Goal: Task Accomplishment & Management: Manage account settings

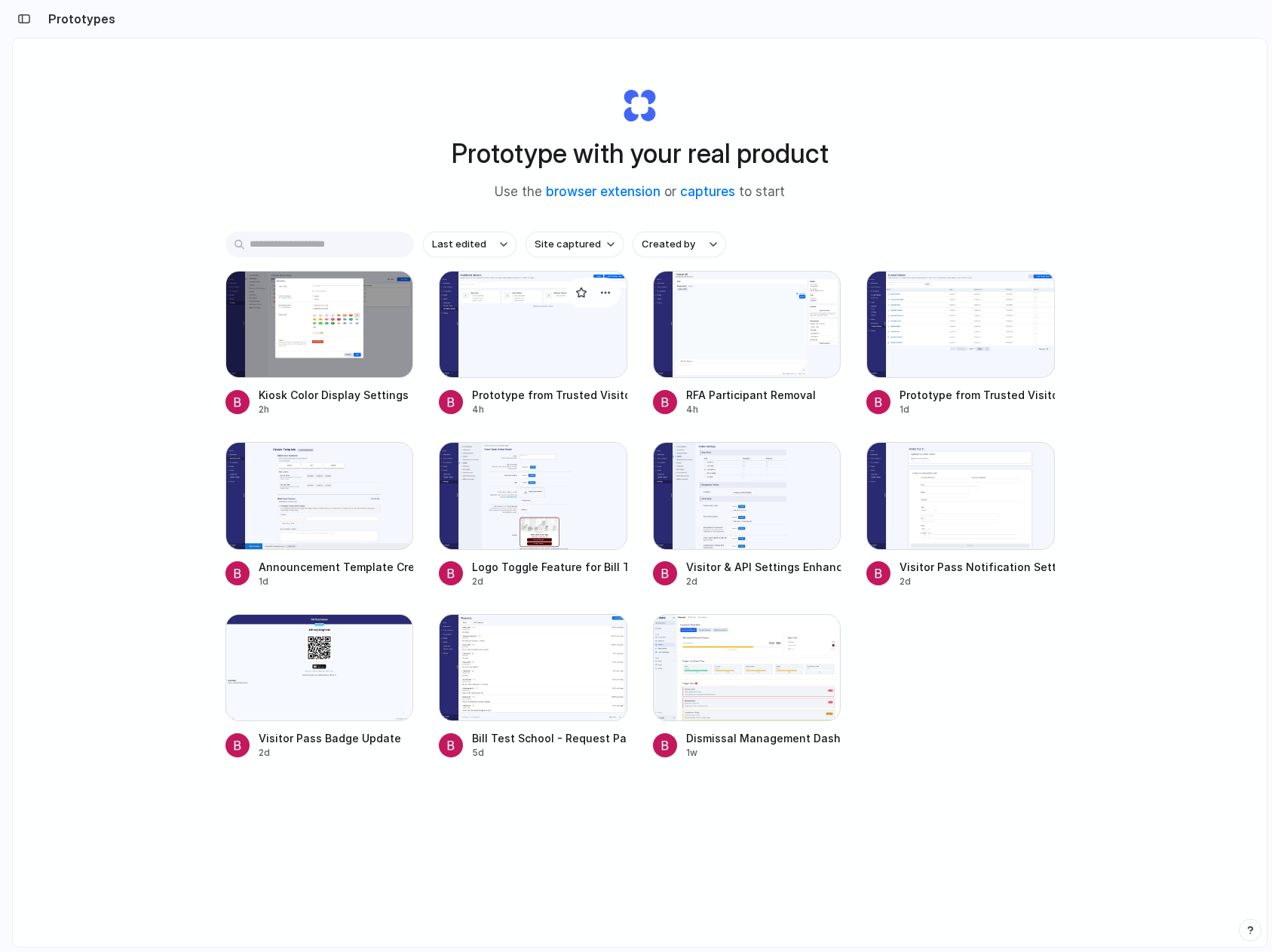
click at [530, 339] on div at bounding box center [532, 324] width 188 height 107
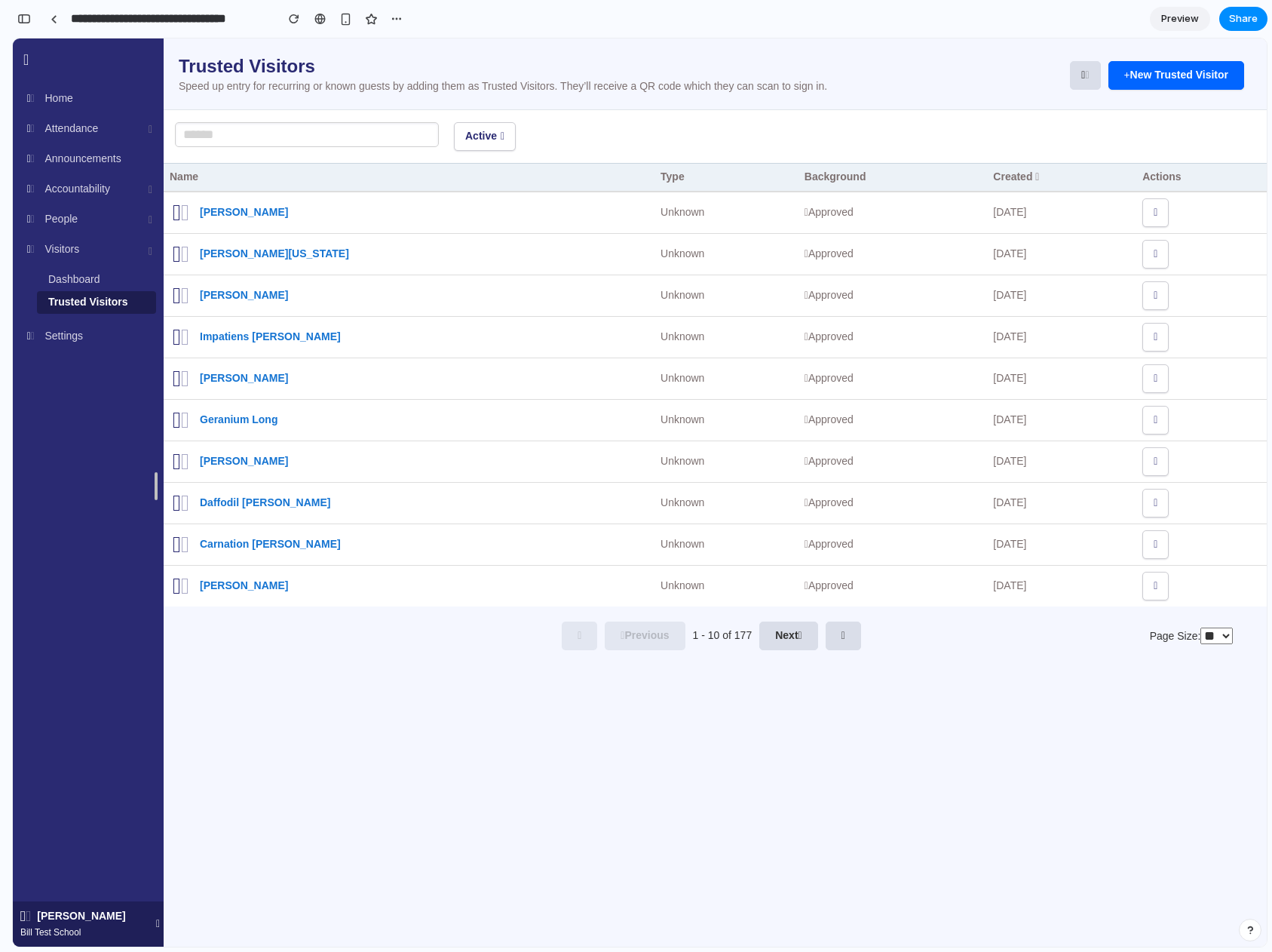
click at [1030, 117] on div "Active" at bounding box center [715, 136] width 1103 height 54
click at [1140, 88] on button "New Trusted Visitor" at bounding box center [1176, 76] width 135 height 29
click at [1146, 72] on span "New Trusted Visitor" at bounding box center [1178, 75] width 98 height 12
click at [55, 24] on link at bounding box center [54, 19] width 23 height 23
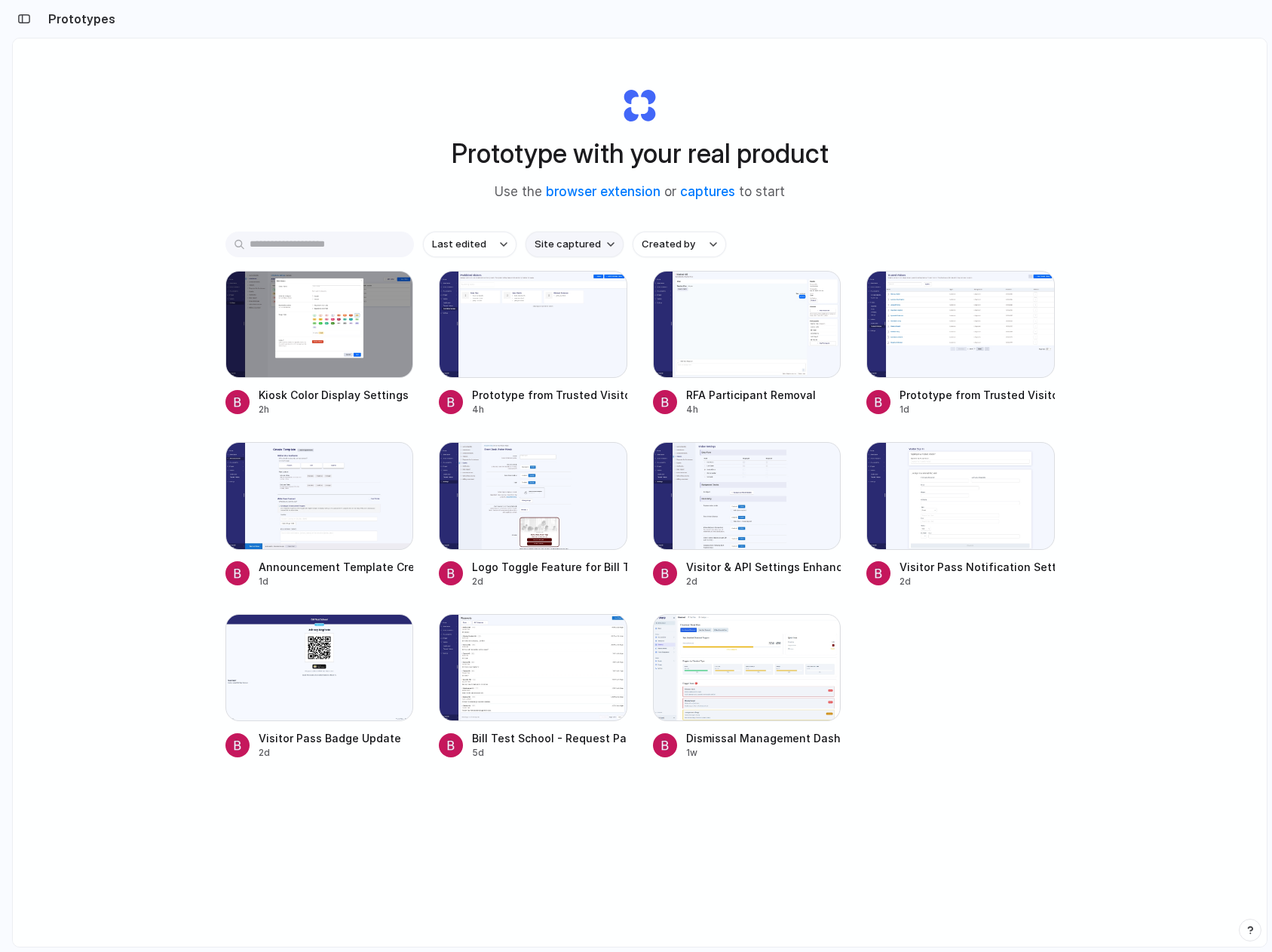
click at [570, 243] on span "Site captured" at bounding box center [568, 244] width 66 height 15
drag, startPoint x: 524, startPoint y: 227, endPoint x: 496, endPoint y: 244, distance: 32.8
click at [518, 232] on div "All sites ruvnadev.com ruvna.com" at bounding box center [636, 476] width 1272 height 952
click at [490, 244] on button "Last edited" at bounding box center [470, 244] width 94 height 26
click at [490, 311] on li "Last created" at bounding box center [473, 304] width 95 height 24
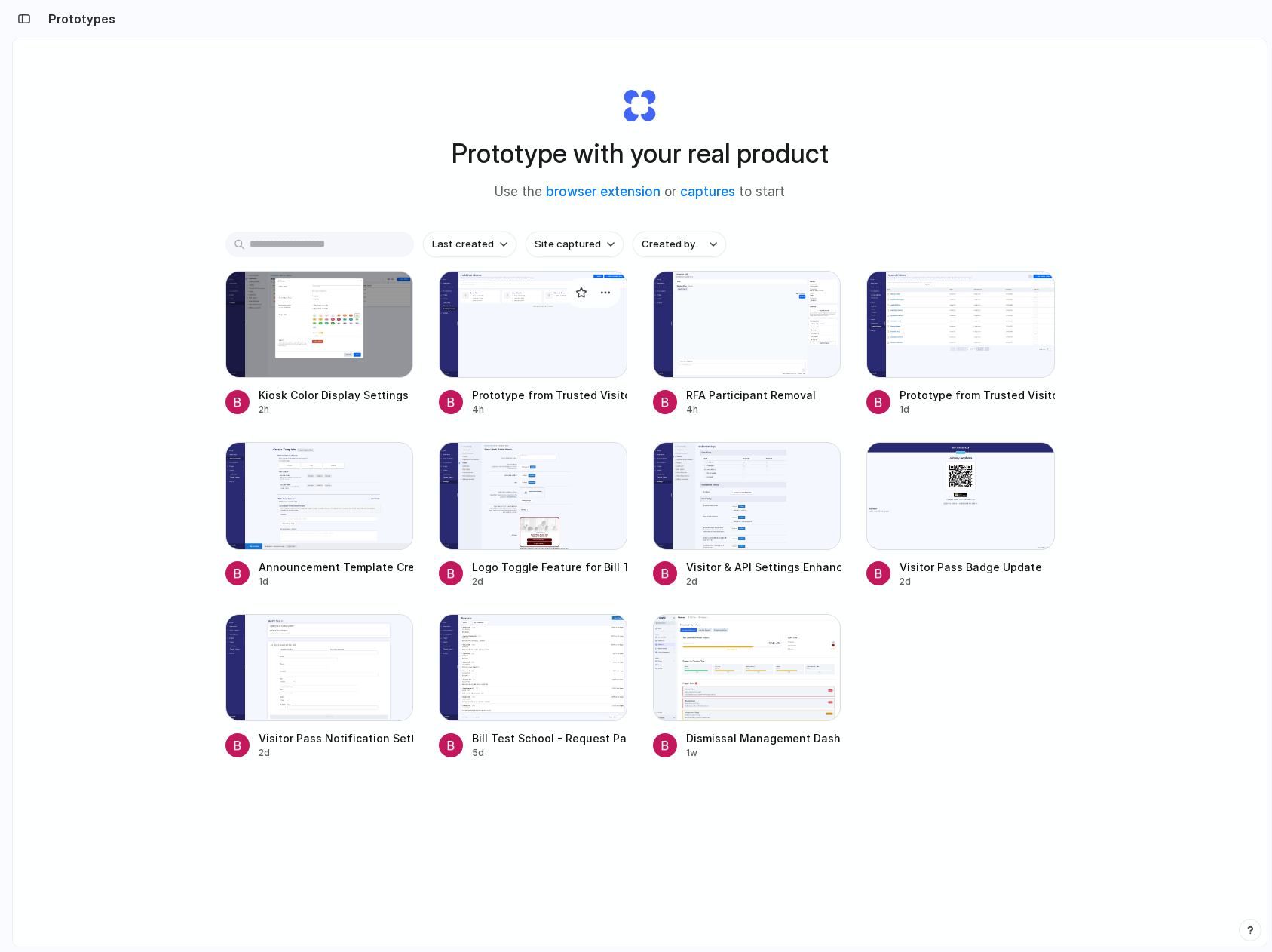
click at [526, 330] on div at bounding box center [532, 324] width 188 height 107
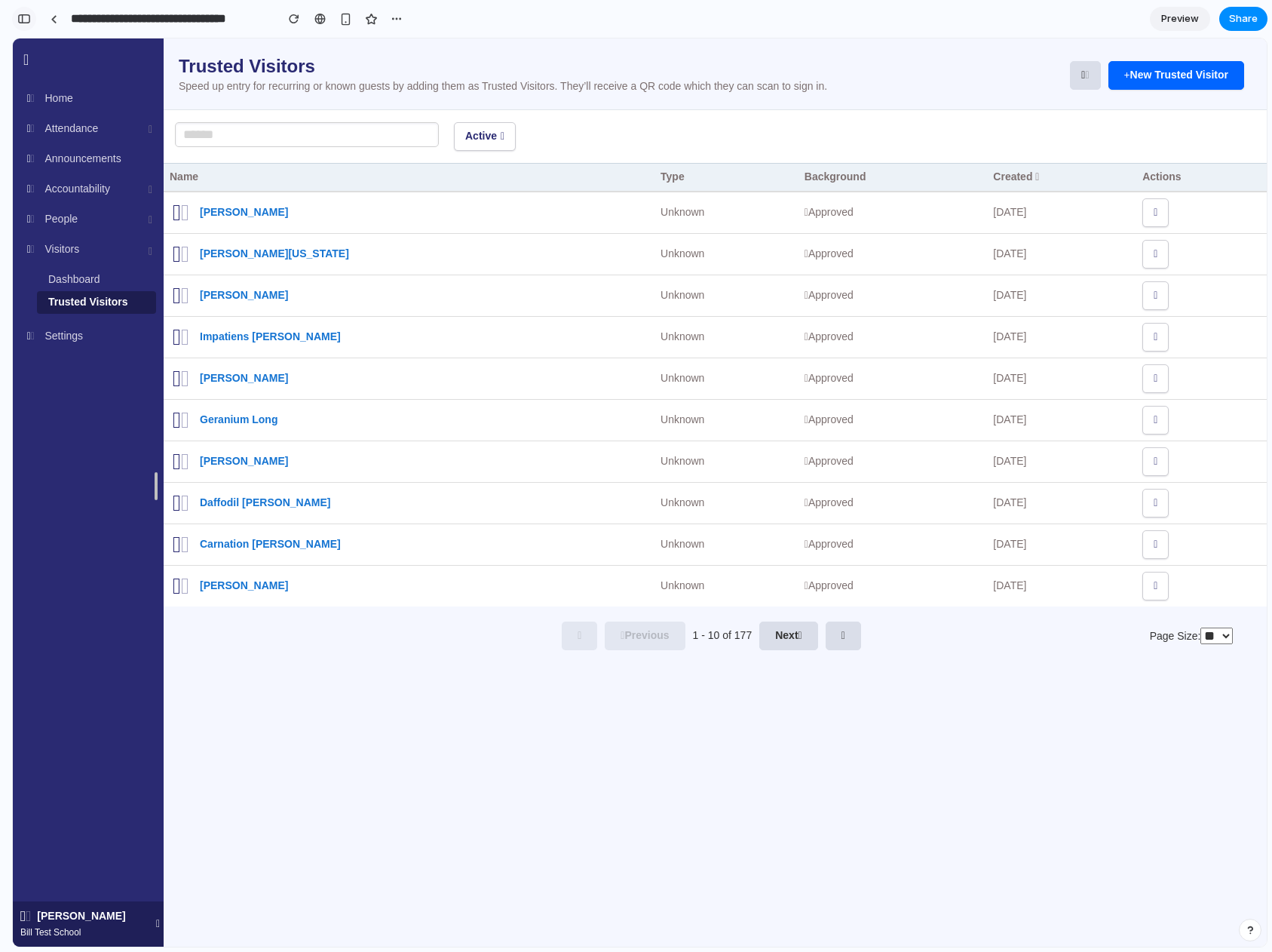
click at [35, 17] on button "button" at bounding box center [24, 19] width 24 height 24
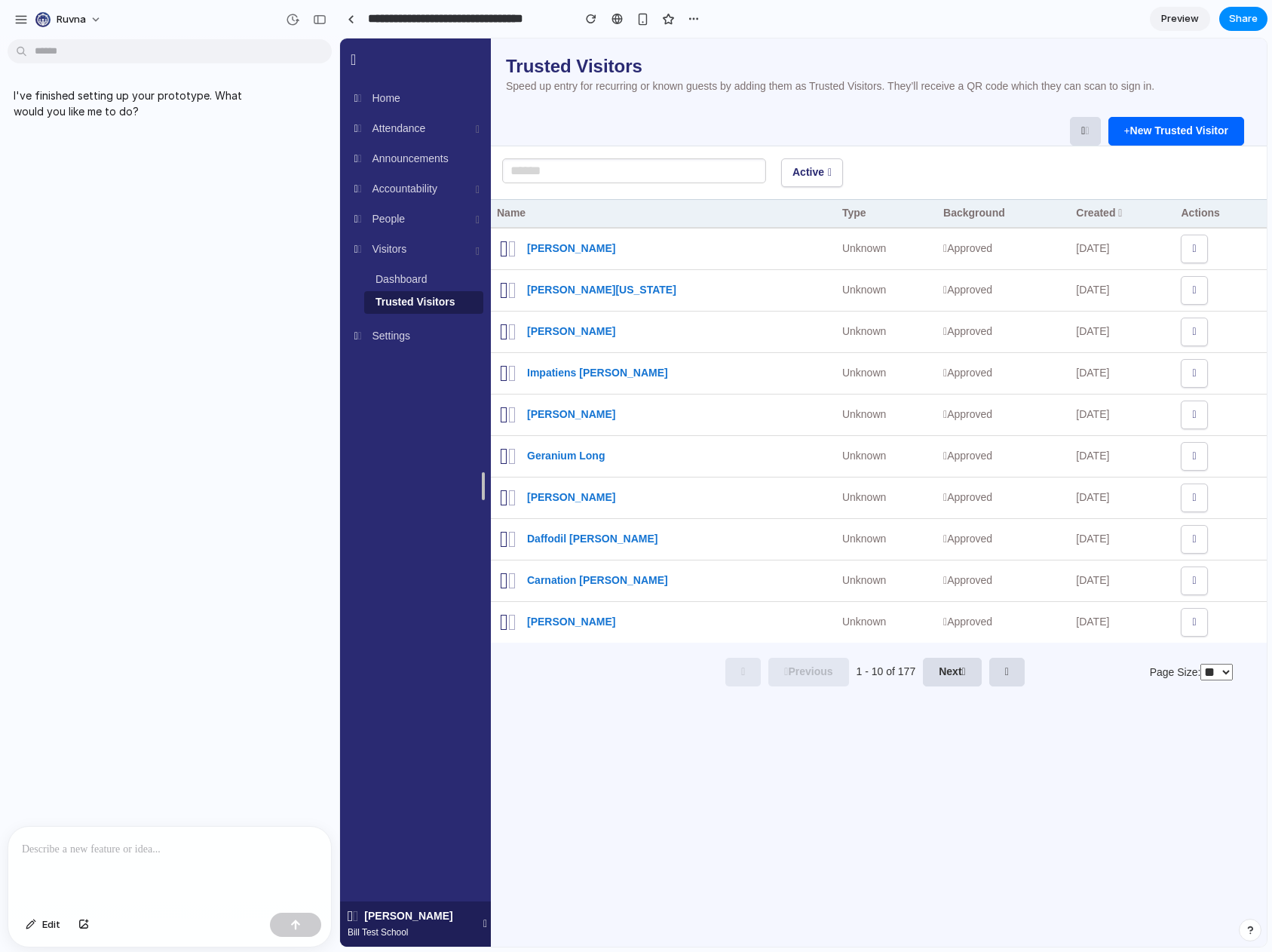
click at [234, 857] on p at bounding box center [169, 849] width 295 height 18
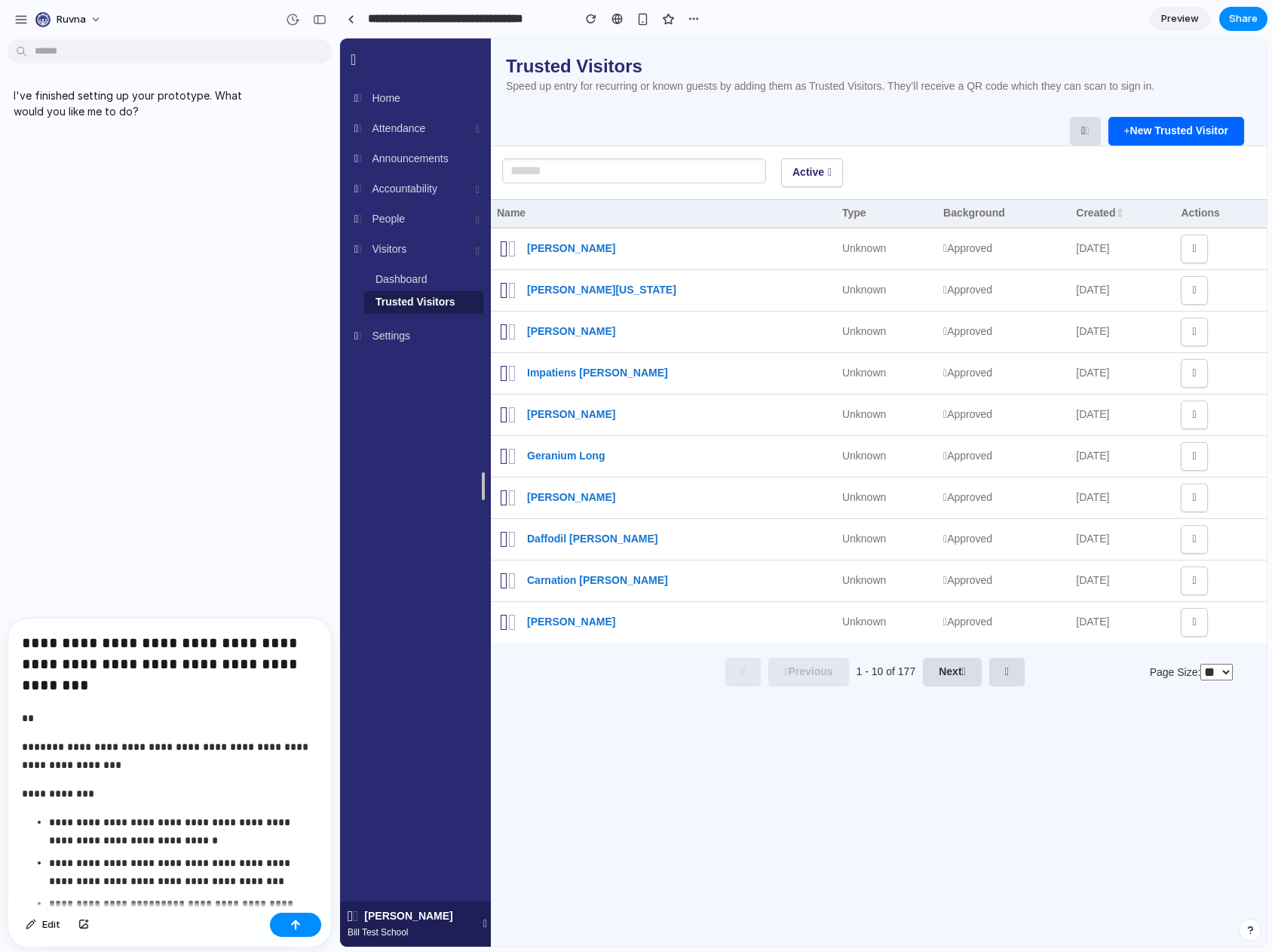
click at [26, 636] on h3 "**********" at bounding box center [169, 665] width 295 height 66
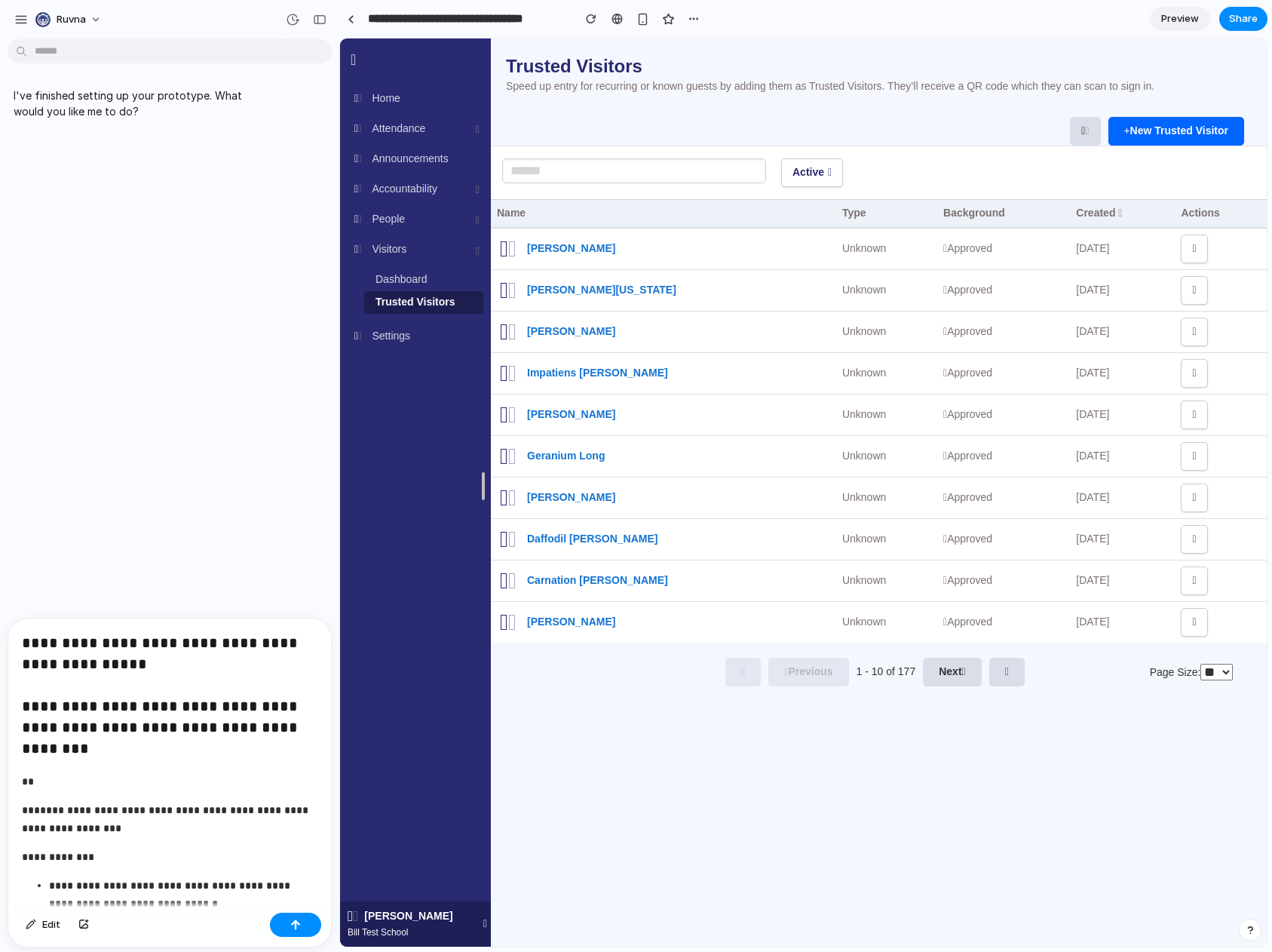
click at [86, 660] on h3 "**********" at bounding box center [169, 697] width 295 height 129
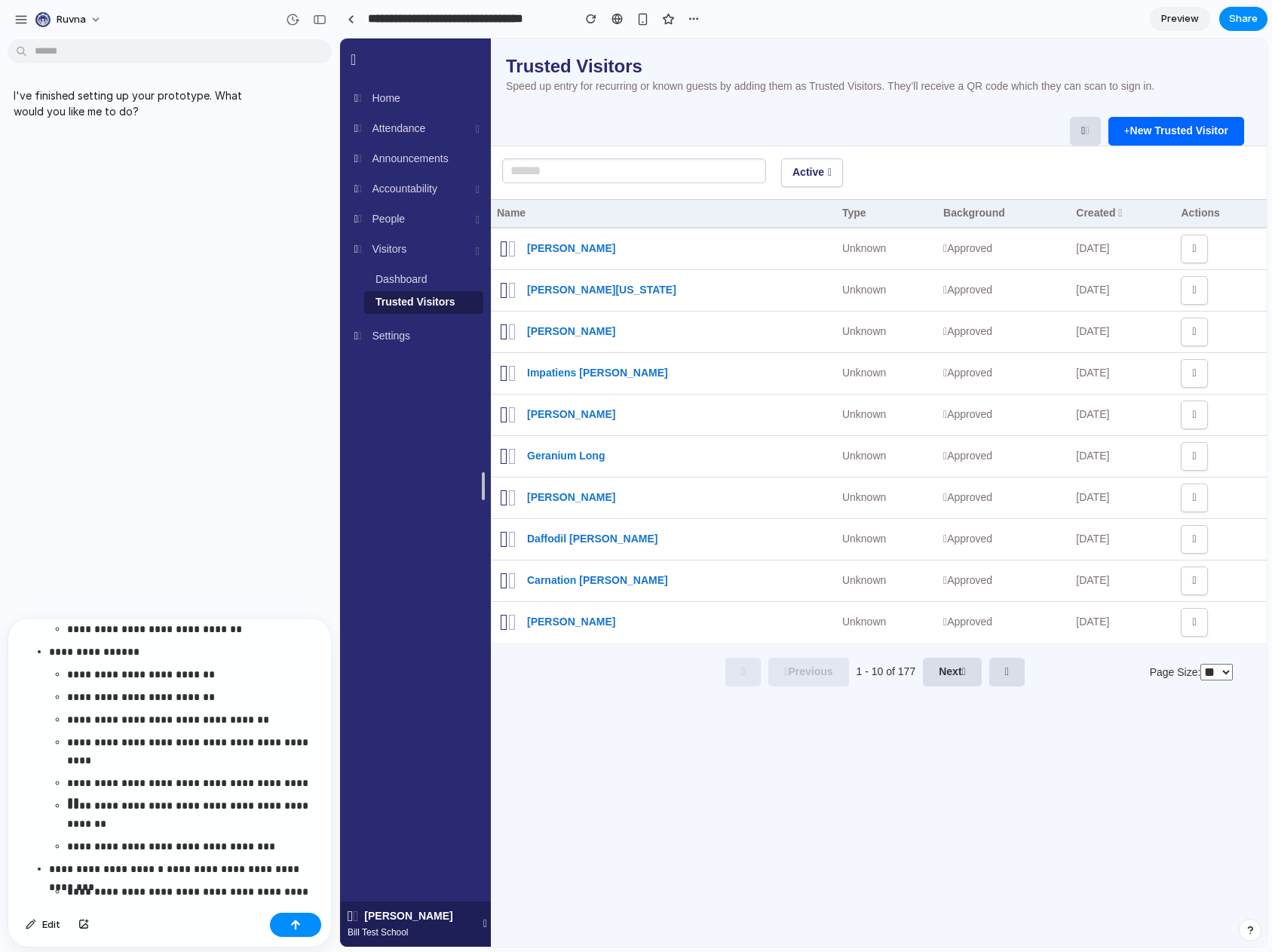
scroll to position [796, 0]
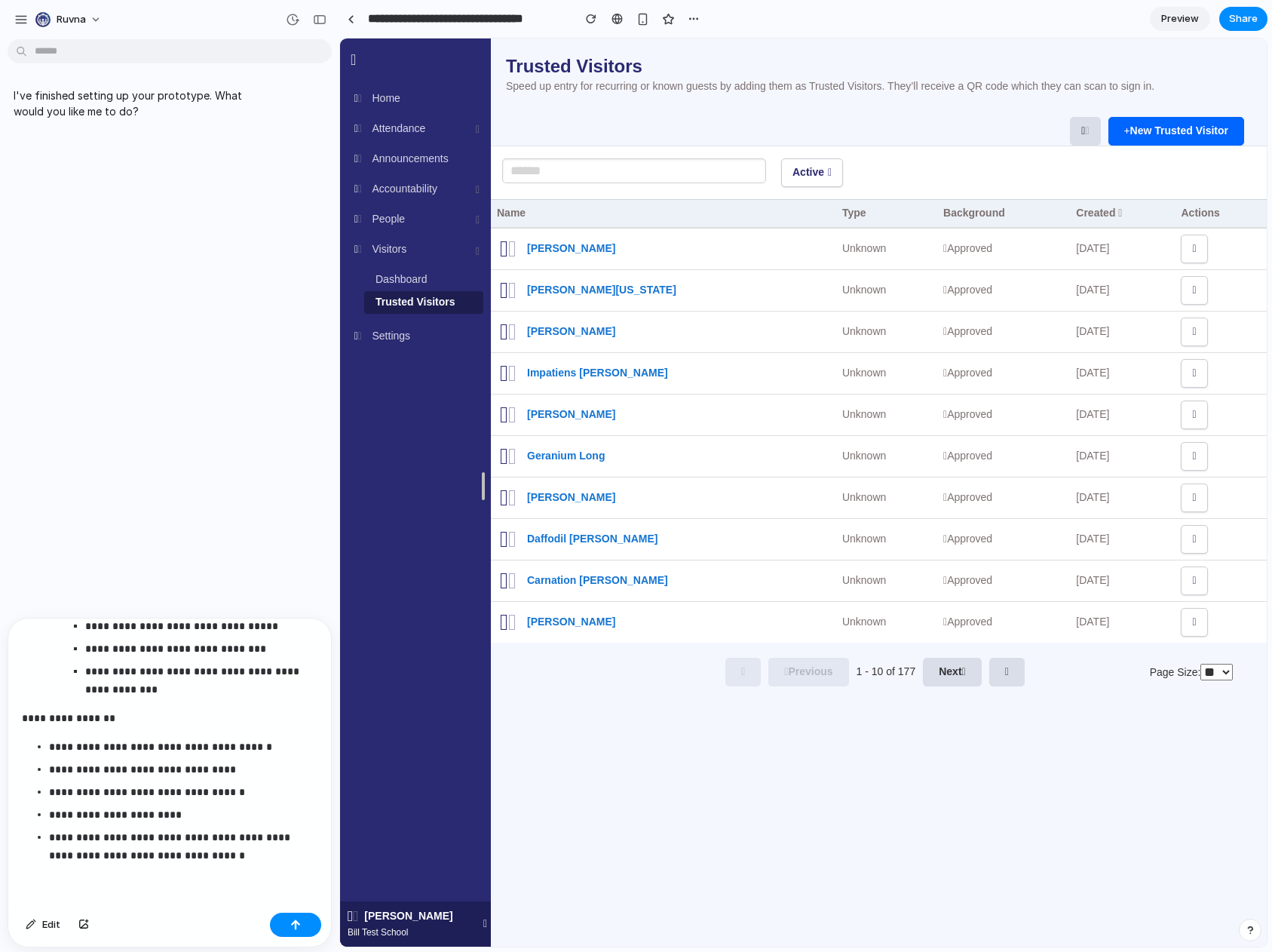
drag, startPoint x: 215, startPoint y: 853, endPoint x: 219, endPoint y: 837, distance: 16.5
click at [215, 853] on p "**********" at bounding box center [183, 846] width 268 height 37
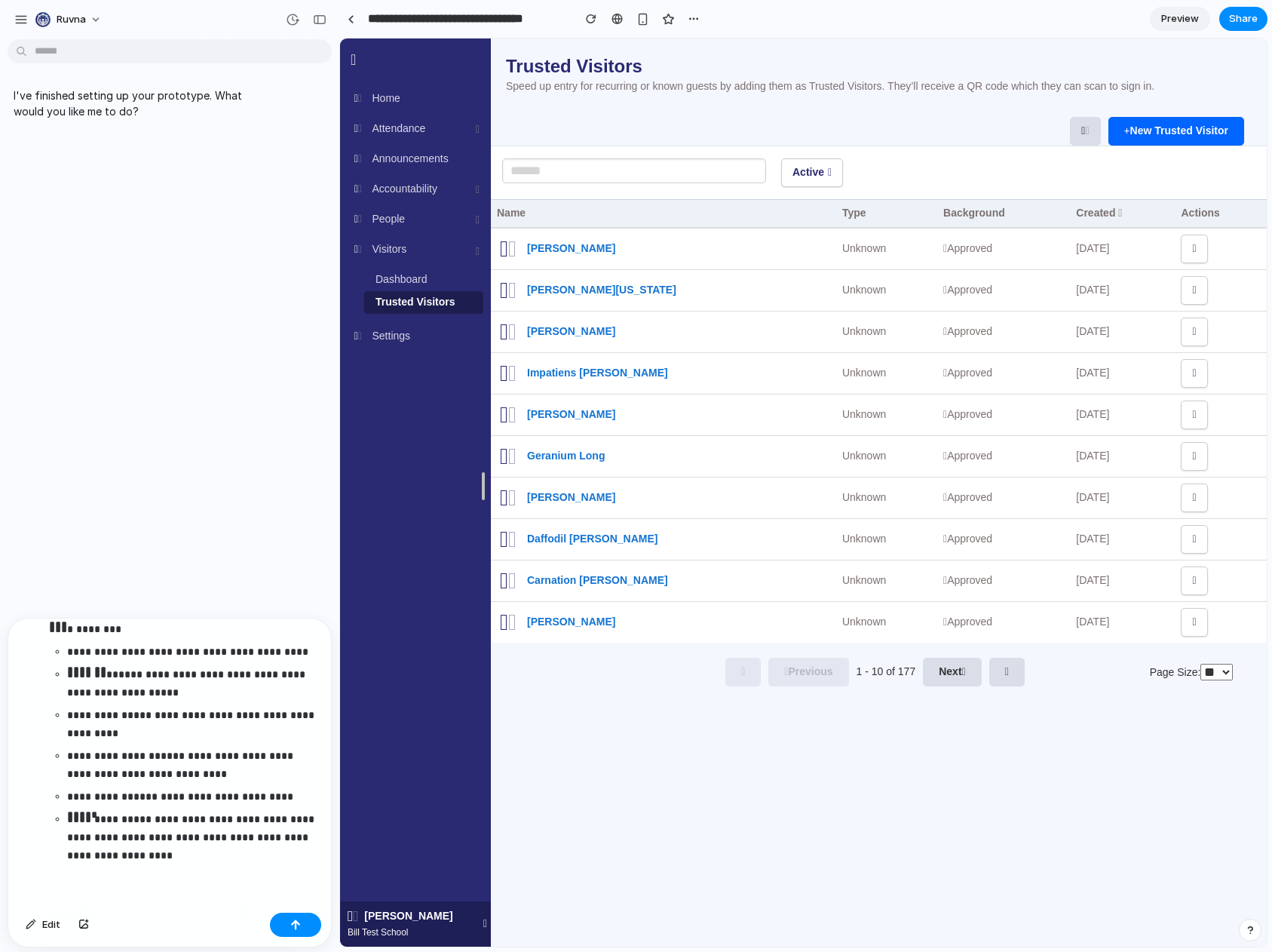
scroll to position [1144, 0]
click at [183, 858] on p "**********" at bounding box center [192, 838] width 250 height 54
click at [293, 926] on div "button" at bounding box center [295, 925] width 10 height 10
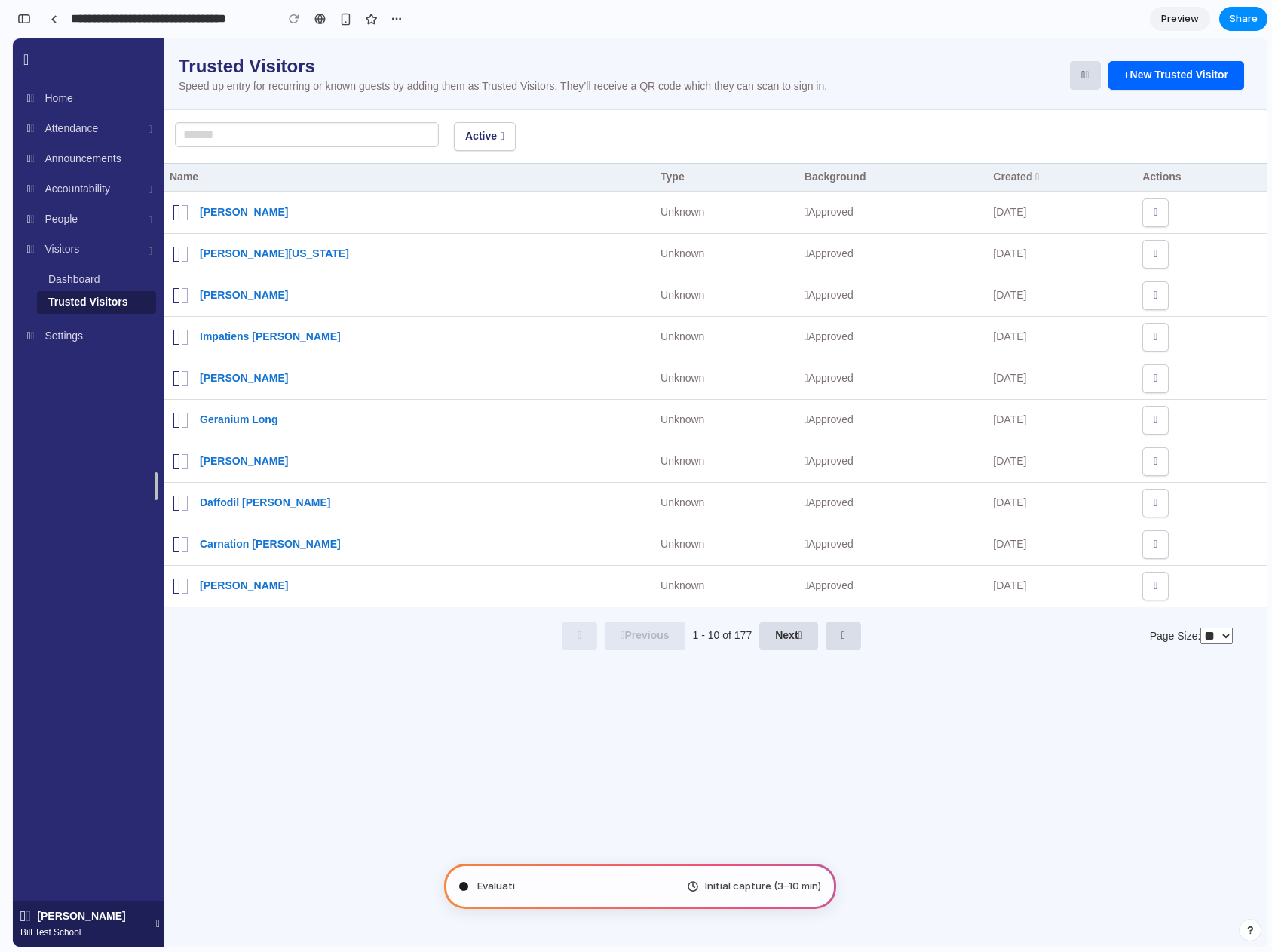
scroll to position [6663, 0]
type input "**********"
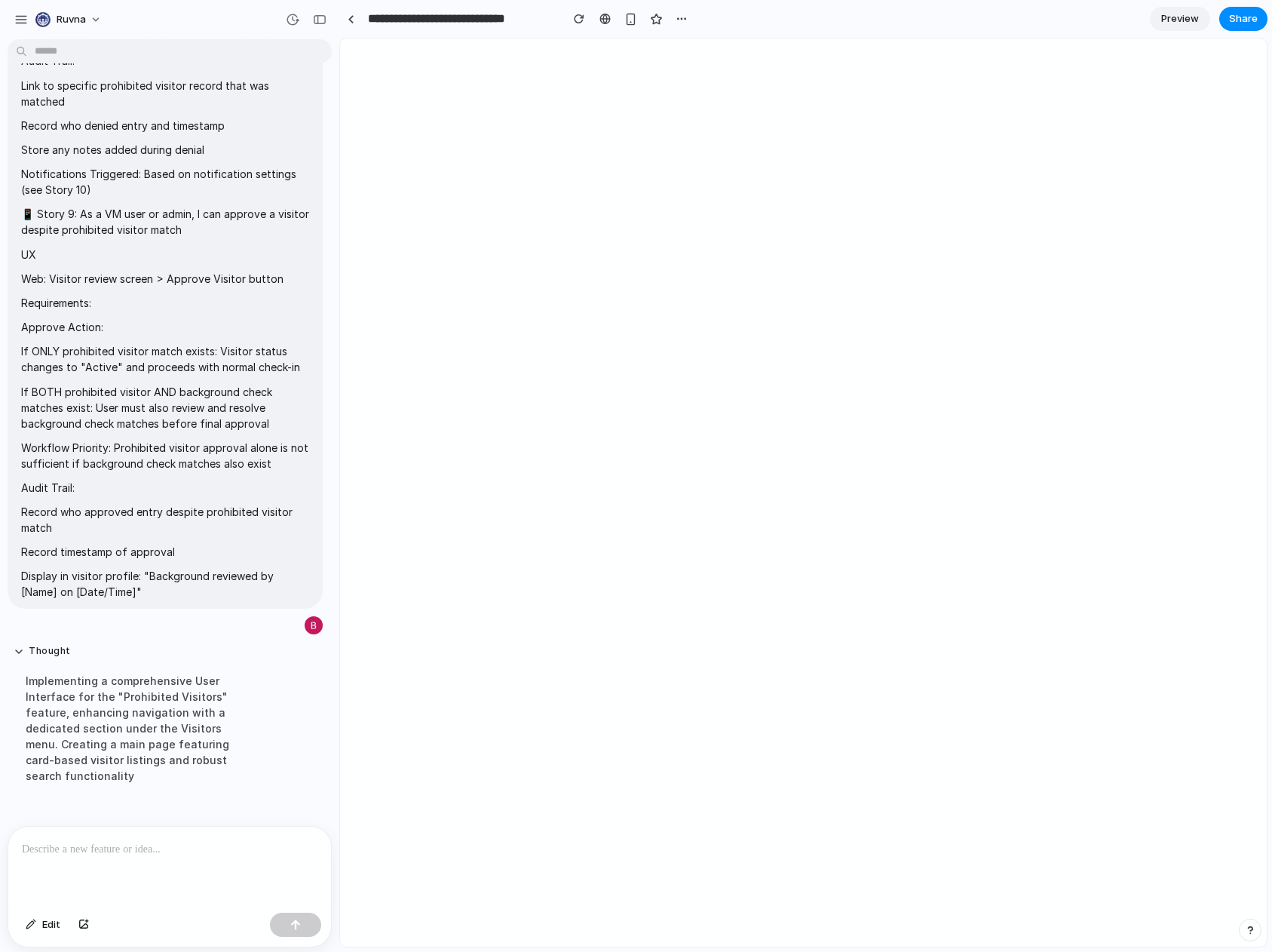
scroll to position [3759, 0]
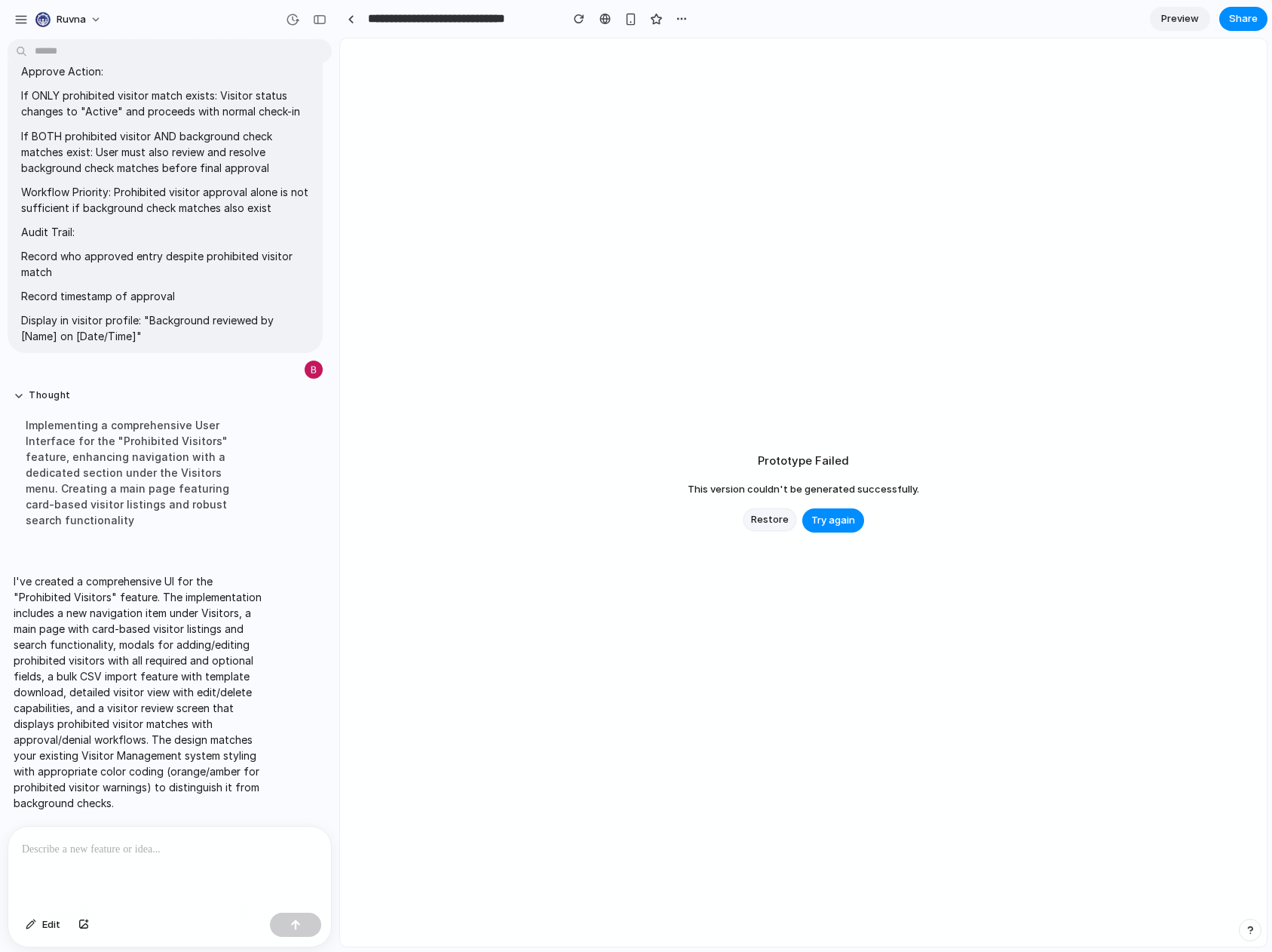
click at [766, 514] on span "Restore" at bounding box center [770, 519] width 37 height 15
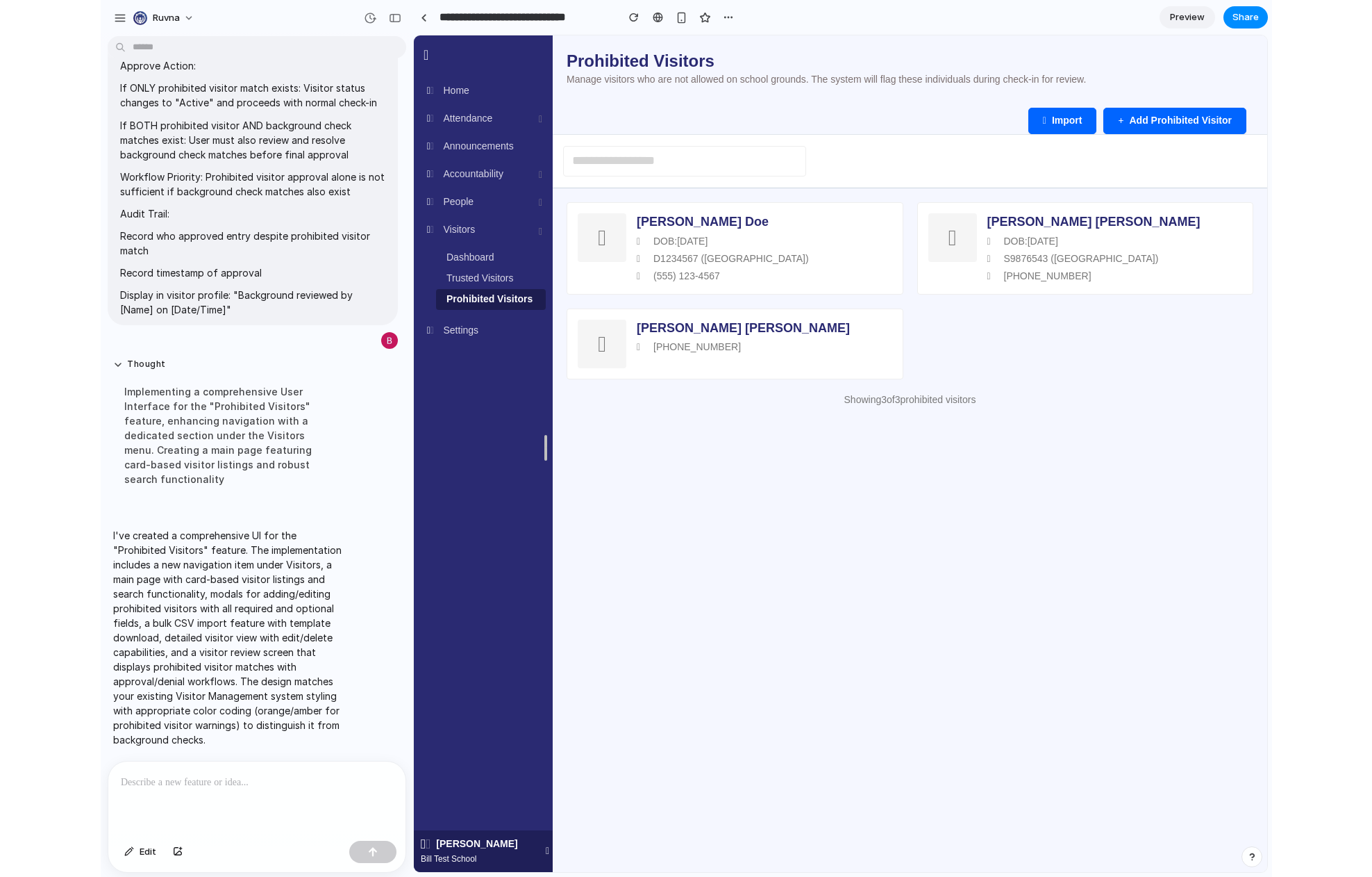
scroll to position [0, 0]
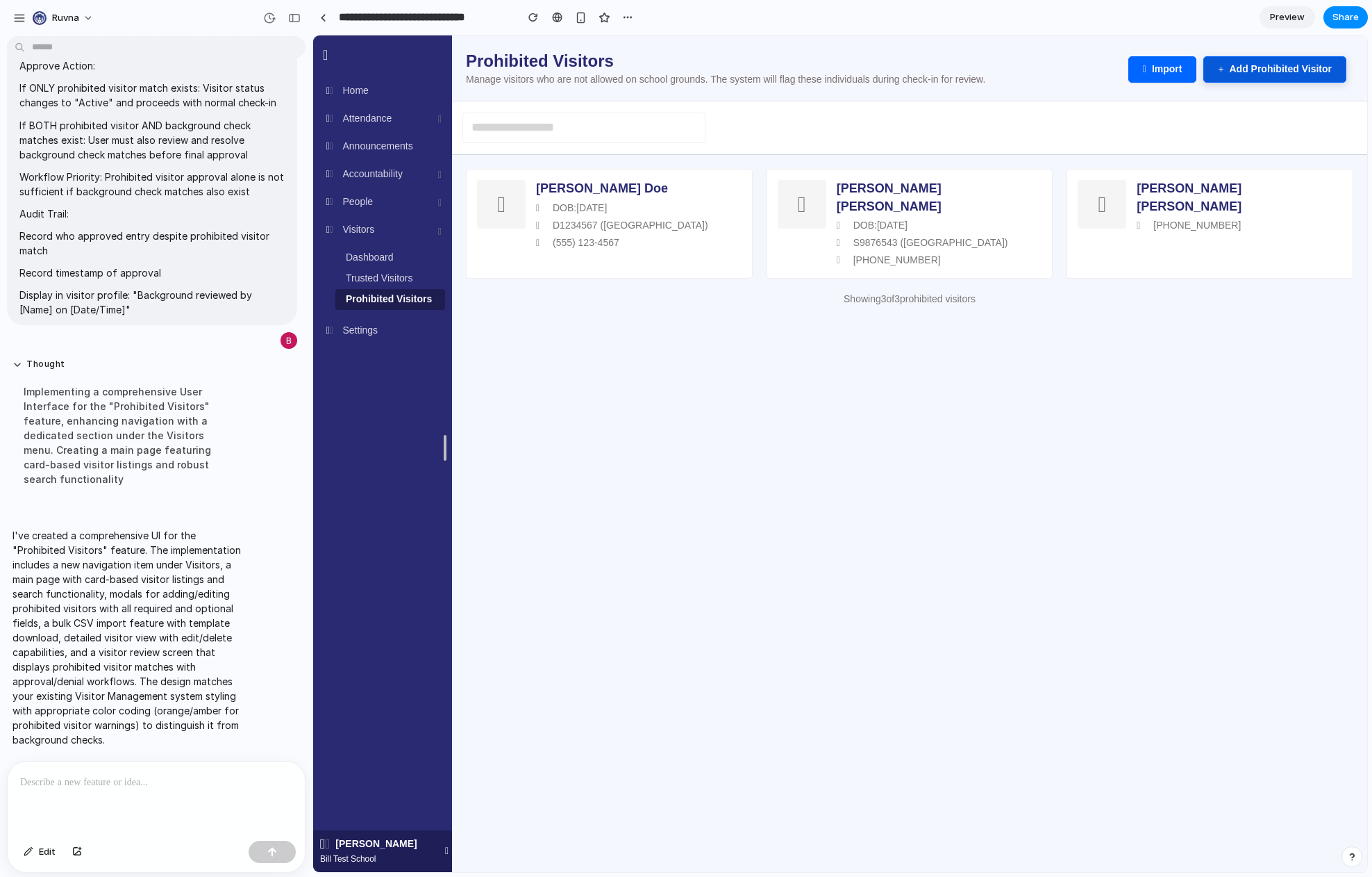
click at [1171, 80] on button "Add Prohibited Visitor" at bounding box center [1275, 70] width 143 height 27
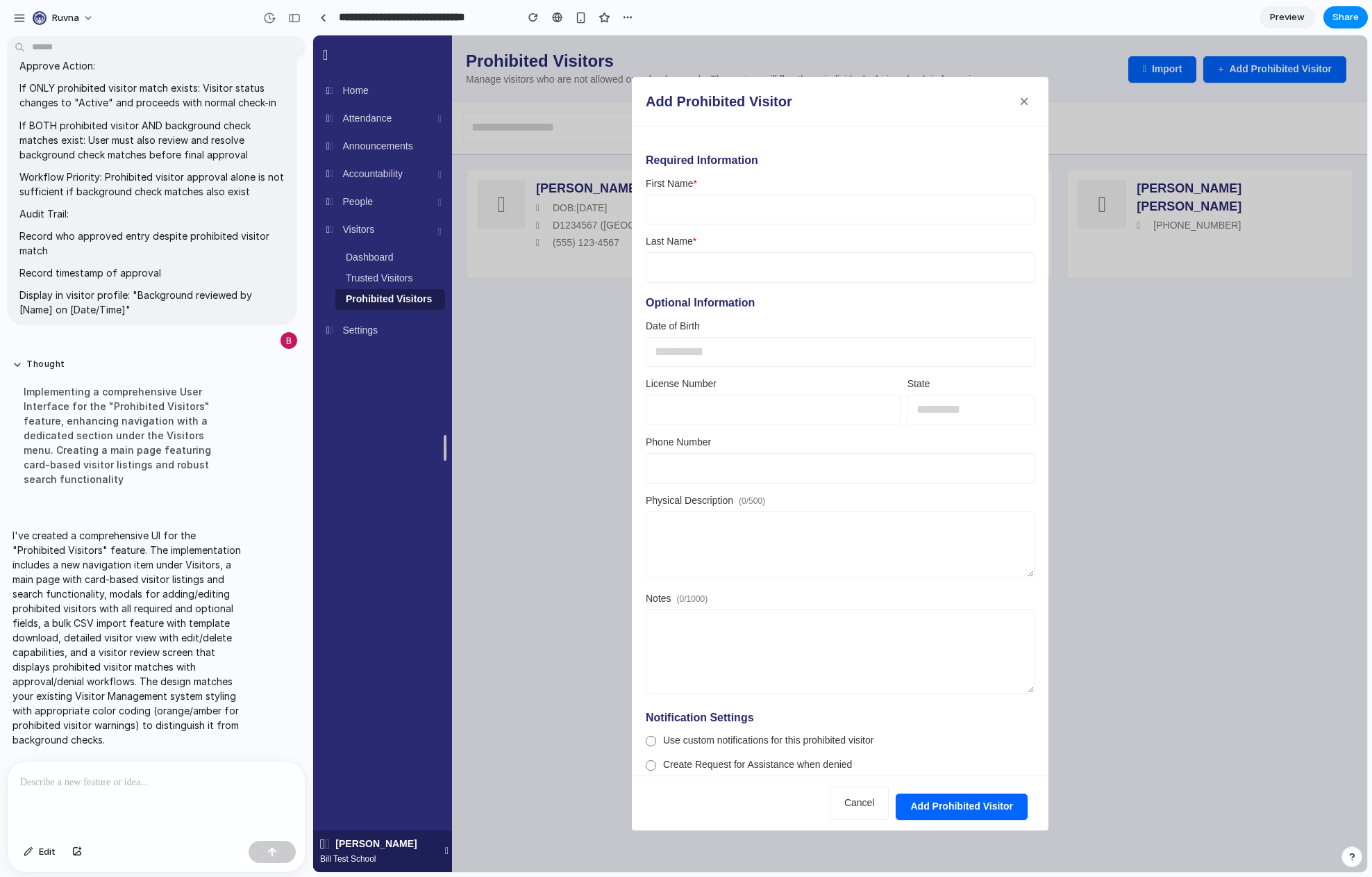
scroll to position [3, 0]
drag, startPoint x: 880, startPoint y: 373, endPoint x: 819, endPoint y: 209, distance: 175.0
click at [872, 349] on div "Optional Information Date of Birth License Number State Phone Number Physical D…" at bounding box center [840, 493] width 389 height 401
click at [816, 207] on input "text" at bounding box center [840, 206] width 389 height 31
click at [954, 815] on button "Add Prohibited Visitor" at bounding box center [961, 806] width 132 height 27
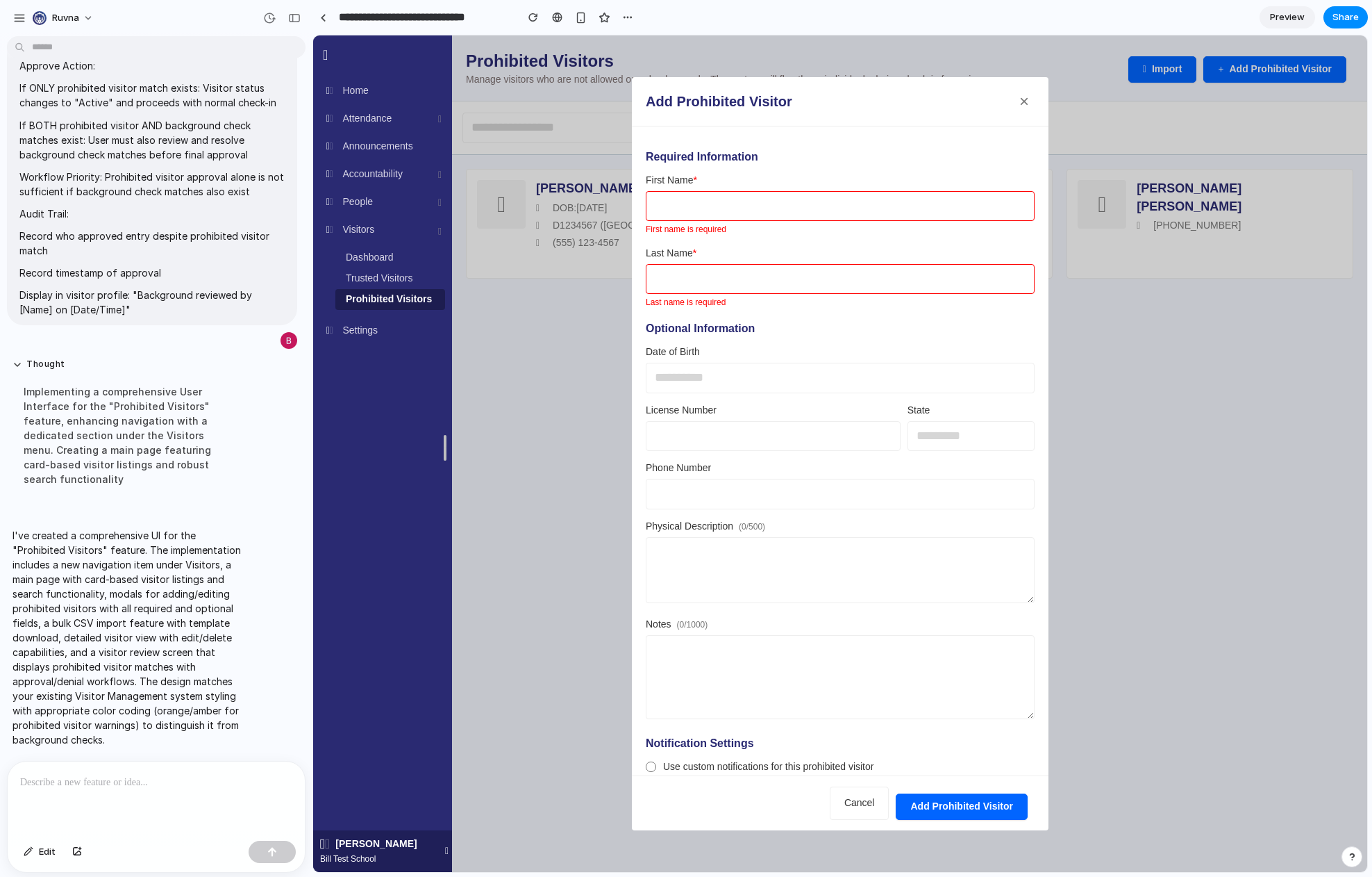
click at [810, 221] on input "text" at bounding box center [840, 206] width 389 height 31
type input "****"
type input "*******"
click at [956, 810] on button "Add Prohibited Visitor" at bounding box center [961, 806] width 132 height 27
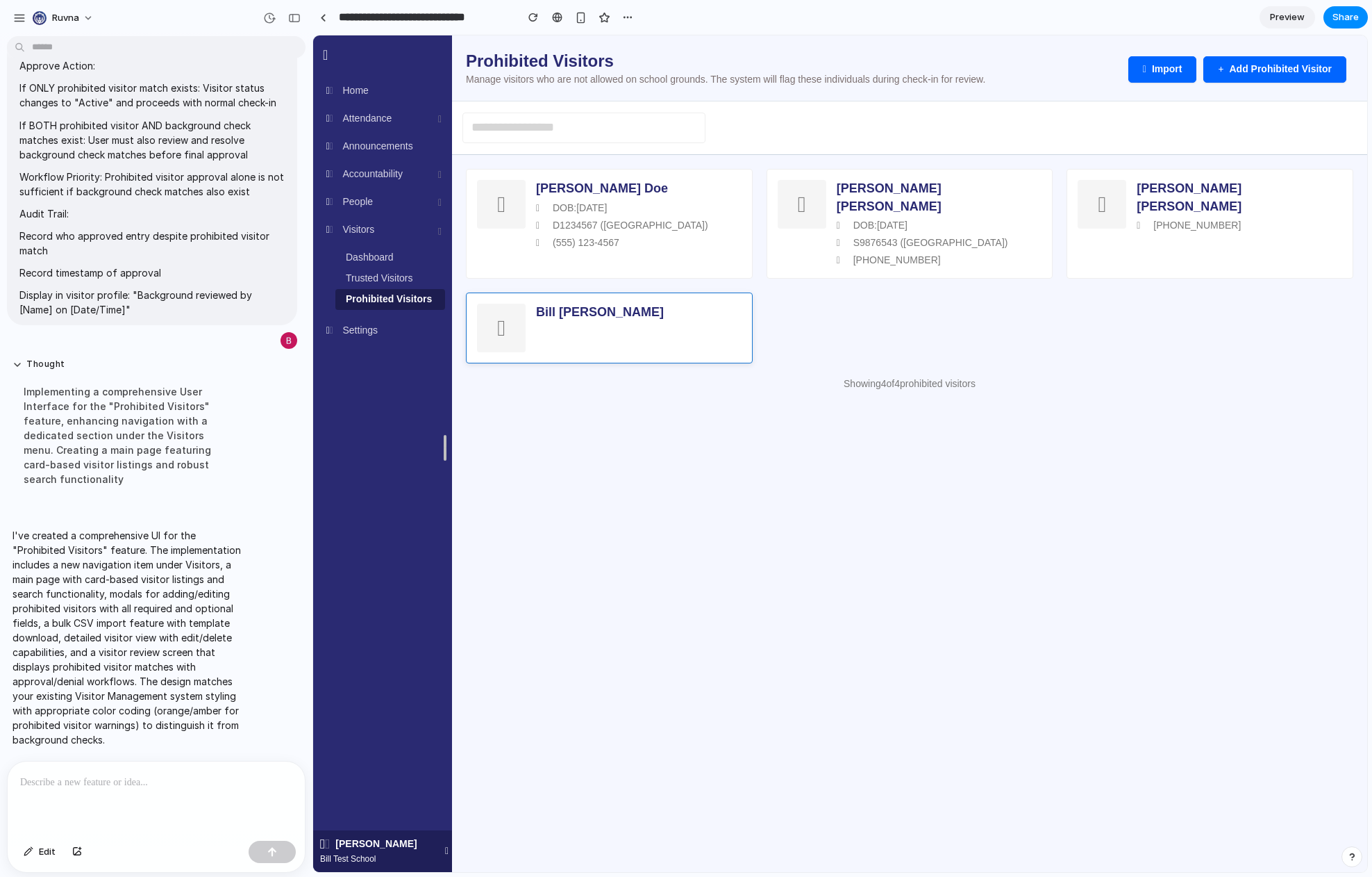
click at [645, 293] on div "Bill Farrell" at bounding box center [609, 328] width 287 height 71
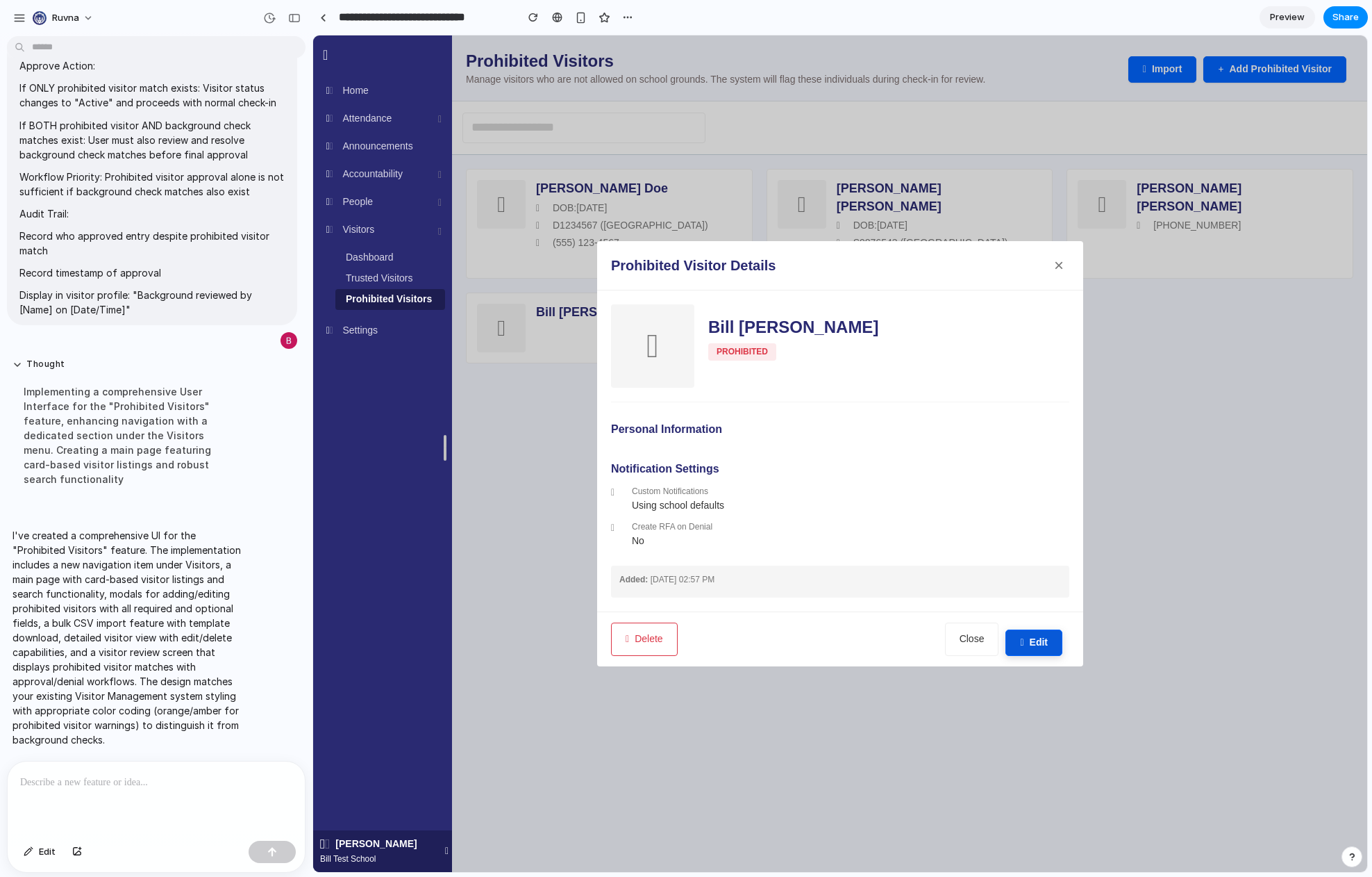
click at [1020, 645] on span at bounding box center [1022, 642] width 3 height 9
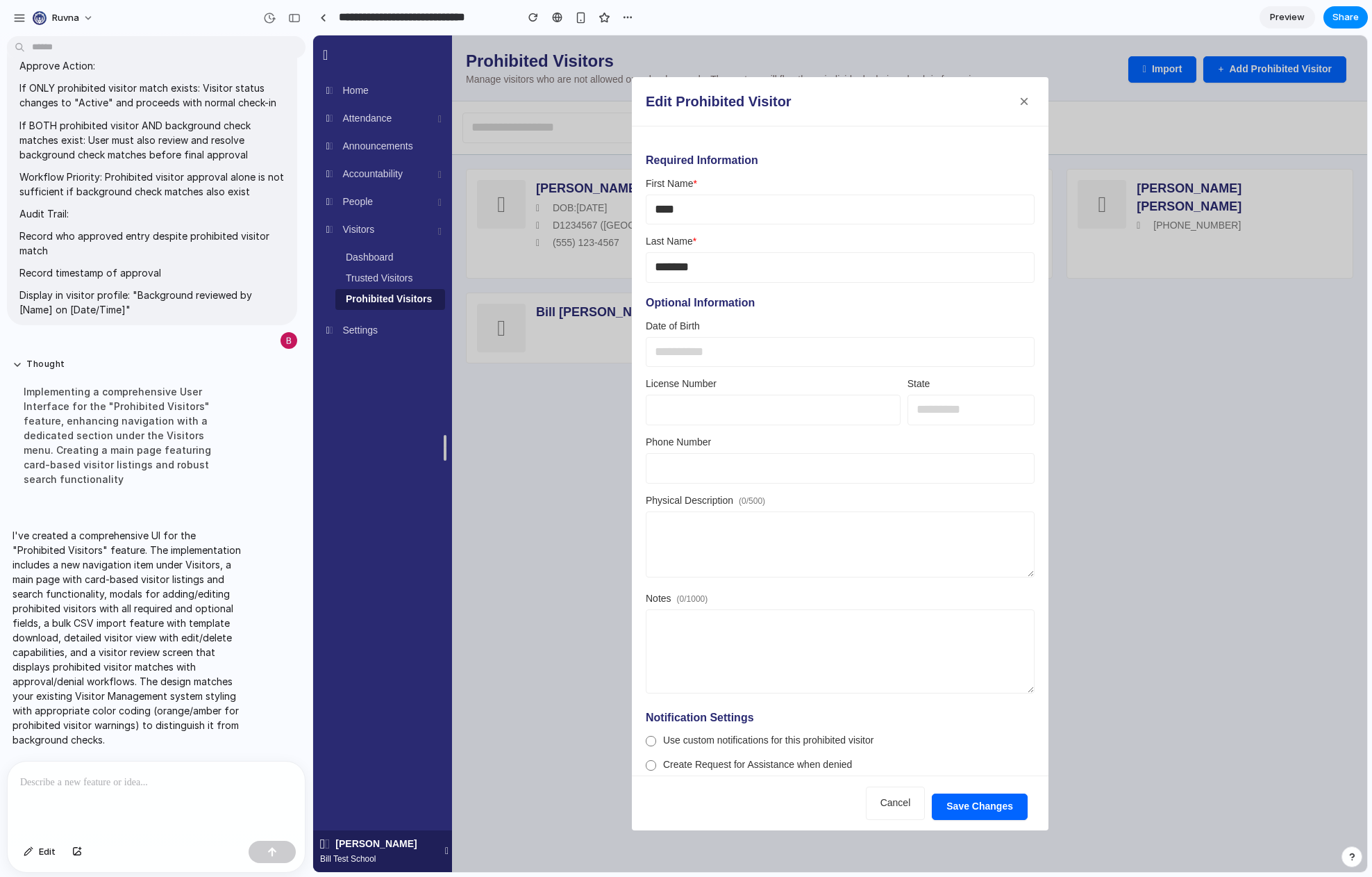
click at [717, 351] on input "text" at bounding box center [840, 352] width 389 height 31
type input "**********"
type input "********"
click at [992, 407] on input "text" at bounding box center [971, 409] width 127 height 31
click at [971, 412] on div "AL AK AZ AR CA CO CT DE FL GA HI ID IL IN IA KS KY LA ME MD MA MI MN MS MO MT N…" at bounding box center [840, 453] width 1054 height 836
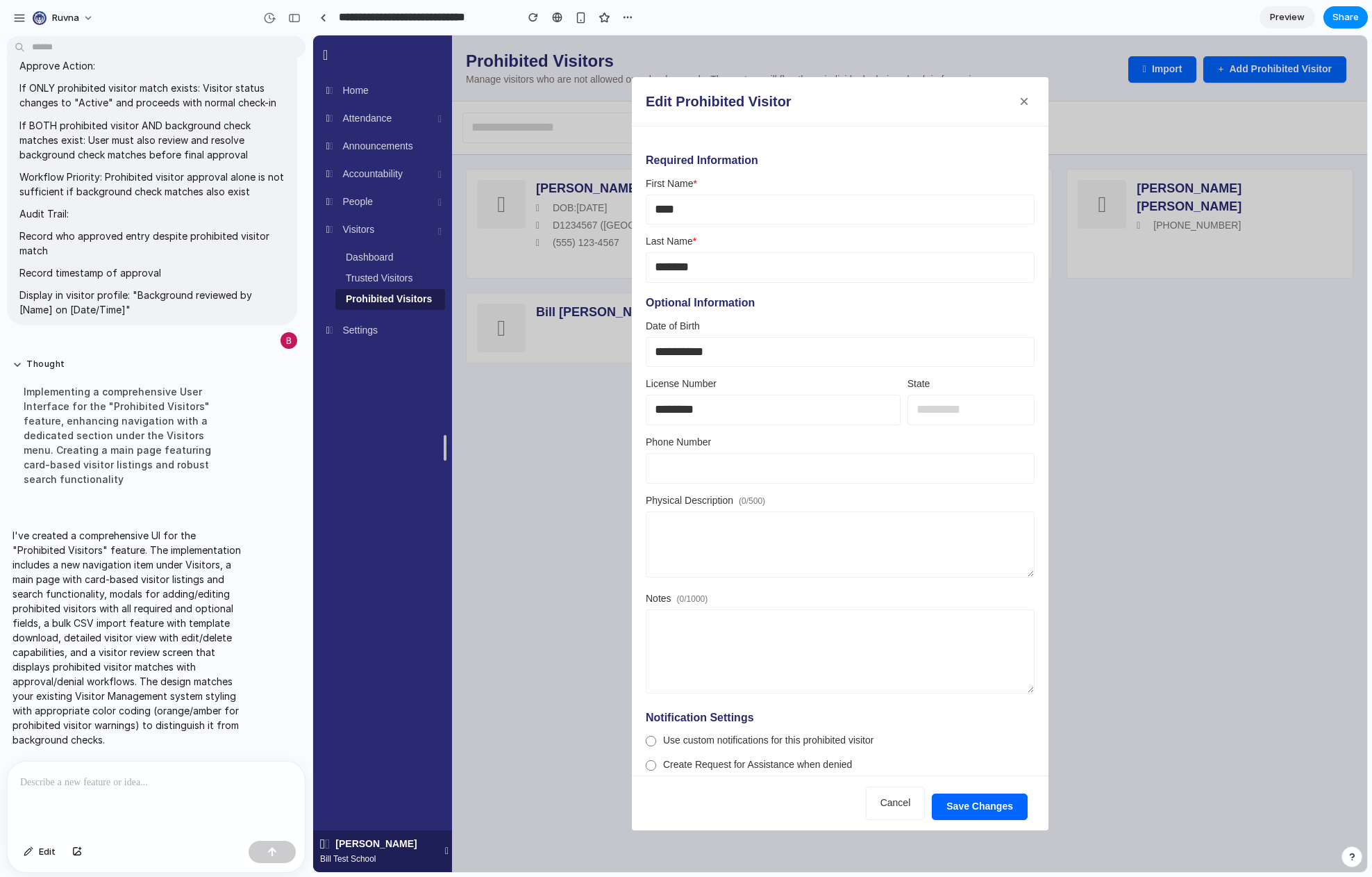
click at [971, 412] on input "text" at bounding box center [971, 409] width 127 height 31
click at [971, 412] on div "AL AK AZ AR CA CO CT DE FL GA HI ID IL IN IA KS KY LA ME MD MA MI MN MS MO MT N…" at bounding box center [840, 453] width 1054 height 836
click at [941, 413] on input "text" at bounding box center [971, 409] width 127 height 31
click at [941, 413] on div "AL AK AZ AR CA CO CT DE FL GA HI ID IL IN IA KS KY LA ME MD MA MI MN MS MO MT N…" at bounding box center [840, 453] width 1054 height 836
click at [941, 413] on input "text" at bounding box center [971, 409] width 127 height 31
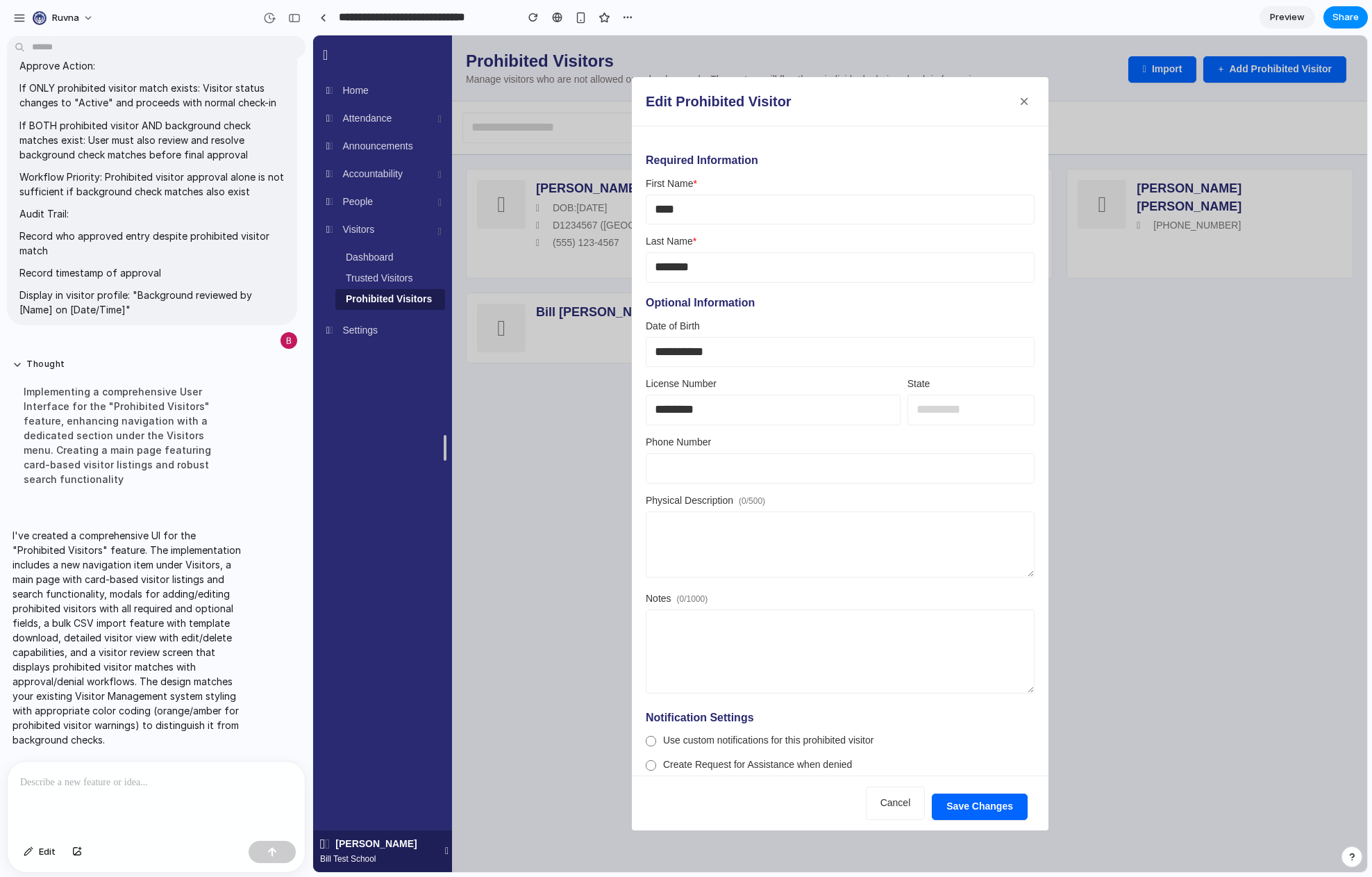
click at [816, 545] on div "AL AK AZ AR CA CO CT DE FL GA HI ID IL IN IA KS KY LA ME MD MA MI MN MS MO MT N…" at bounding box center [840, 453] width 1054 height 836
click at [813, 544] on textarea at bounding box center [840, 544] width 389 height 66
type textarea "**********"
click at [832, 659] on textarea at bounding box center [840, 651] width 389 height 84
type textarea "**********"
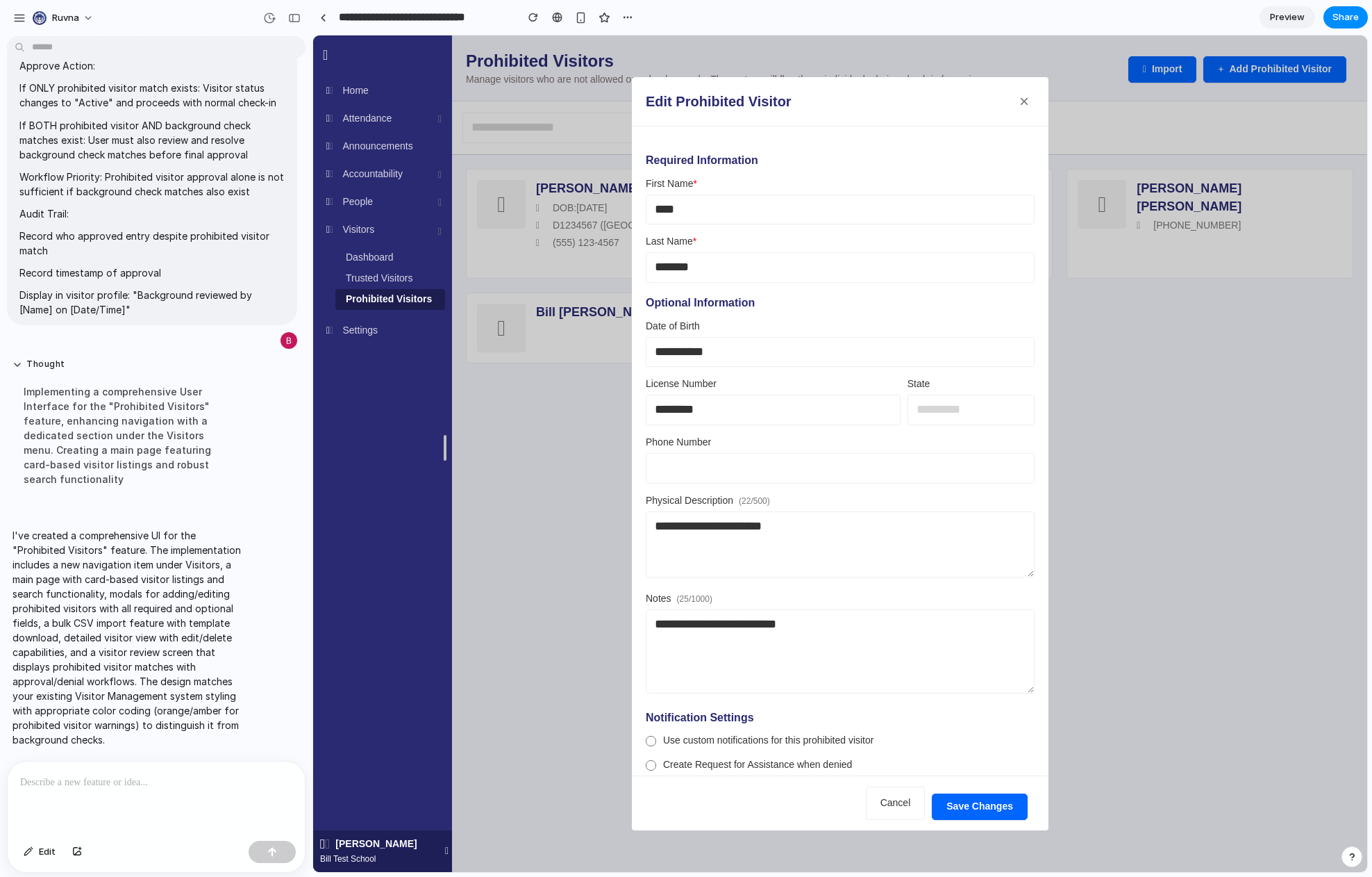
click at [983, 815] on button "Save Changes" at bounding box center [979, 806] width 96 height 27
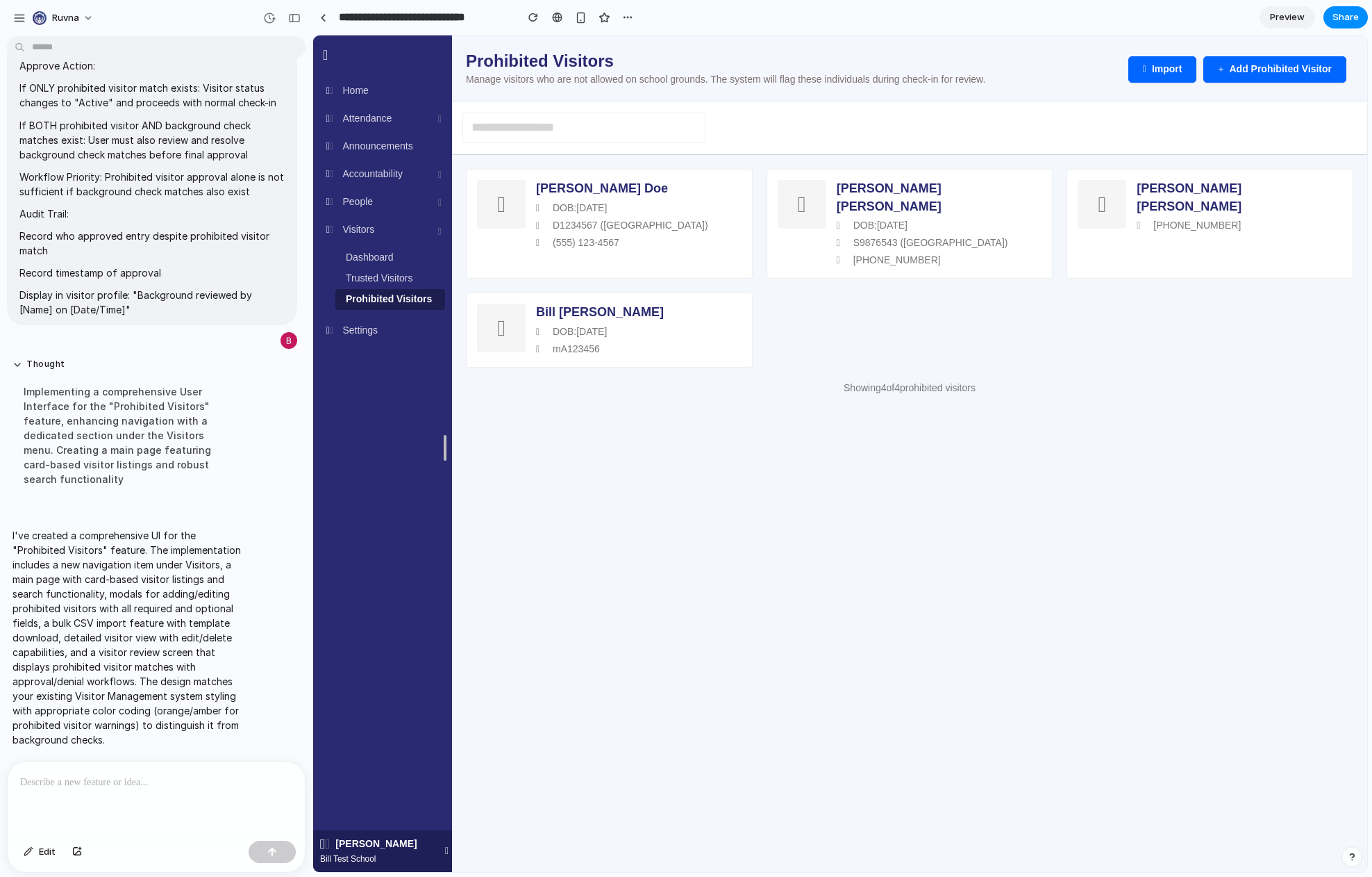
click at [966, 409] on html "Loading... Bill Test School Home Attendance Dashboard Reports Announcements Acc…" at bounding box center [840, 222] width 1054 height 373
click at [1171, 14] on span "Preview" at bounding box center [1287, 17] width 34 height 14
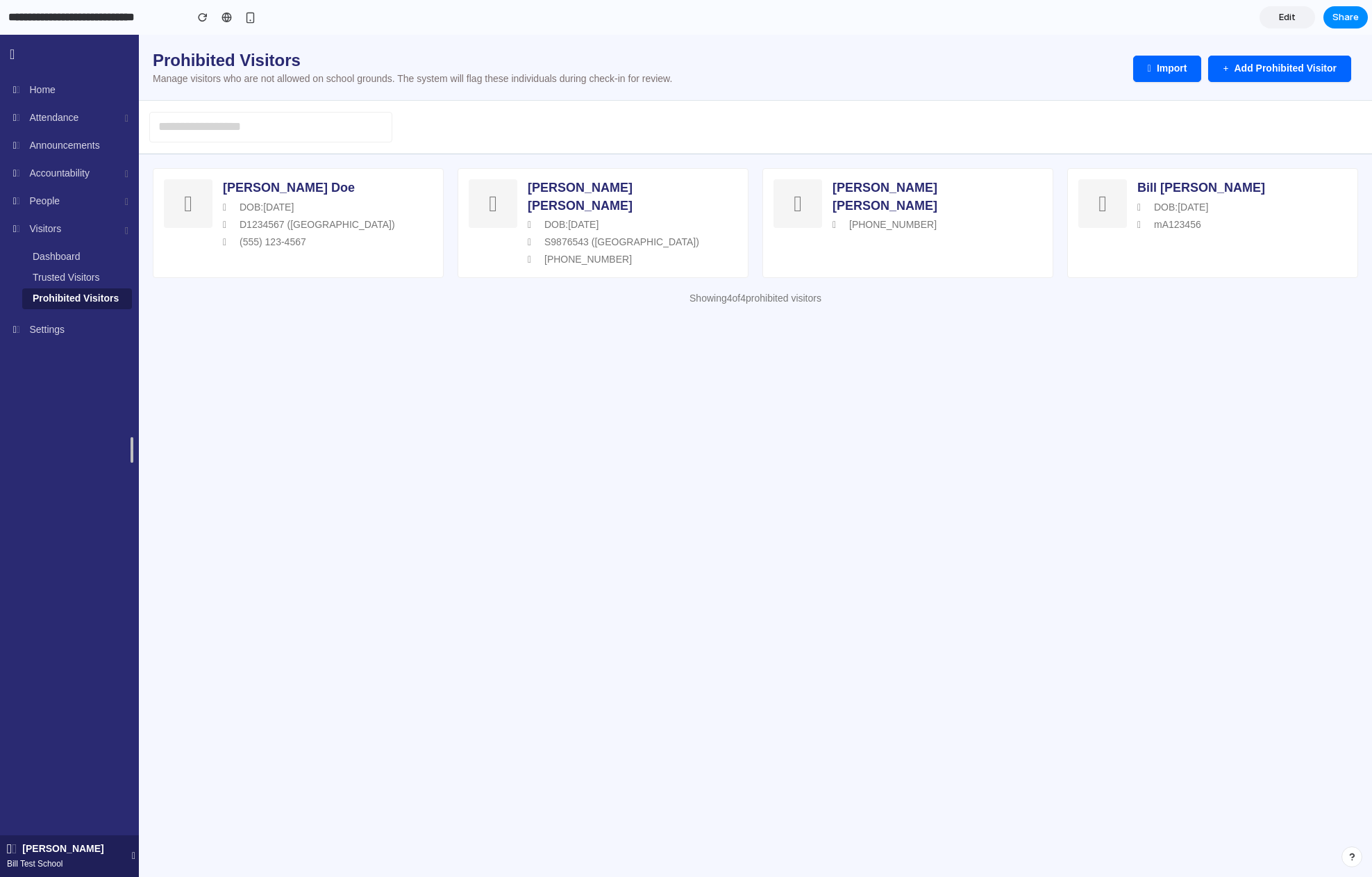
click at [1171, 14] on link "Edit" at bounding box center [1287, 17] width 56 height 22
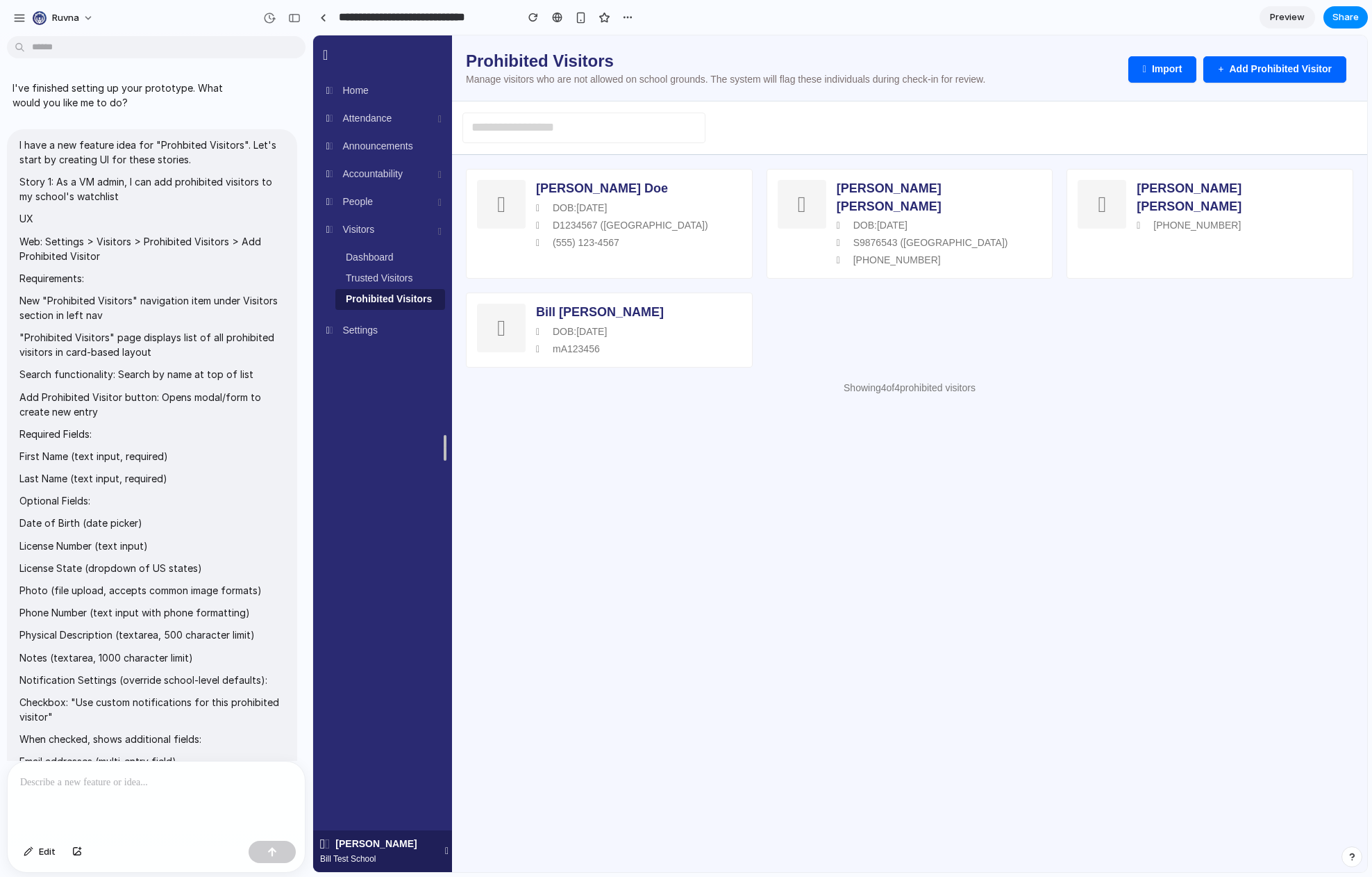
scroll to position [3339, 0]
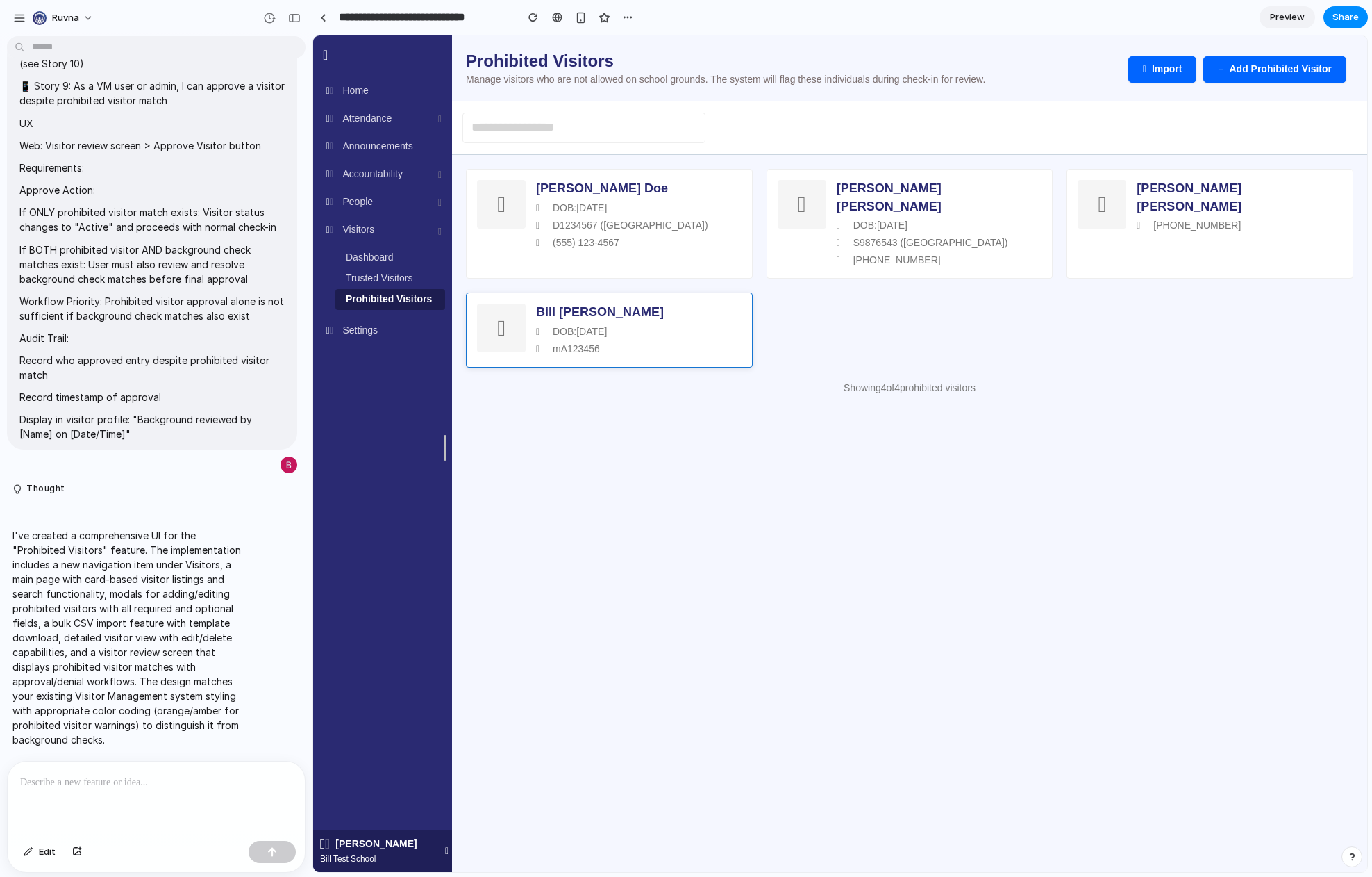
click at [713, 321] on div "Bill Farrell DOB: 01/01/2024 mA123456" at bounding box center [639, 329] width 205 height 53
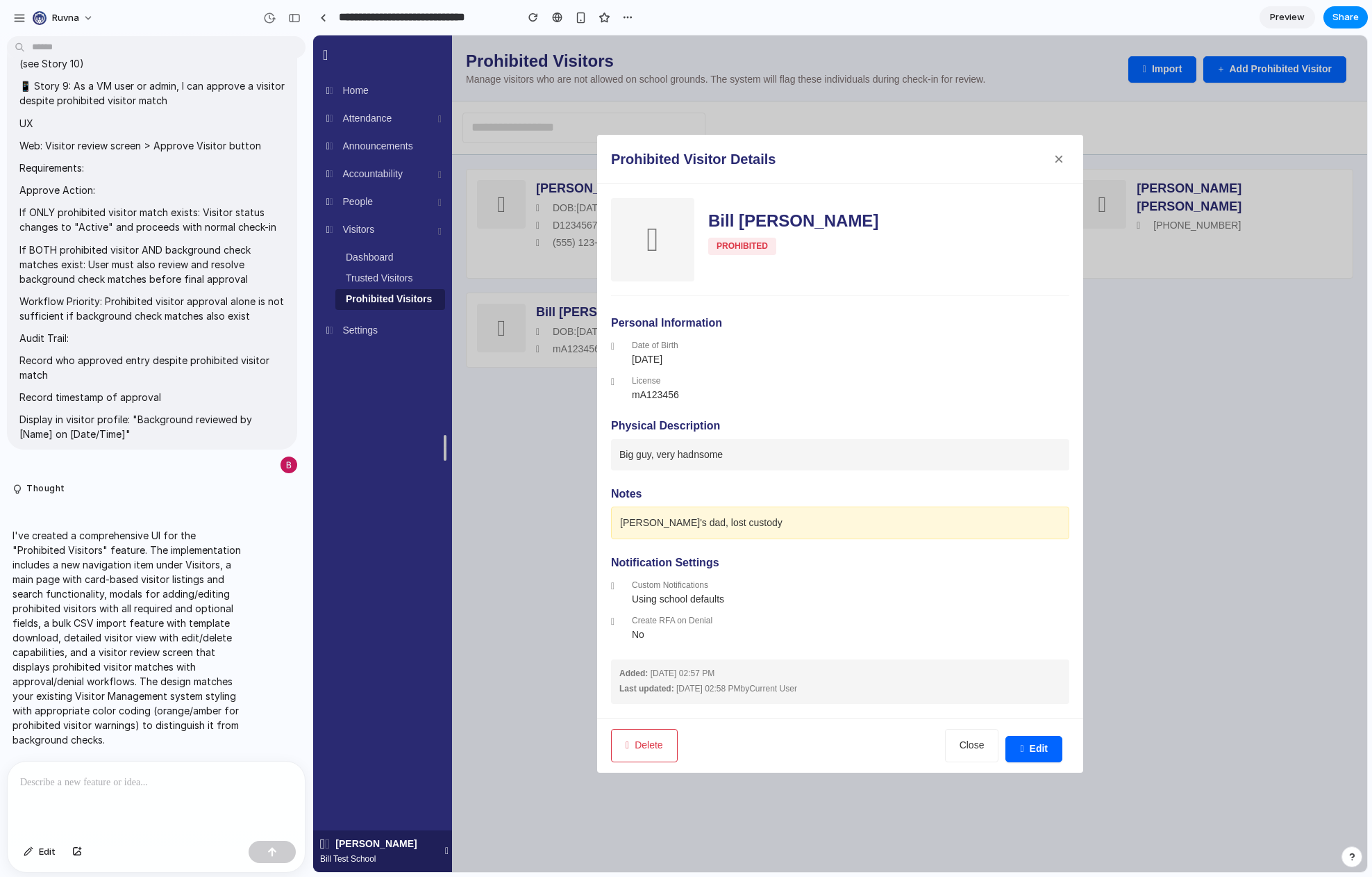
click at [1059, 162] on button "×" at bounding box center [1058, 159] width 21 height 21
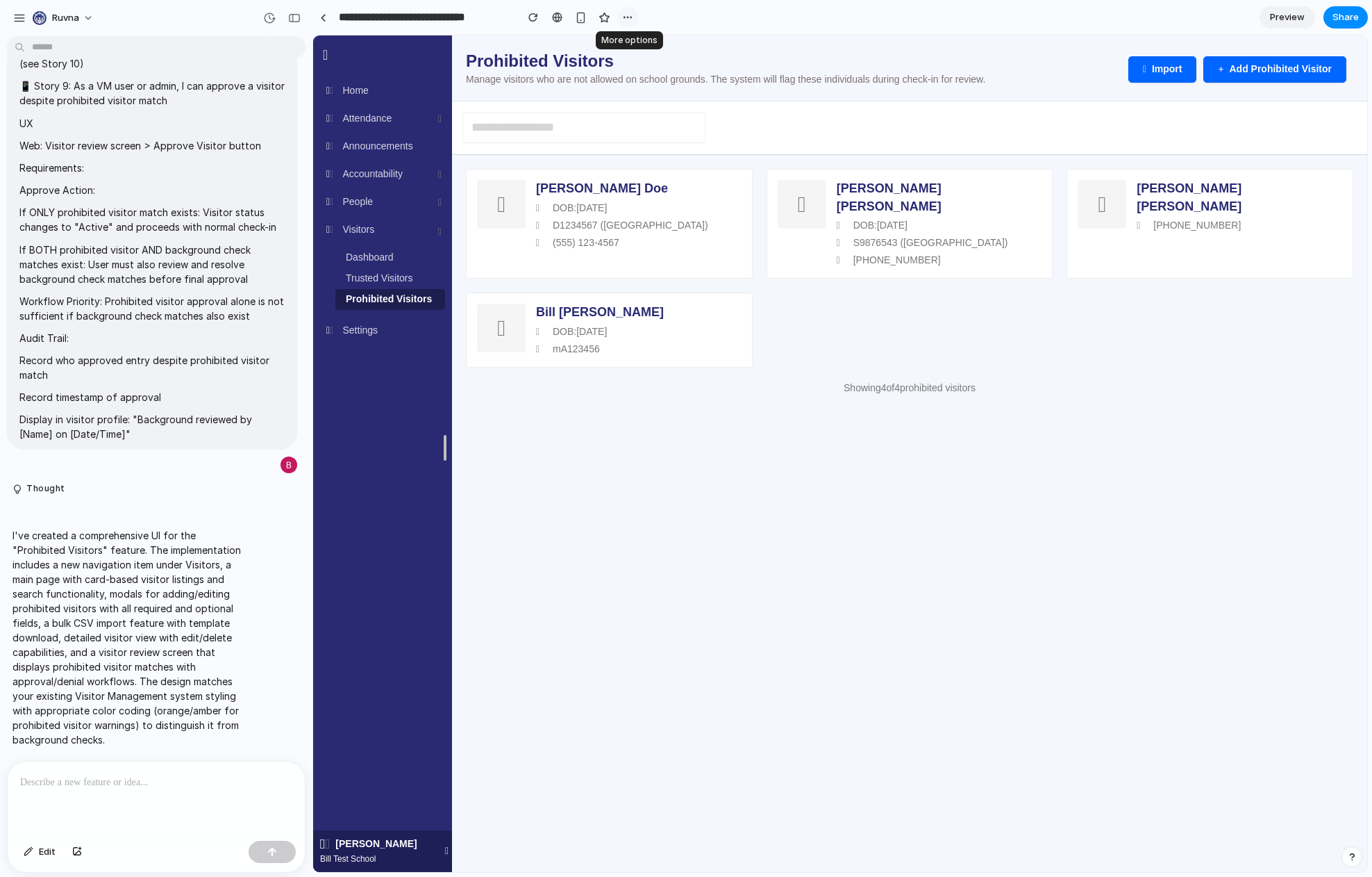
click at [625, 21] on div "button" at bounding box center [627, 17] width 11 height 11
click at [543, 28] on div "Duplicate Delete" at bounding box center [686, 438] width 1372 height 877
click at [617, 133] on input "text" at bounding box center [584, 127] width 243 height 31
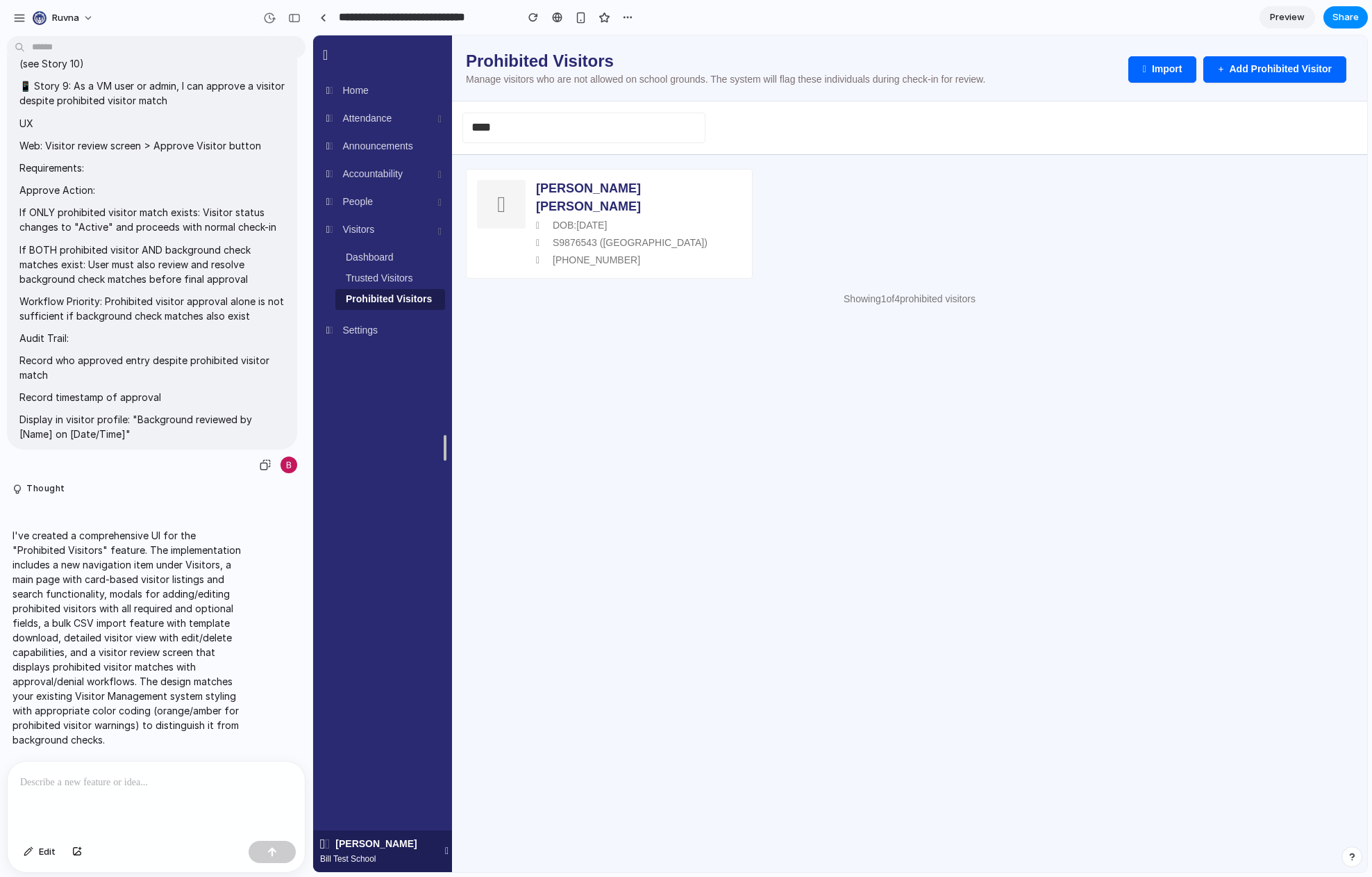
scroll to position [3233, 0]
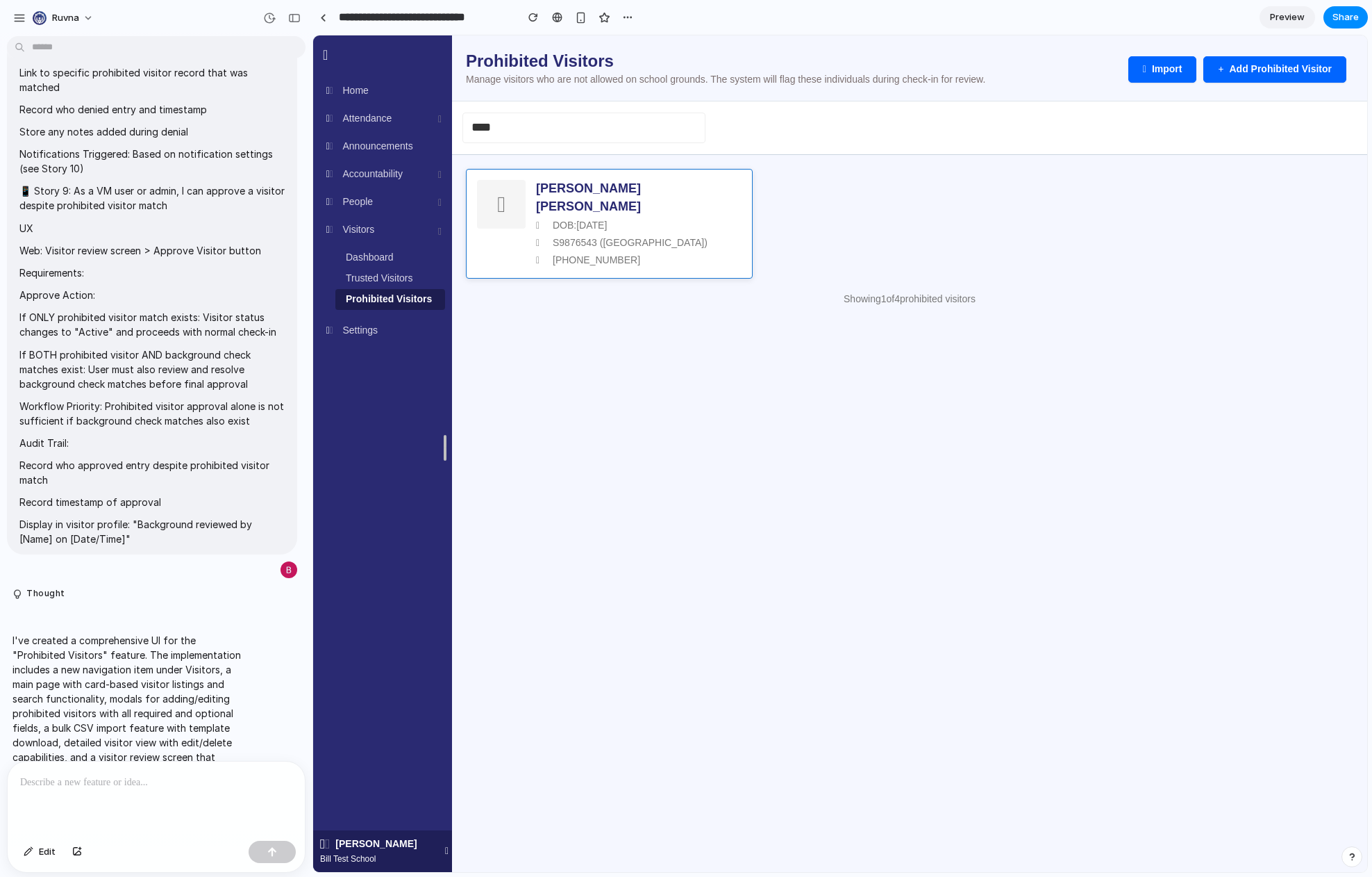
type input "****"
click at [610, 217] on div "Jane Smith DOB: 05/22/1975 S9876543 (NY) (555) 987-6543" at bounding box center [639, 224] width 205 height 88
click at [622, 216] on div "Jane Smith DOB: 05/22/1975 S9876543 (NY) (555) 987-6543" at bounding box center [639, 224] width 205 height 88
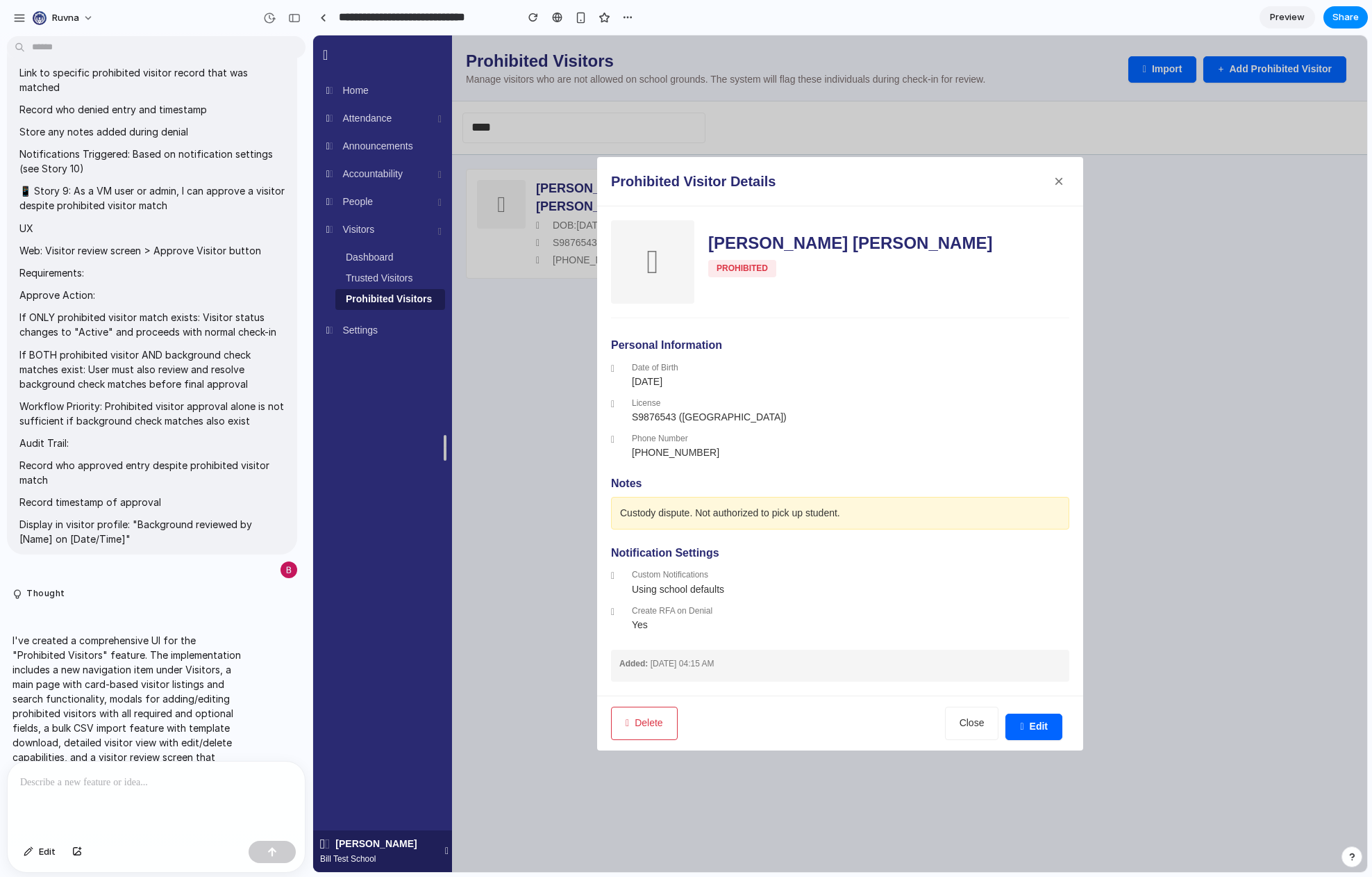
drag, startPoint x: 513, startPoint y: 271, endPoint x: 578, endPoint y: 192, distance: 102.3
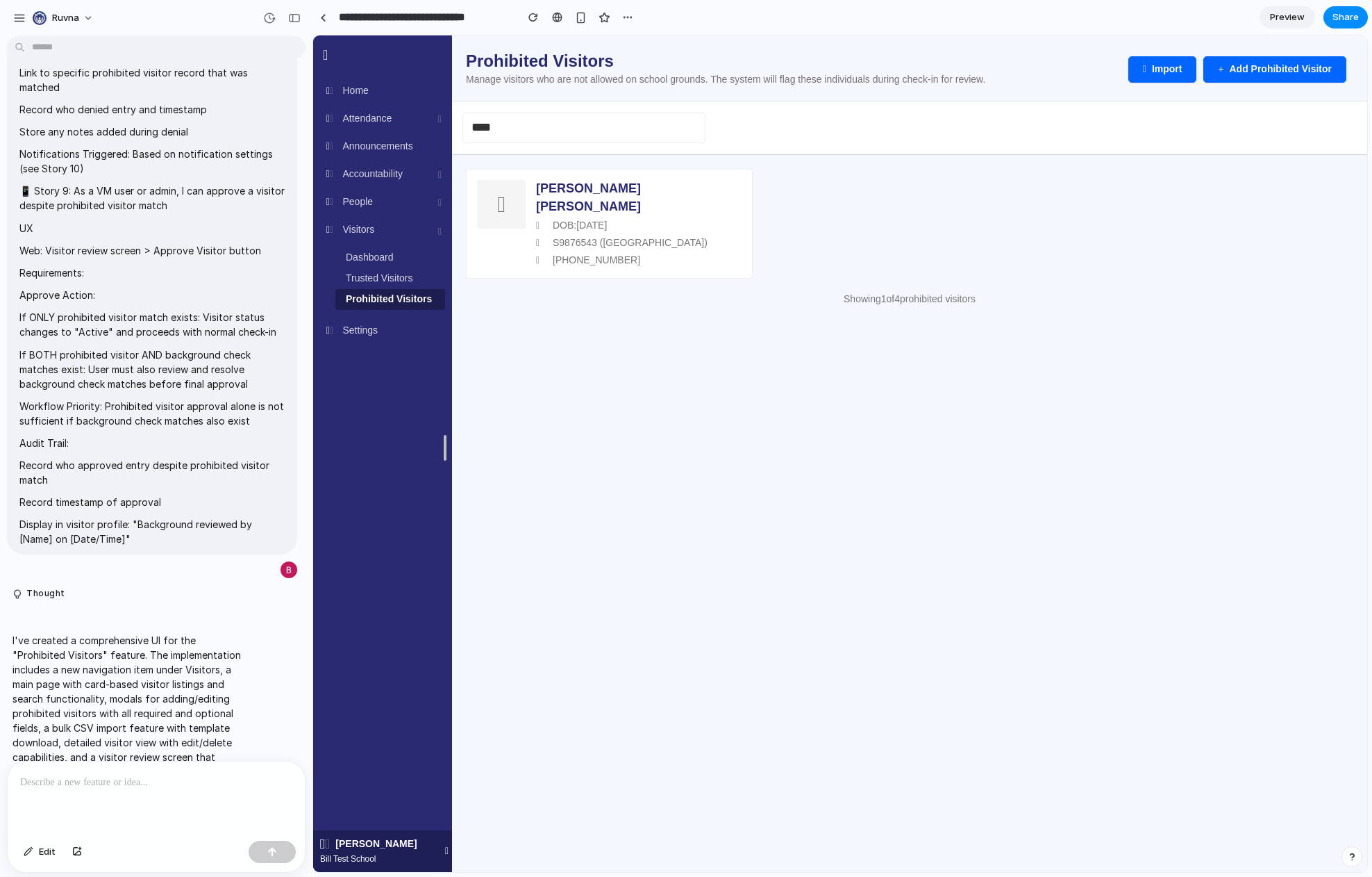
drag, startPoint x: 1058, startPoint y: 230, endPoint x: 612, endPoint y: 96, distance: 465.7
click at [1047, 220] on div "Jane Smith DOB: 05/22/1975 S9876543 (NY) (555) 987-6543" at bounding box center [909, 224] width 887 height 110
click at [508, 122] on input "****" at bounding box center [584, 127] width 243 height 31
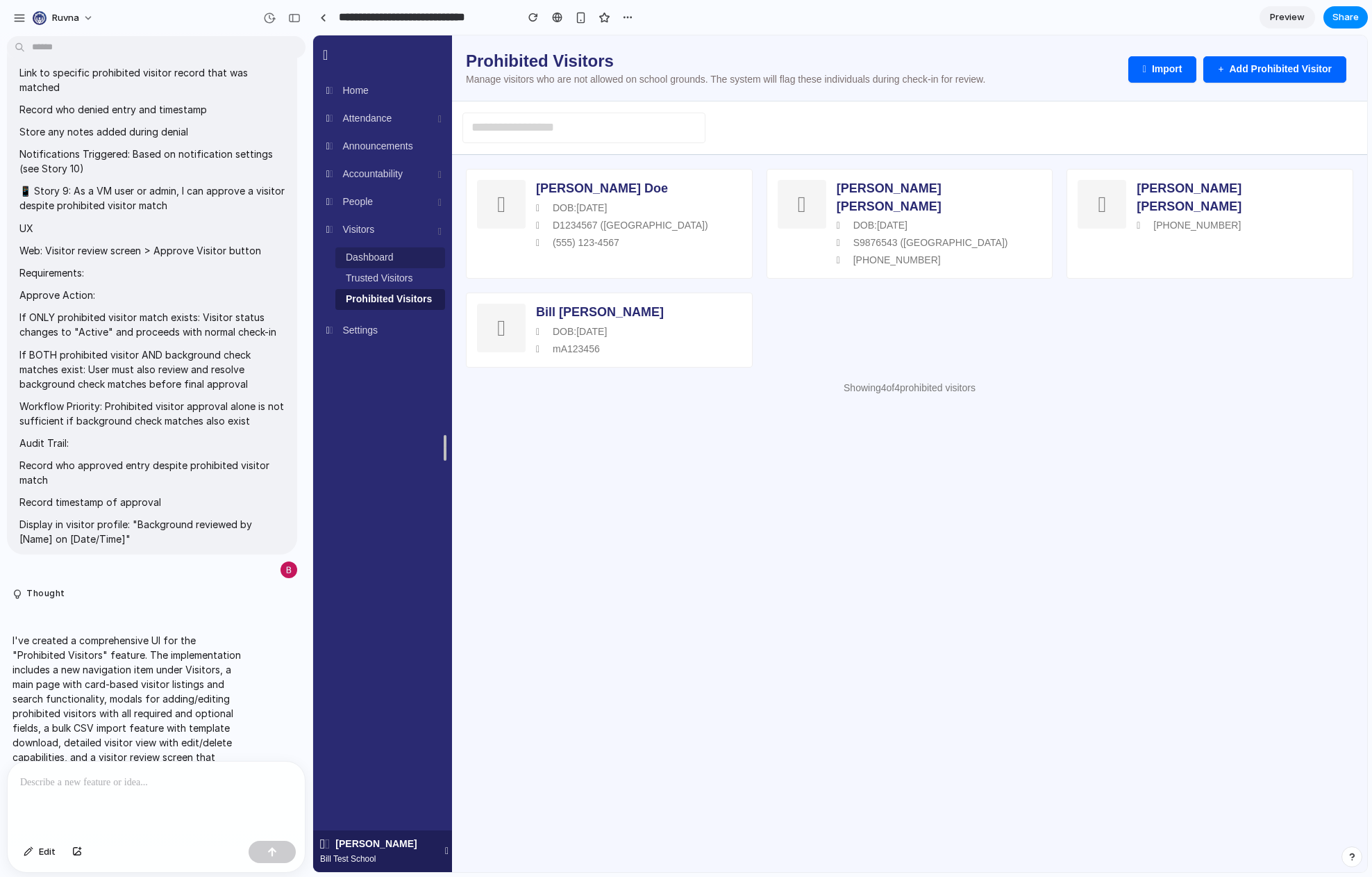
click at [385, 258] on span "Dashboard" at bounding box center [369, 257] width 48 height 11
click at [409, 278] on span "Trusted Visitors" at bounding box center [379, 278] width 67 height 11
click at [1125, 193] on div at bounding box center [1102, 204] width 49 height 49
click at [385, 274] on span "Trusted Visitors" at bounding box center [379, 278] width 67 height 11
click at [604, 325] on div "DOB: 01/01/2024" at bounding box center [639, 332] width 205 height 14
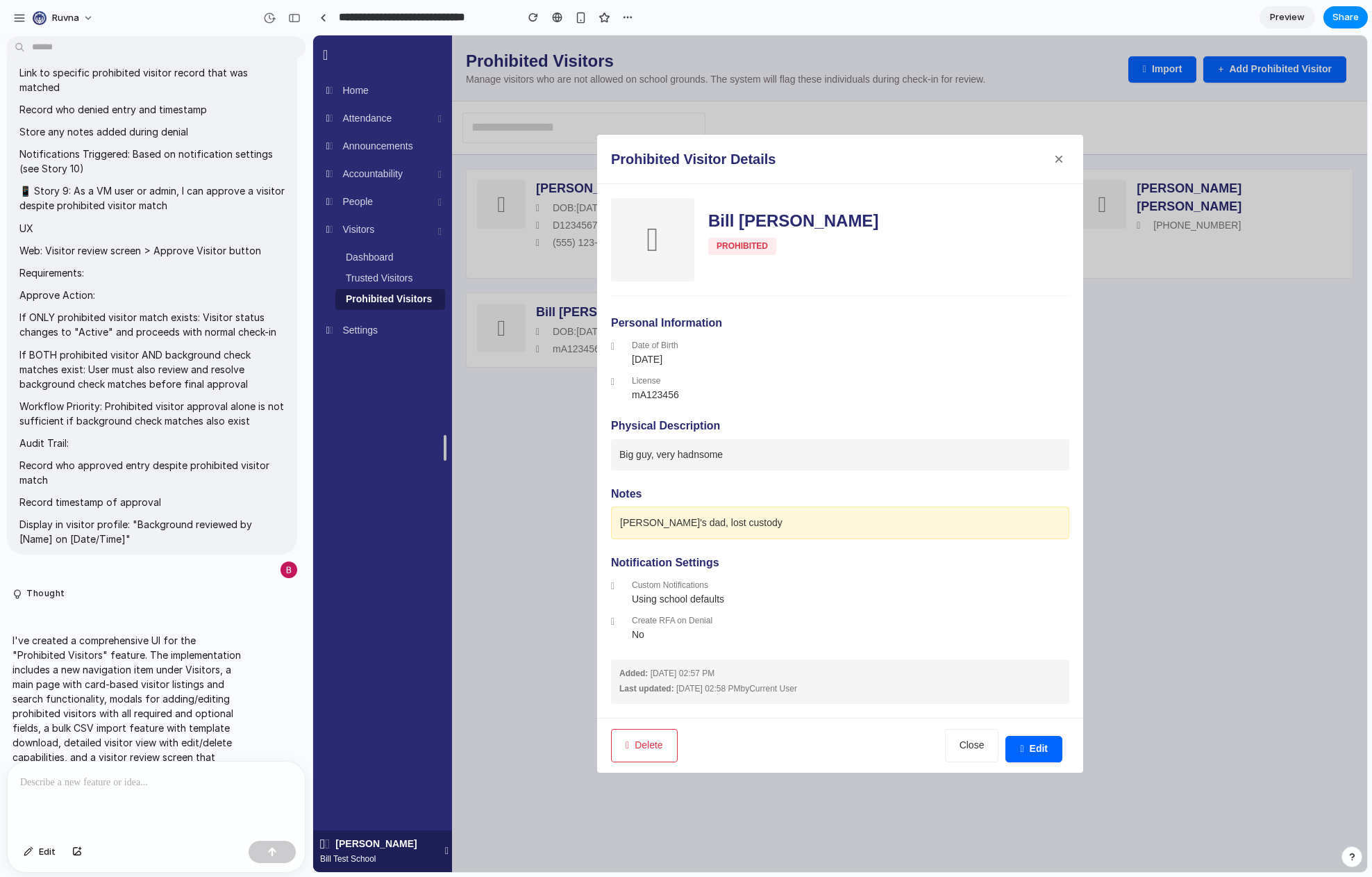
click at [1057, 161] on button "×" at bounding box center [1058, 159] width 21 height 21
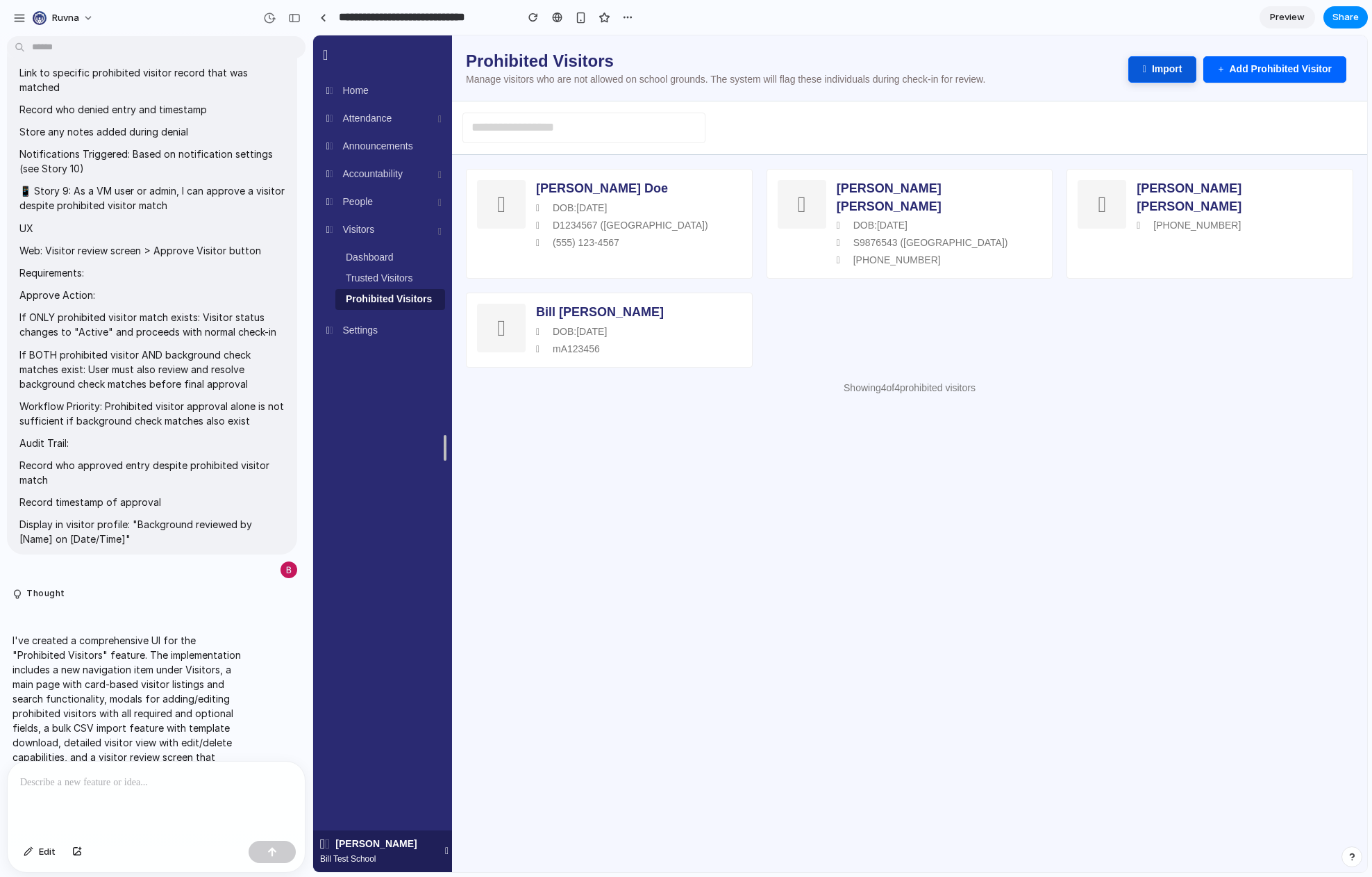
click at [1149, 72] on button "Import" at bounding box center [1163, 70] width 69 height 27
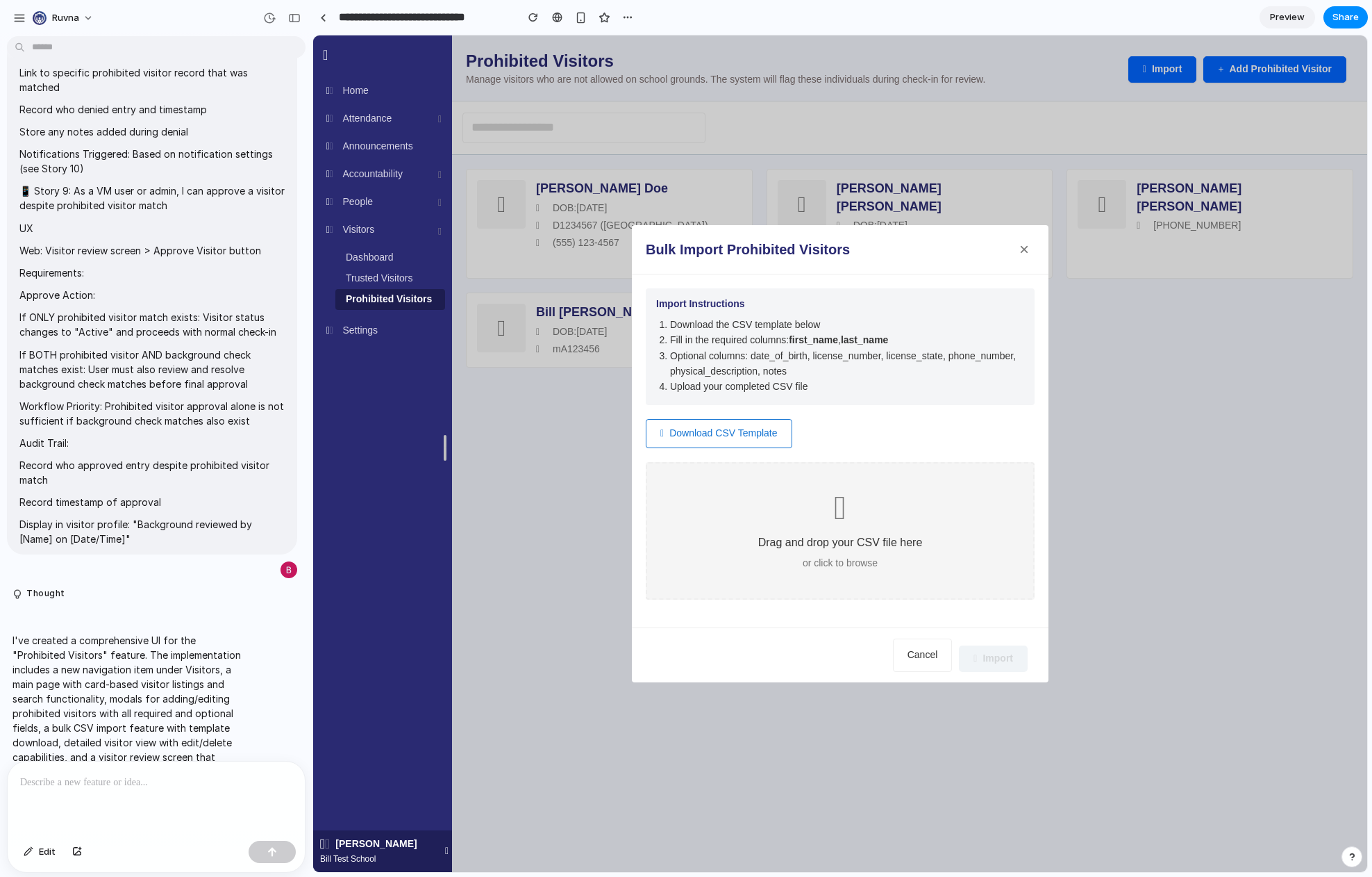
click at [1027, 248] on button "×" at bounding box center [1024, 249] width 21 height 21
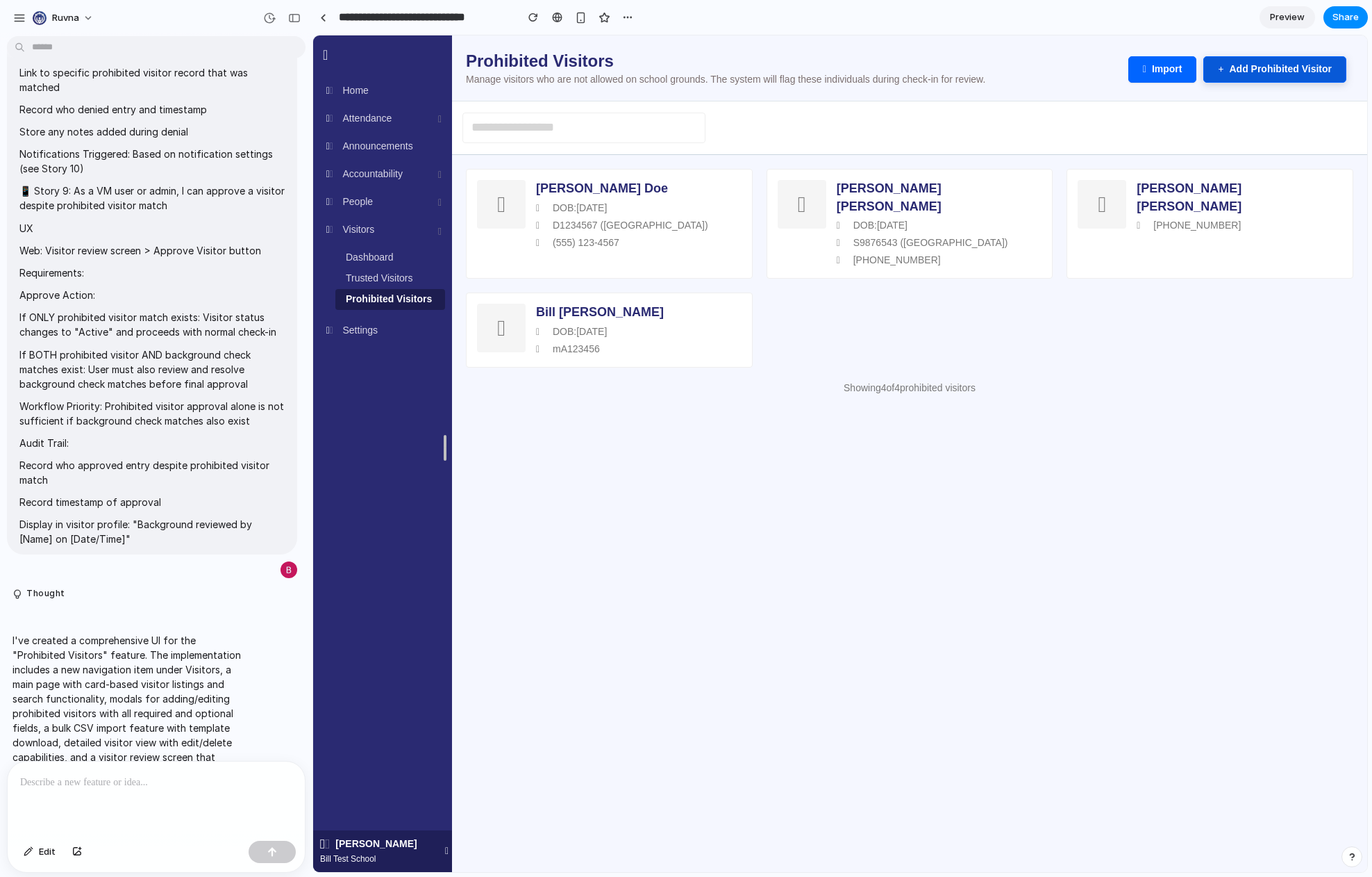
click at [1171, 73] on button "Add Prohibited Visitor" at bounding box center [1275, 70] width 143 height 27
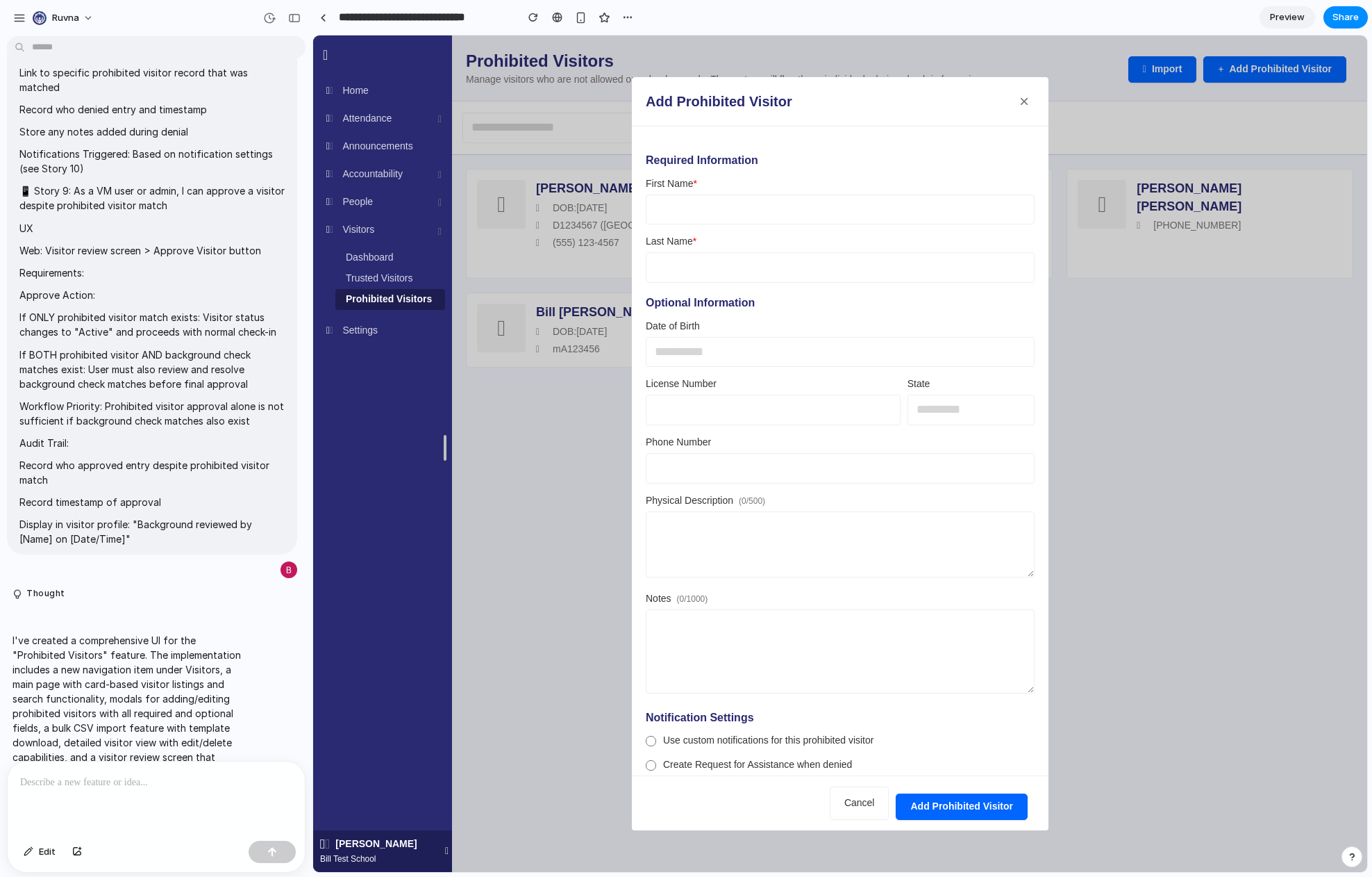
click at [1026, 97] on button "×" at bounding box center [1024, 101] width 21 height 21
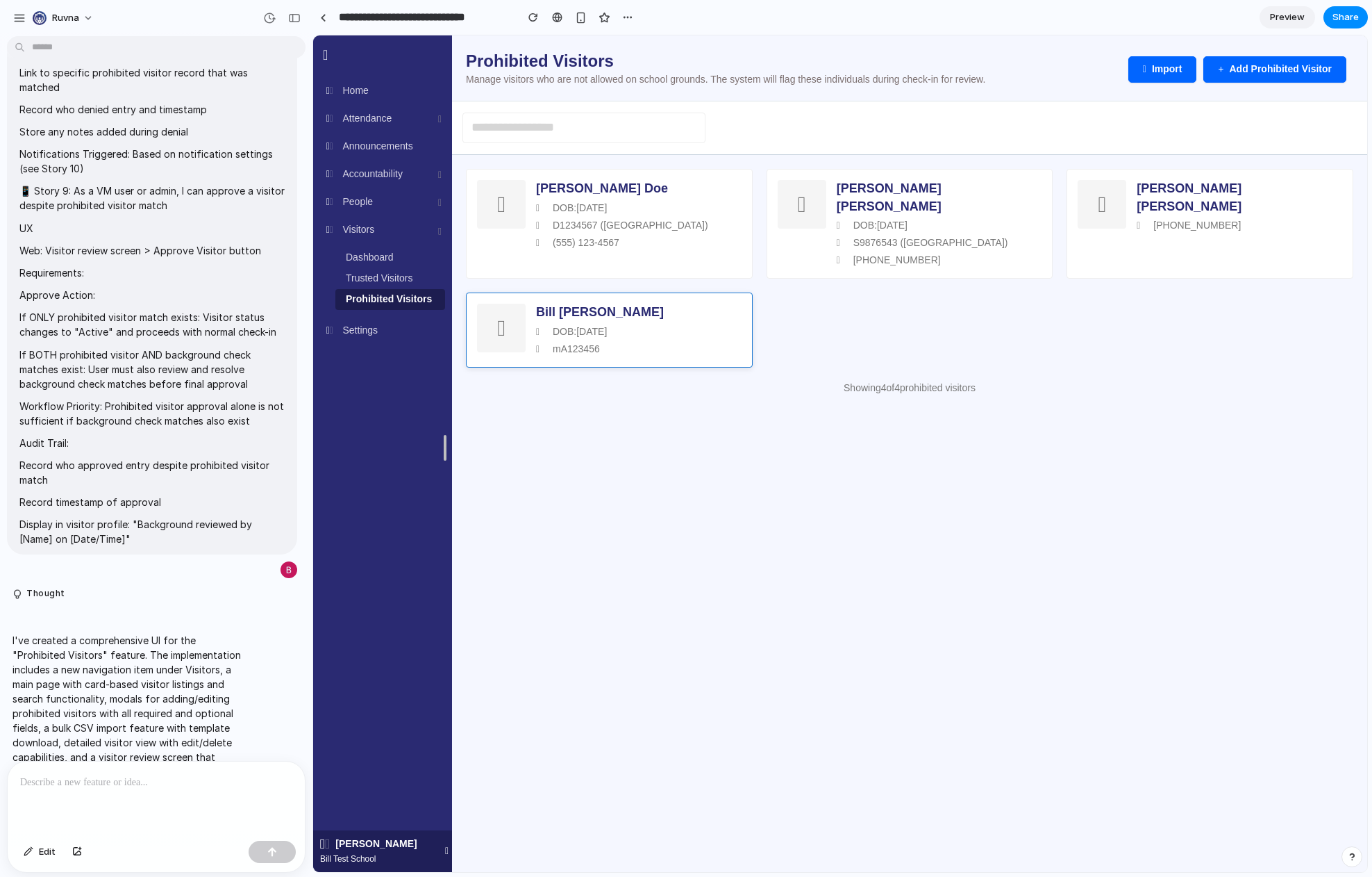
click at [706, 325] on div "DOB: 01/01/2024" at bounding box center [639, 332] width 205 height 14
click at [95, 253] on p "Web: Visitor review screen > Approve Visitor button" at bounding box center [152, 250] width 265 height 15
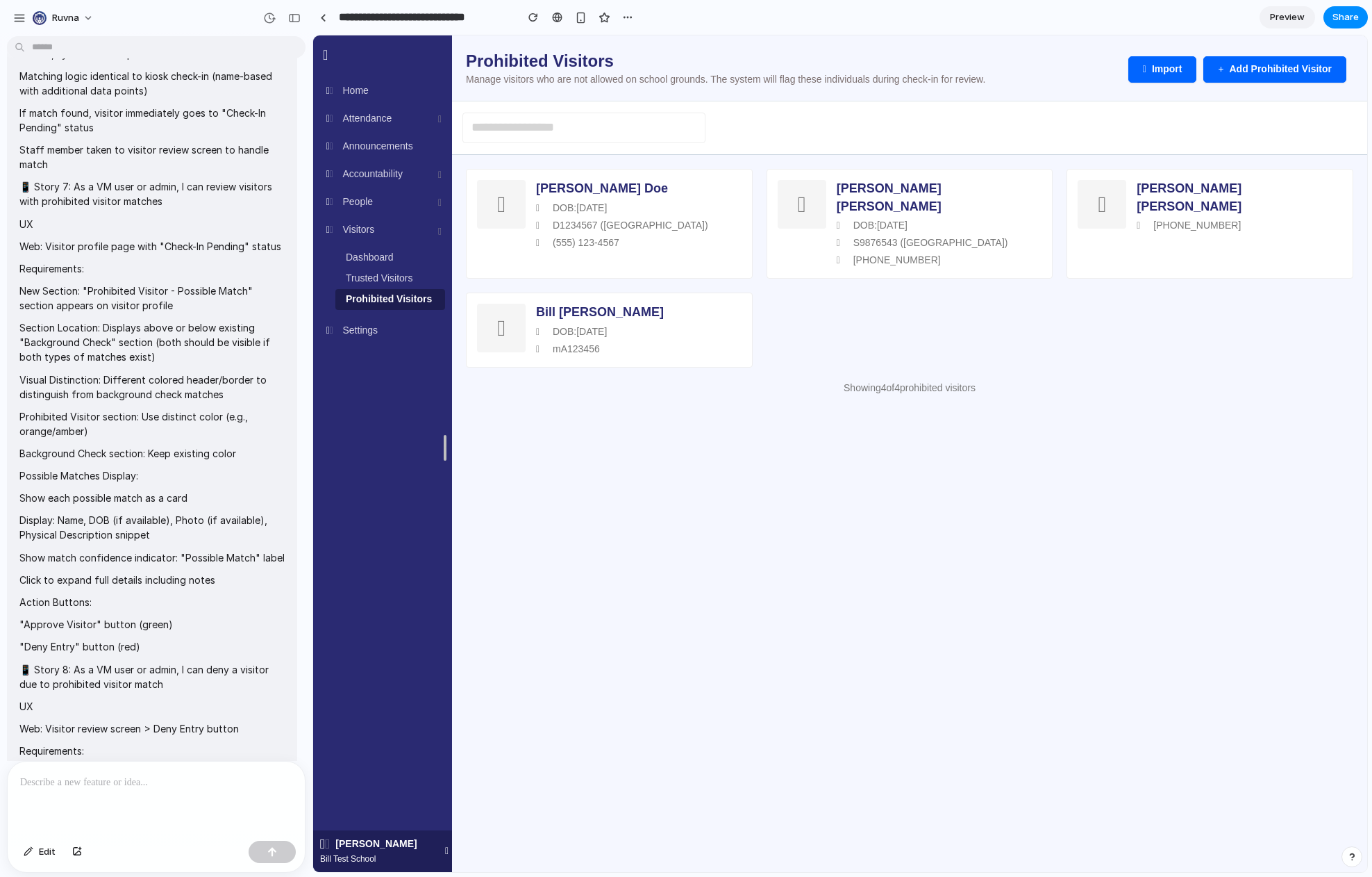
scroll to position [2334, 0]
click at [589, 213] on div "DOB: 01/15/1980" at bounding box center [639, 209] width 205 height 14
click at [365, 231] on span "Visitors" at bounding box center [358, 229] width 32 height 11
click at [372, 263] on span "Dashboard" at bounding box center [369, 257] width 48 height 11
click at [372, 282] on span "Trusted Visitors" at bounding box center [379, 278] width 67 height 11
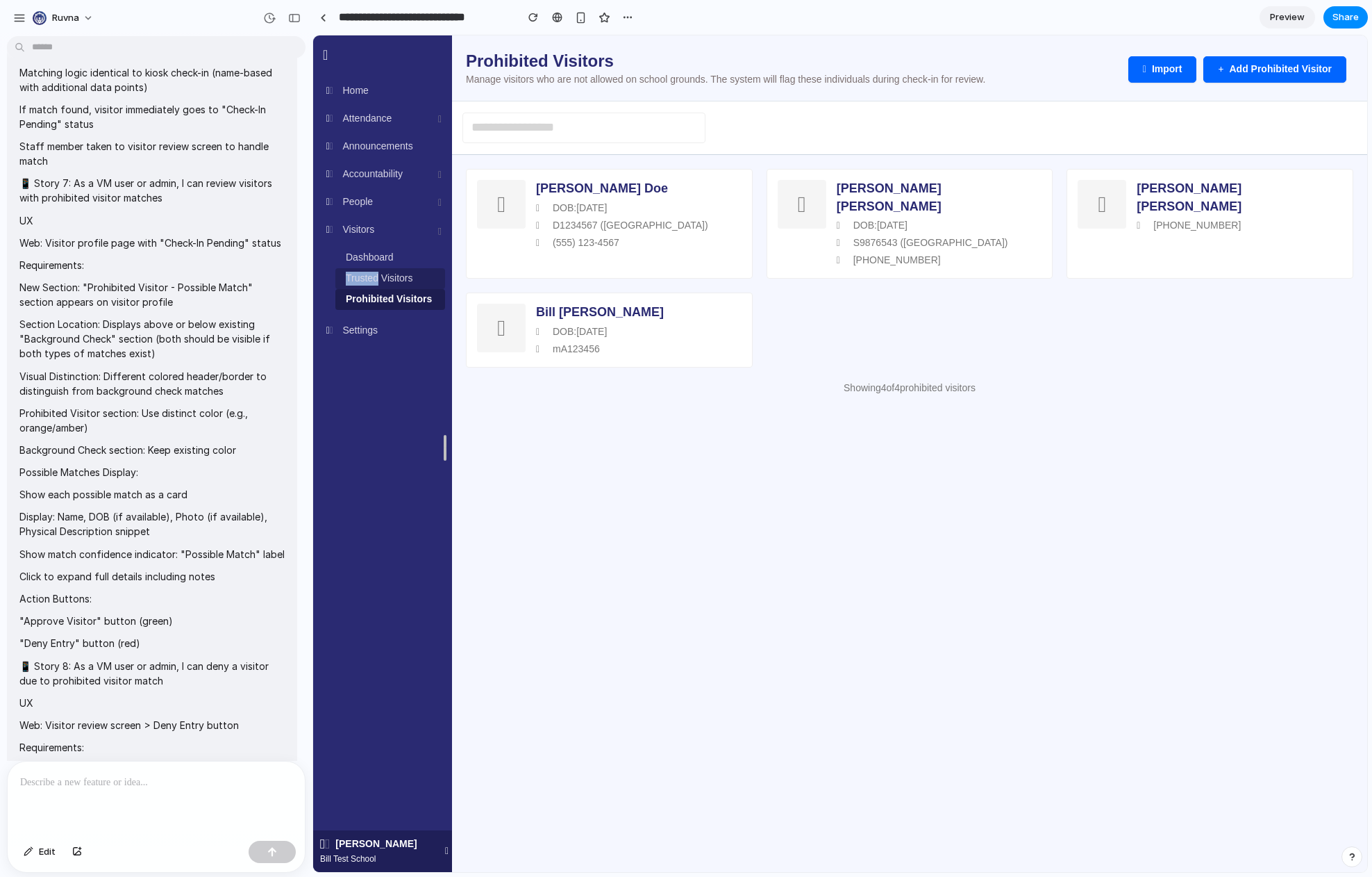
click at [372, 282] on span "Trusted Visitors" at bounding box center [379, 278] width 67 height 11
drag, startPoint x: 480, startPoint y: 428, endPoint x: 466, endPoint y: 406, distance: 26.1
click at [480, 409] on html "Loading... Bill Test School Home Attendance Dashboard Reports Announcements Acc…" at bounding box center [840, 222] width 1054 height 373
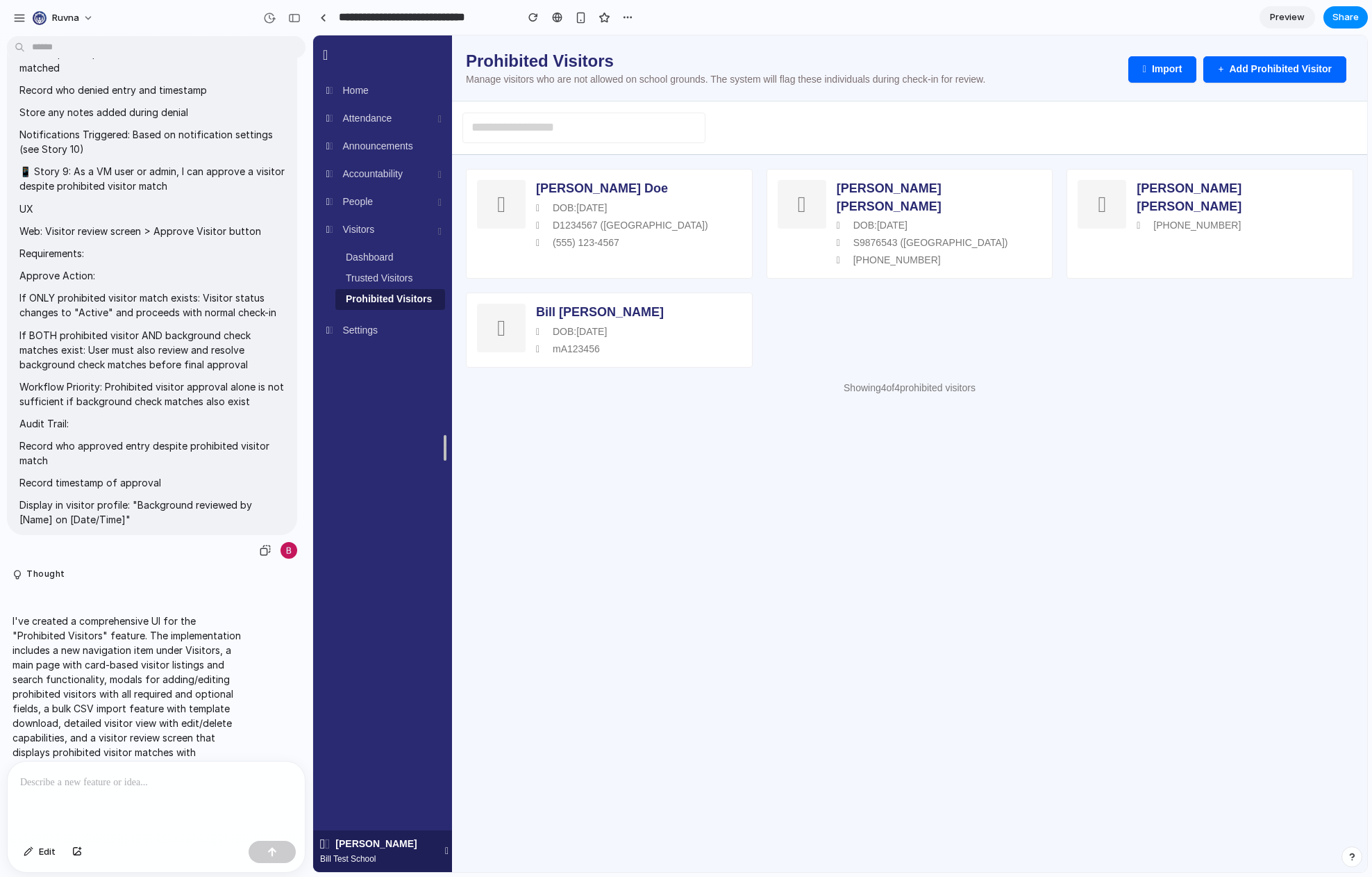
scroll to position [3339, 0]
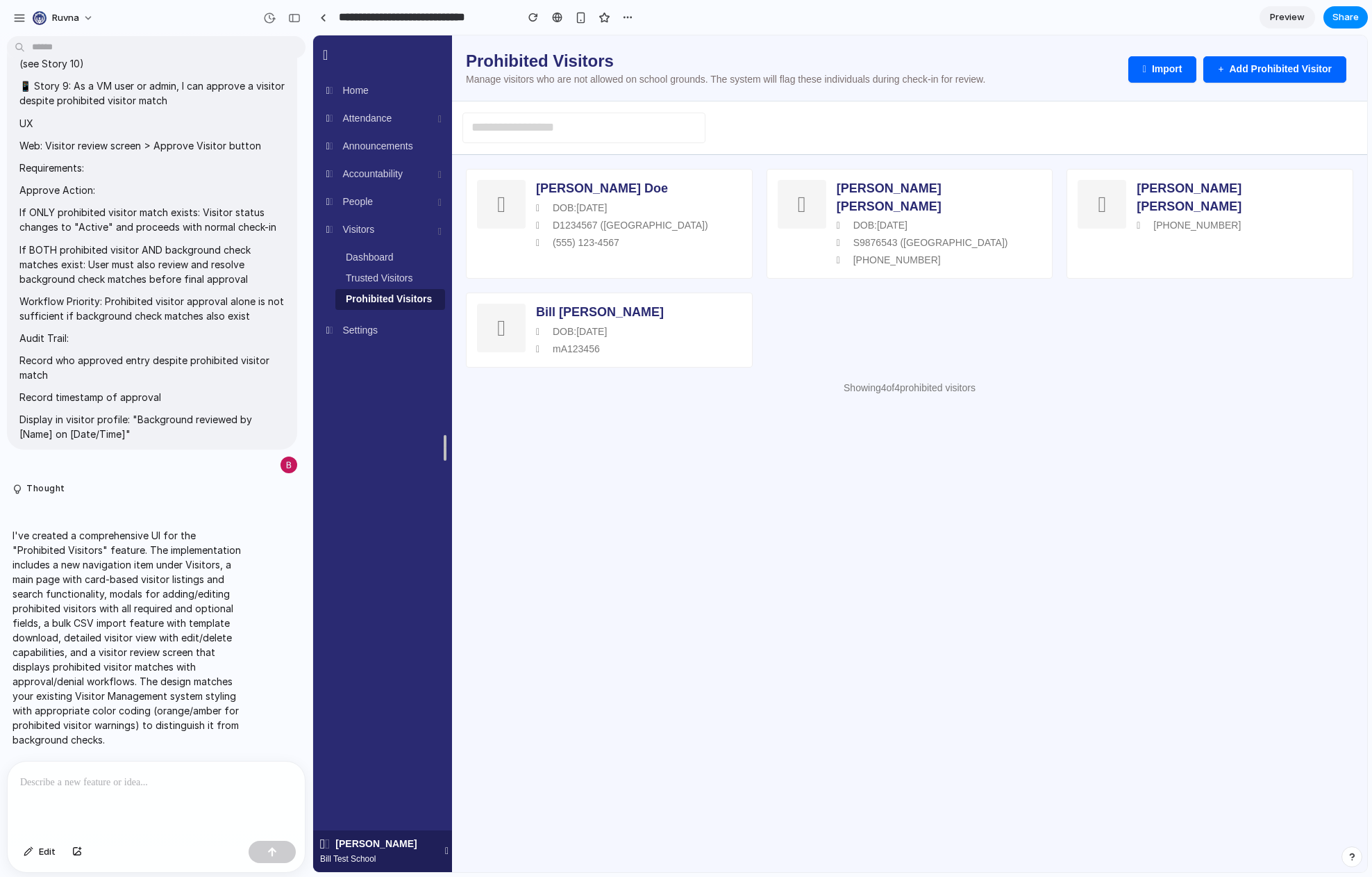
click at [622, 355] on div "John Doe DOB: 01/15/1980 D1234567 (CA) (555) 123-4567 Jane Smith DOB: 05/22/197…" at bounding box center [909, 282] width 915 height 254
click at [630, 343] on div "mA123456" at bounding box center [639, 350] width 205 height 14
click at [583, 185] on div "John Doe" at bounding box center [639, 188] width 205 height 18
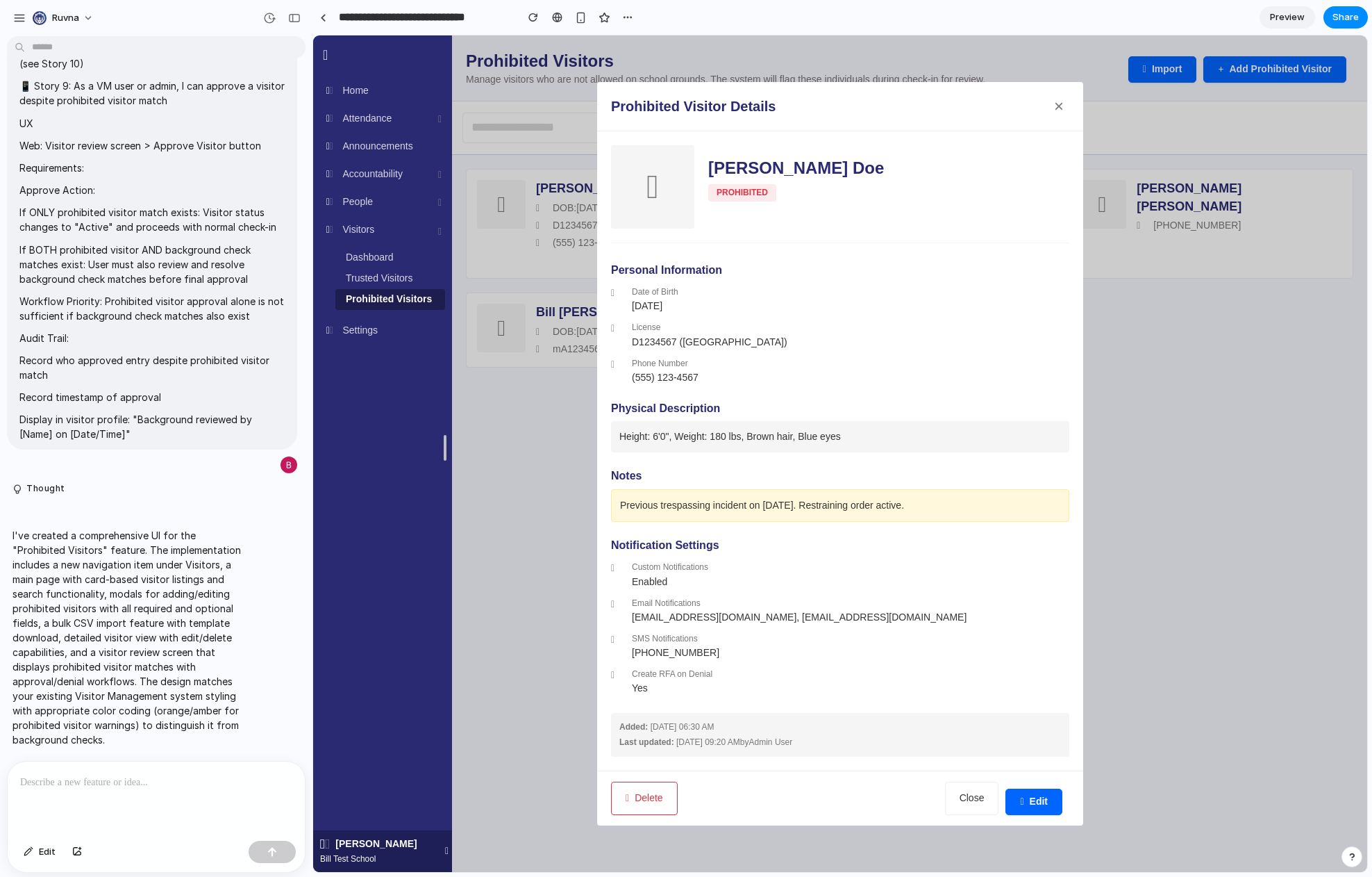
drag, startPoint x: 1142, startPoint y: 497, endPoint x: 1132, endPoint y: 495, distance: 10.2
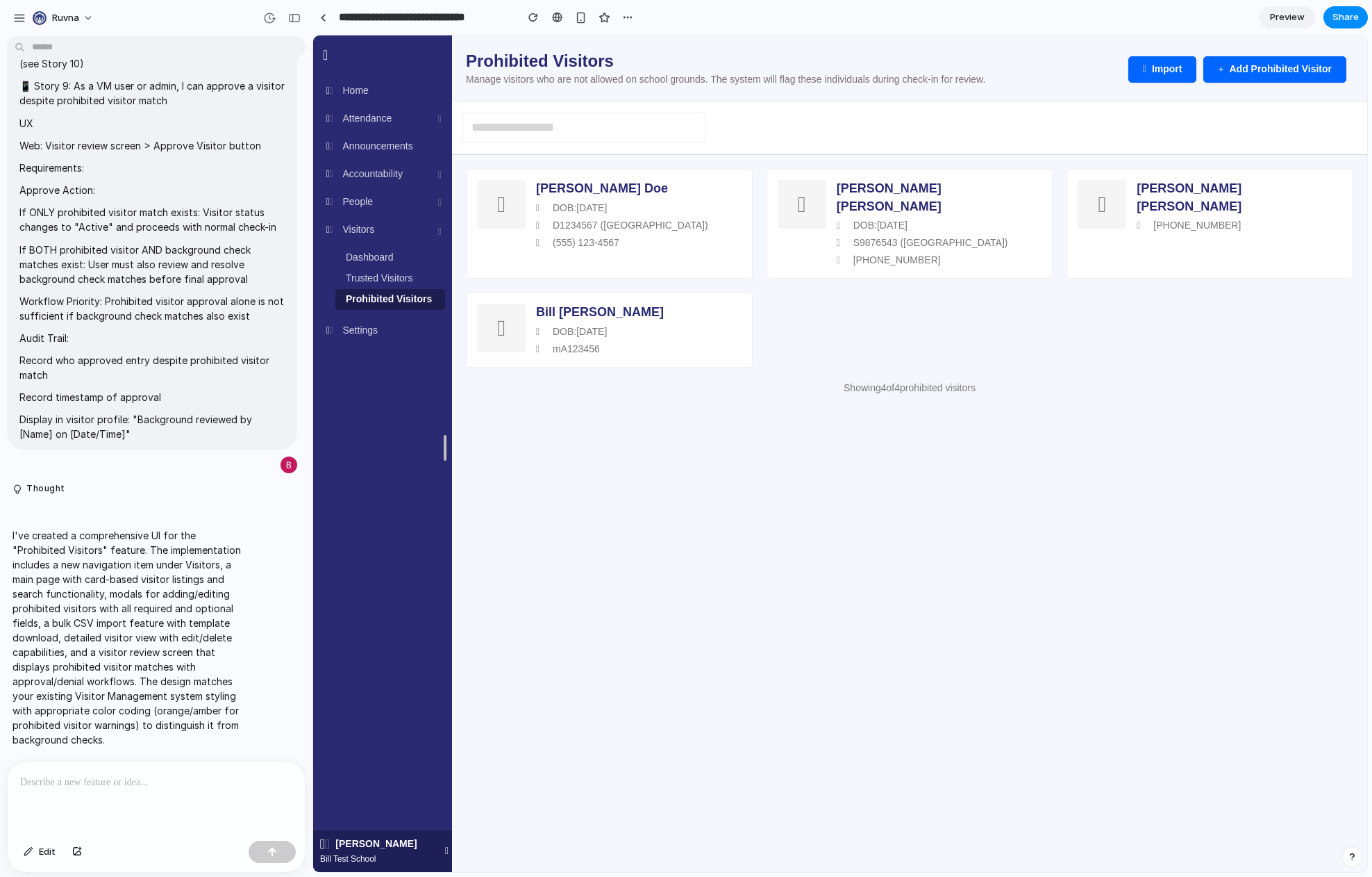
click at [1171, 54] on div "Import Add Prohibited Visitor" at bounding box center [1240, 66] width 225 height 34
click at [1171, 74] on button "Add Prohibited Visitor" at bounding box center [1275, 70] width 143 height 27
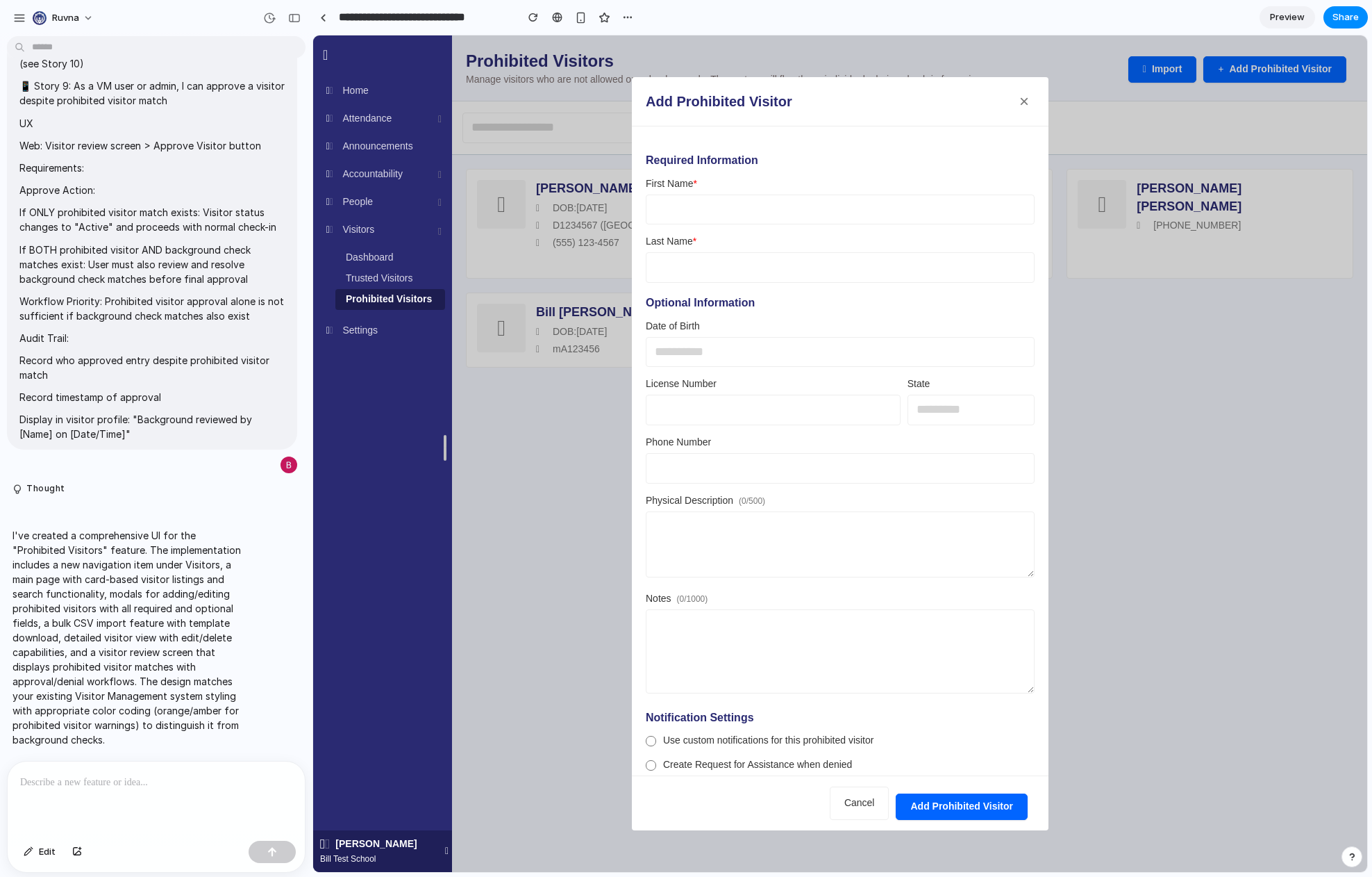
scroll to position [24, 0]
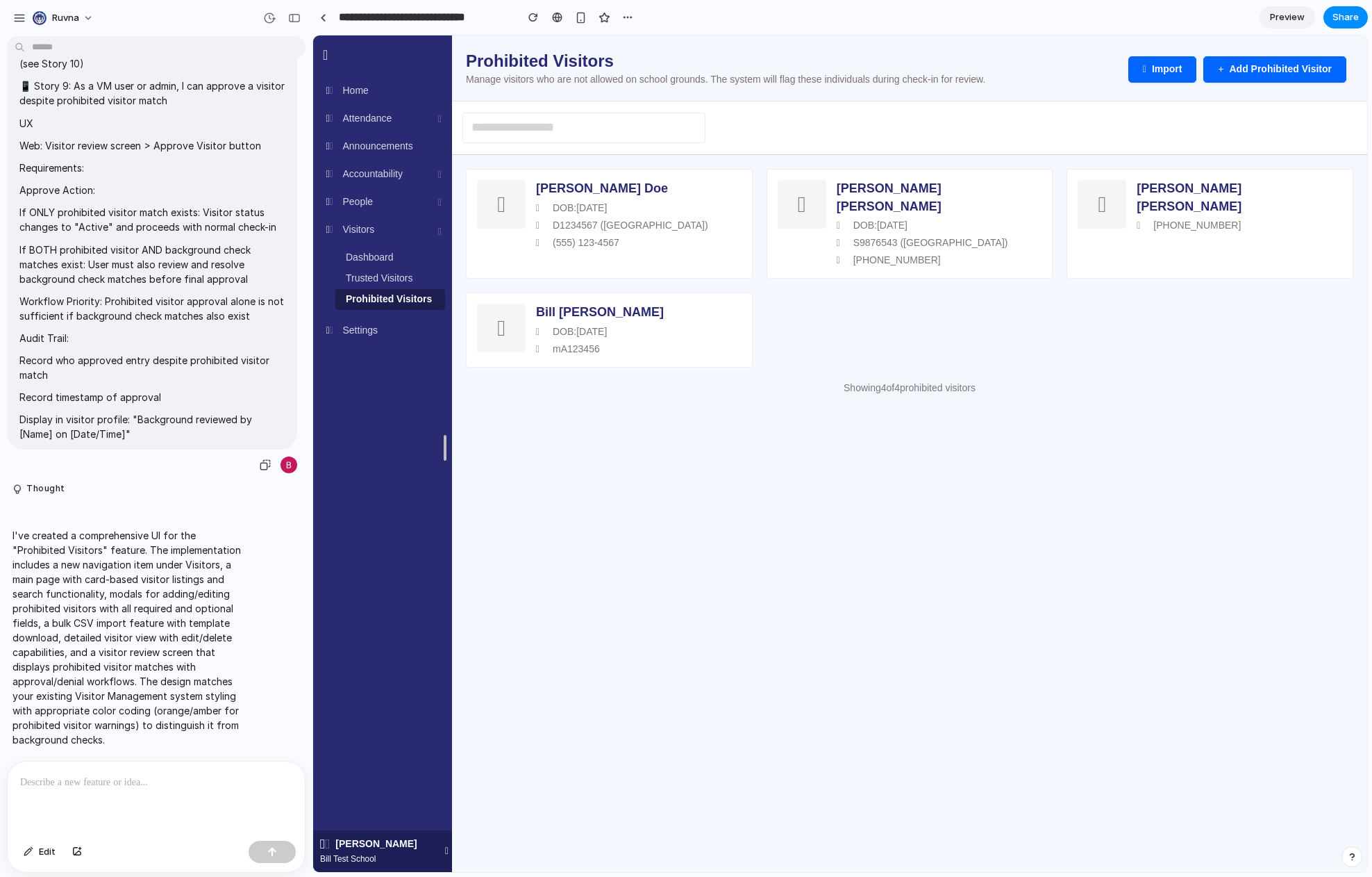
click at [50, 79] on p "📱 Story 9: As a VM user or admin, I can approve a visitor despite prohibited vi…" at bounding box center [152, 93] width 265 height 29
click at [21, 21] on div "button" at bounding box center [20, 18] width 13 height 13
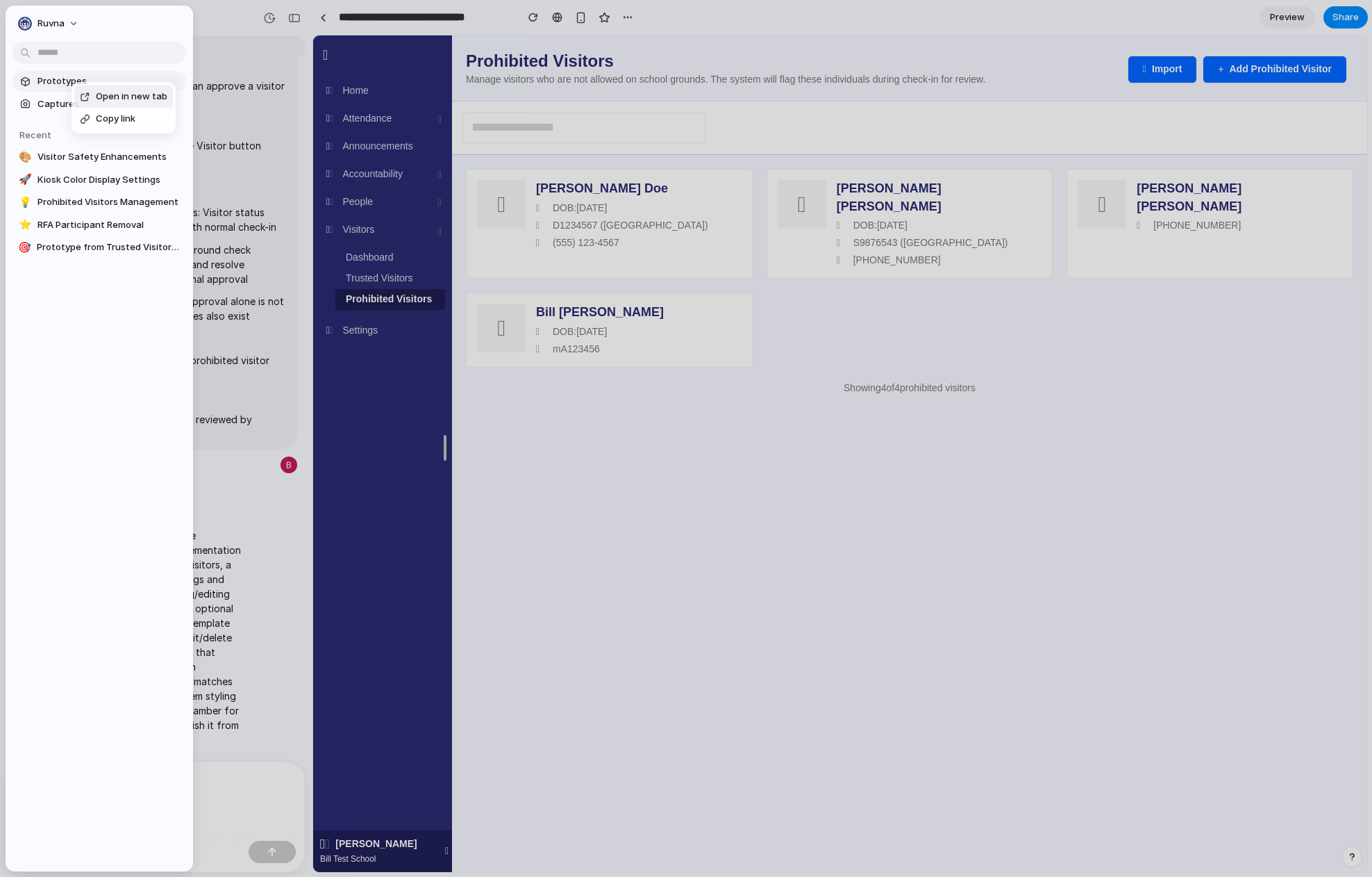
drag, startPoint x: 71, startPoint y: 76, endPoint x: 105, endPoint y: 91, distance: 37.2
click at [107, 91] on span "Open in new tab" at bounding box center [131, 96] width 71 height 14
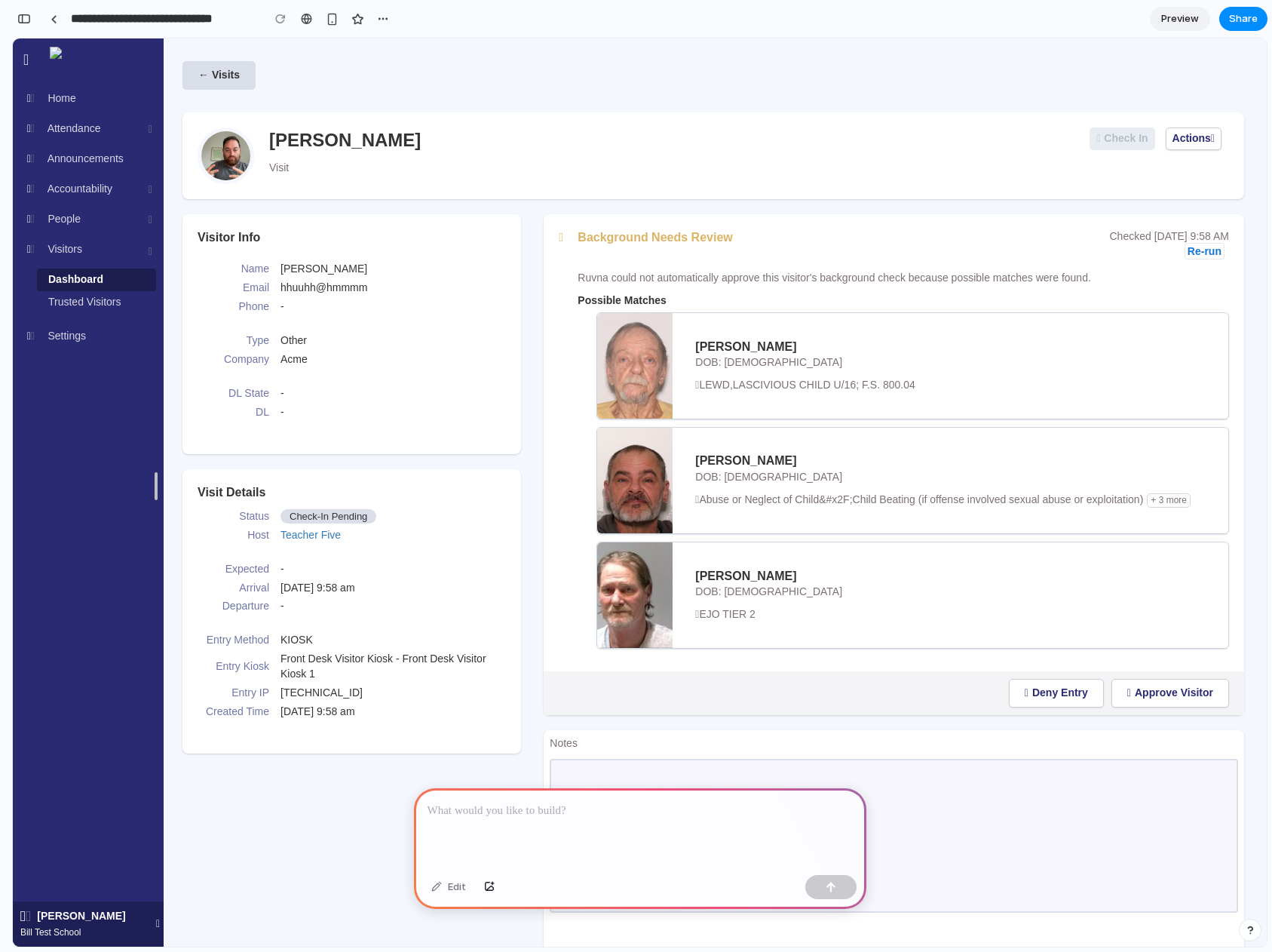
click at [699, 832] on div at bounding box center [639, 828] width 452 height 81
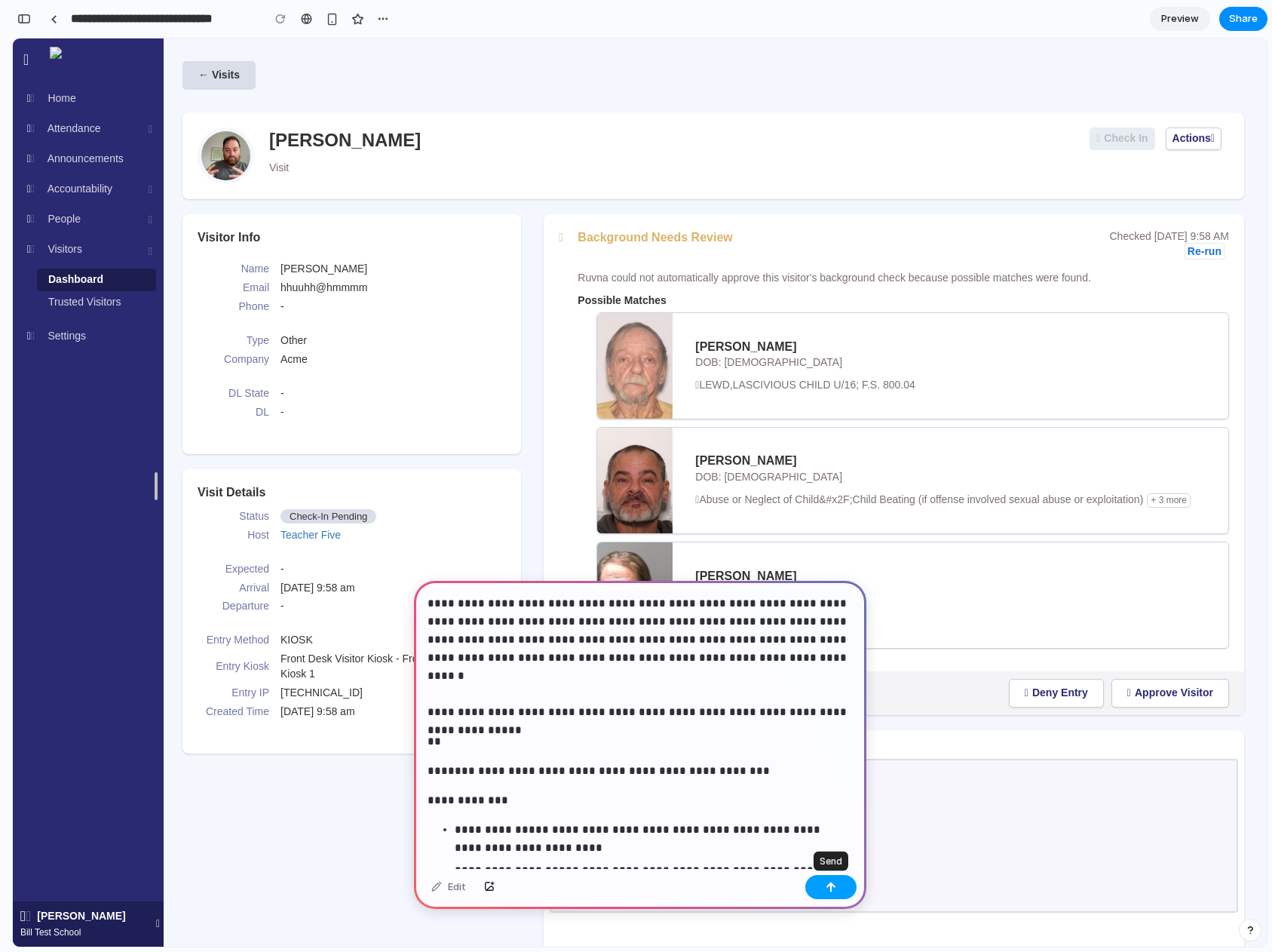
click at [836, 892] on button "button" at bounding box center [831, 886] width 51 height 24
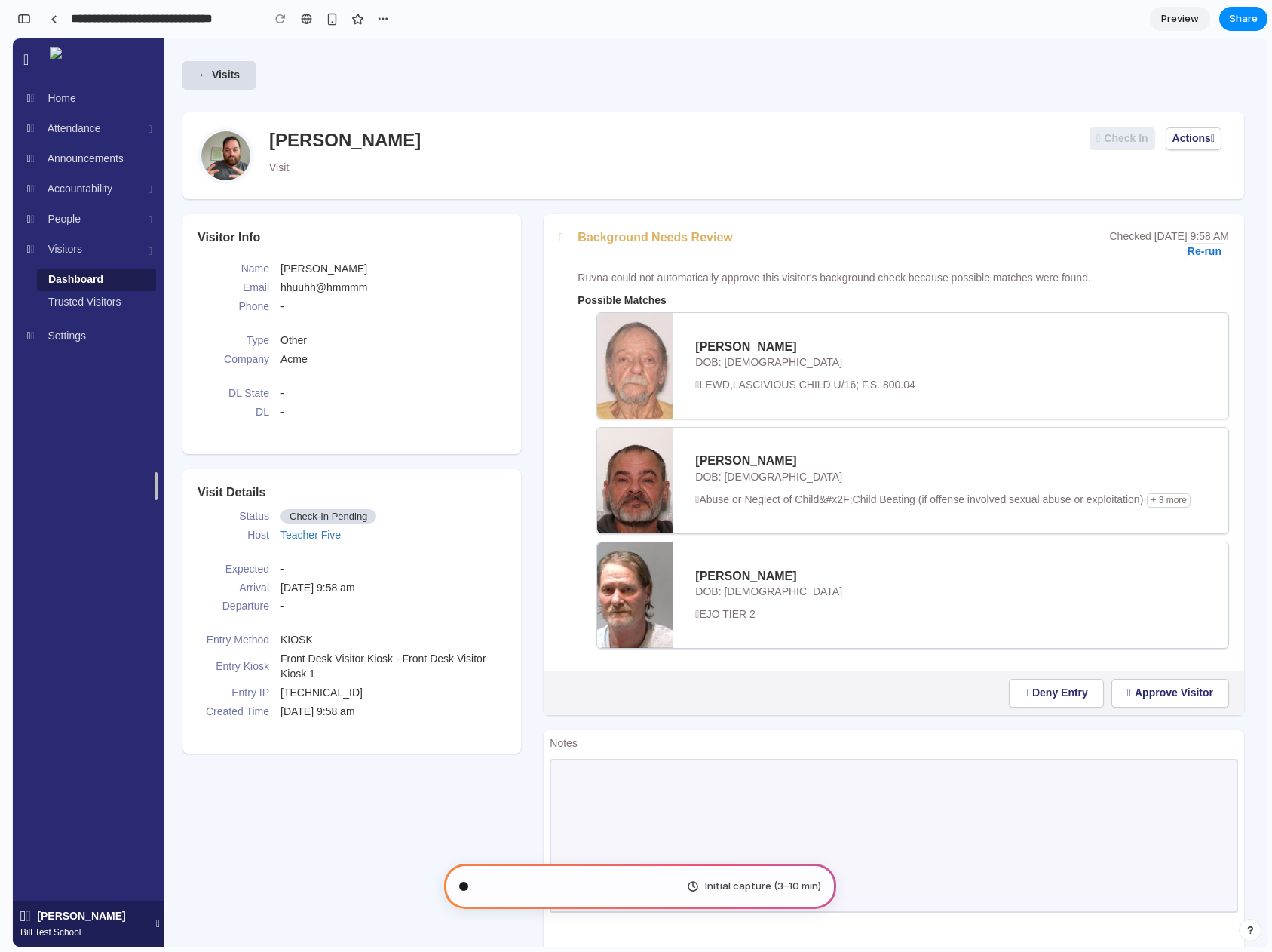
scroll to position [2824, 0]
click at [1269, 45] on div "**********" at bounding box center [642, 476] width 1260 height 952
type input "**********"
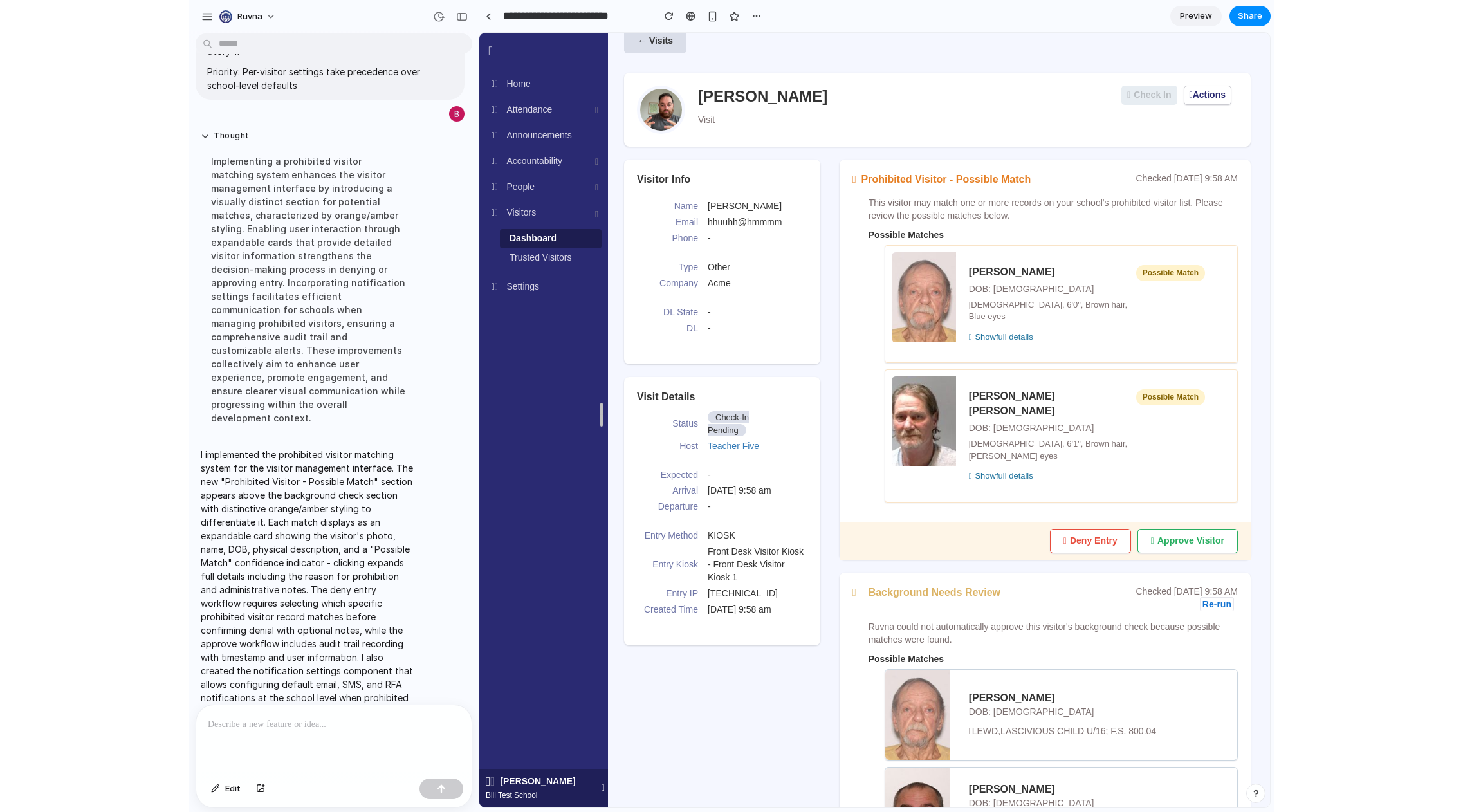
scroll to position [0, 0]
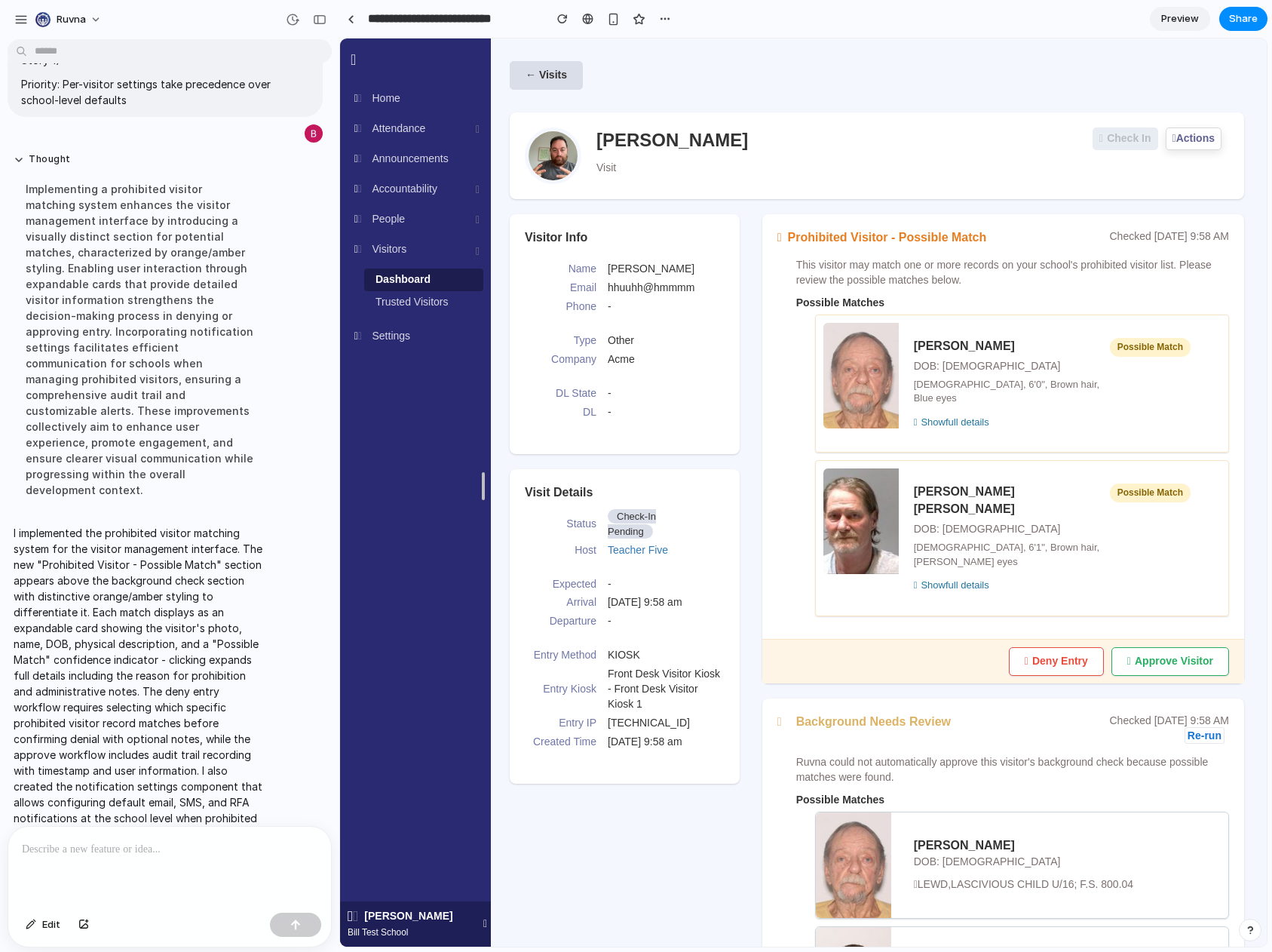
click at [1174, 137] on button "Actions" at bounding box center [1194, 139] width 56 height 23
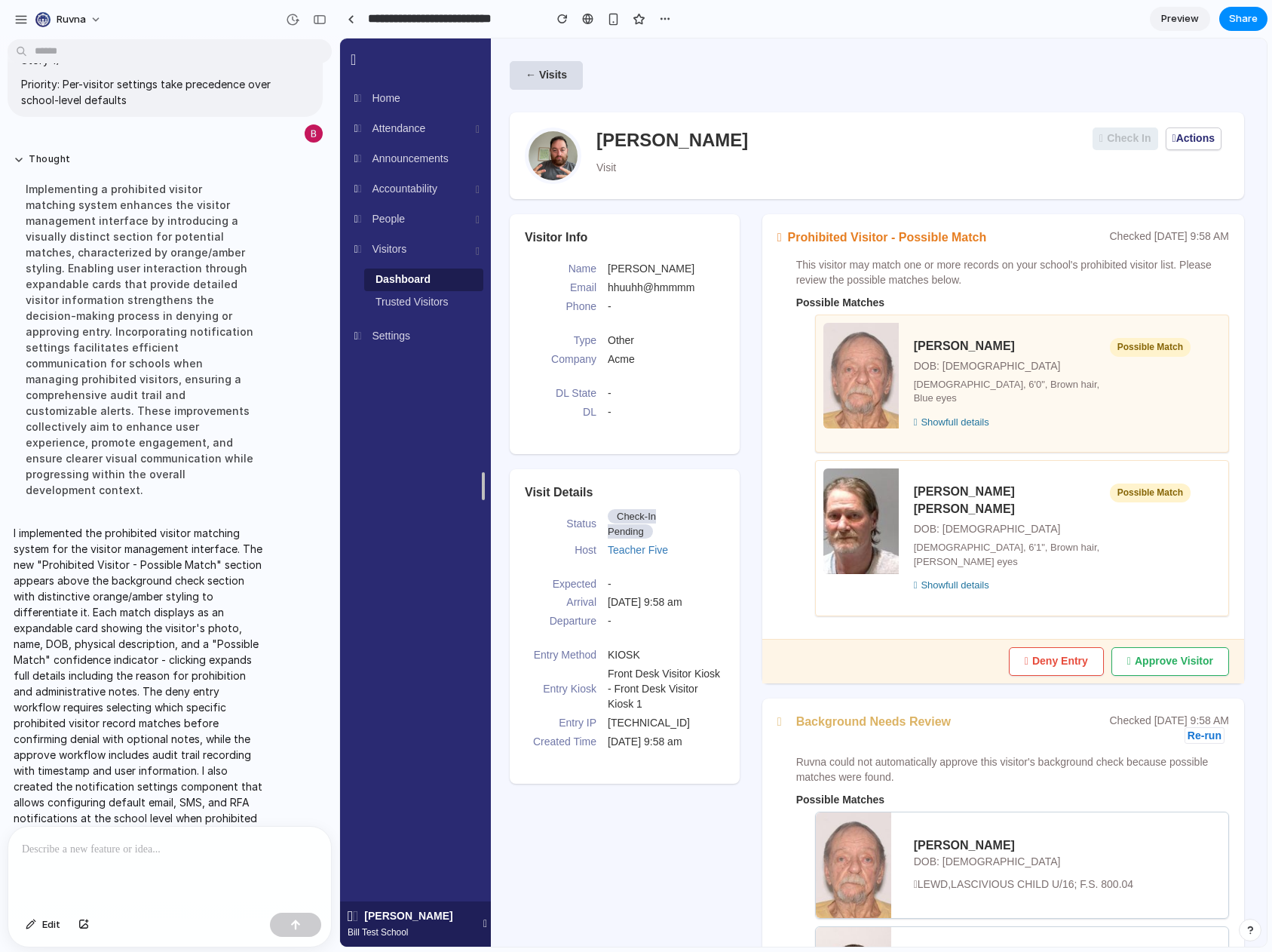
click at [1084, 381] on div "[PERSON_NAME] DOB: [DEMOGRAPHIC_DATA] [DEMOGRAPHIC_DATA], 6'0", Brown hair, Blu…" at bounding box center [1051, 374] width 277 height 72
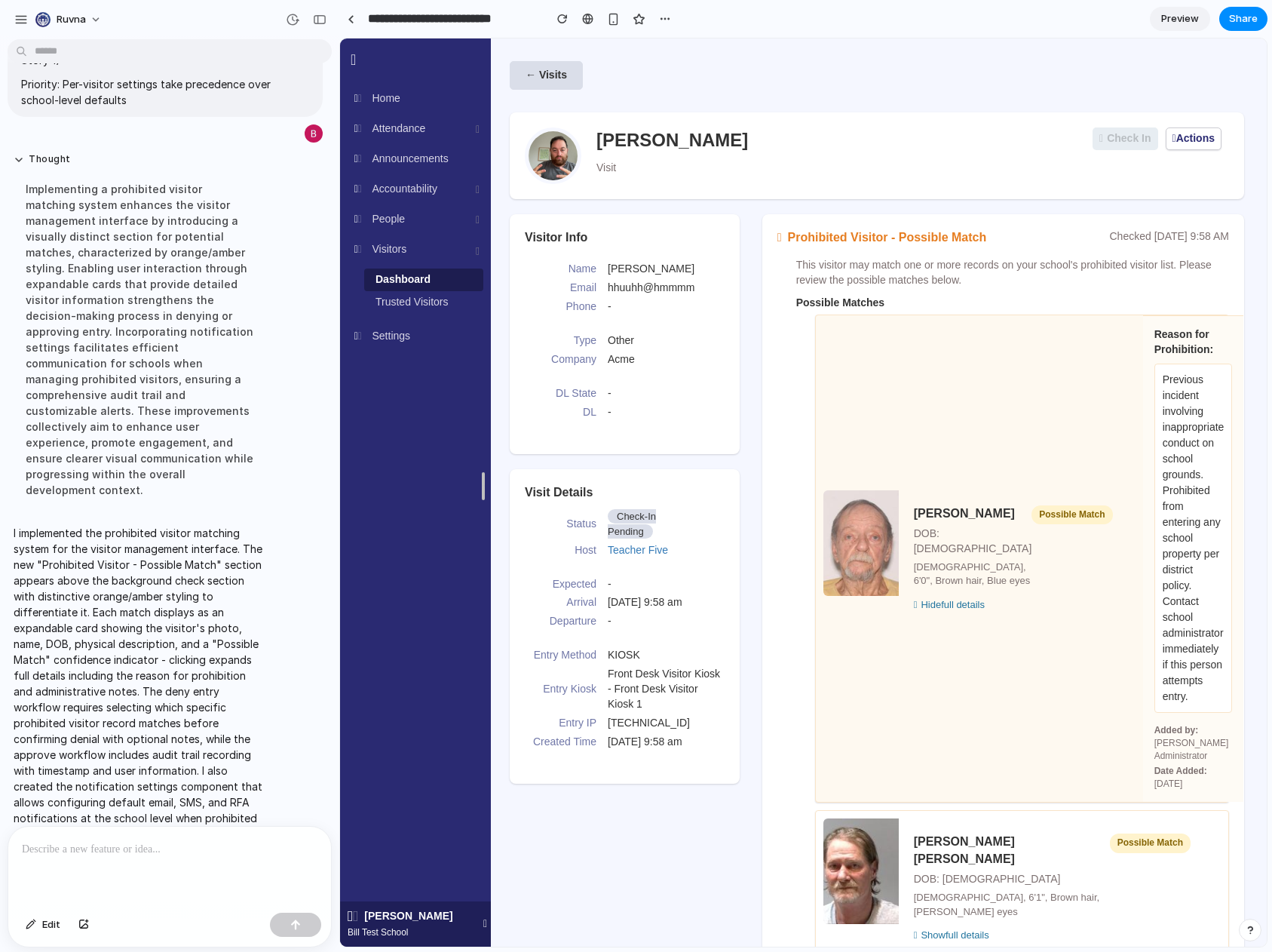
click at [1071, 347] on div "[PERSON_NAME] DOB: [DEMOGRAPHIC_DATA] [DEMOGRAPHIC_DATA], 6'0", Brown hair, Blu…" at bounding box center [1022, 559] width 414 height 489
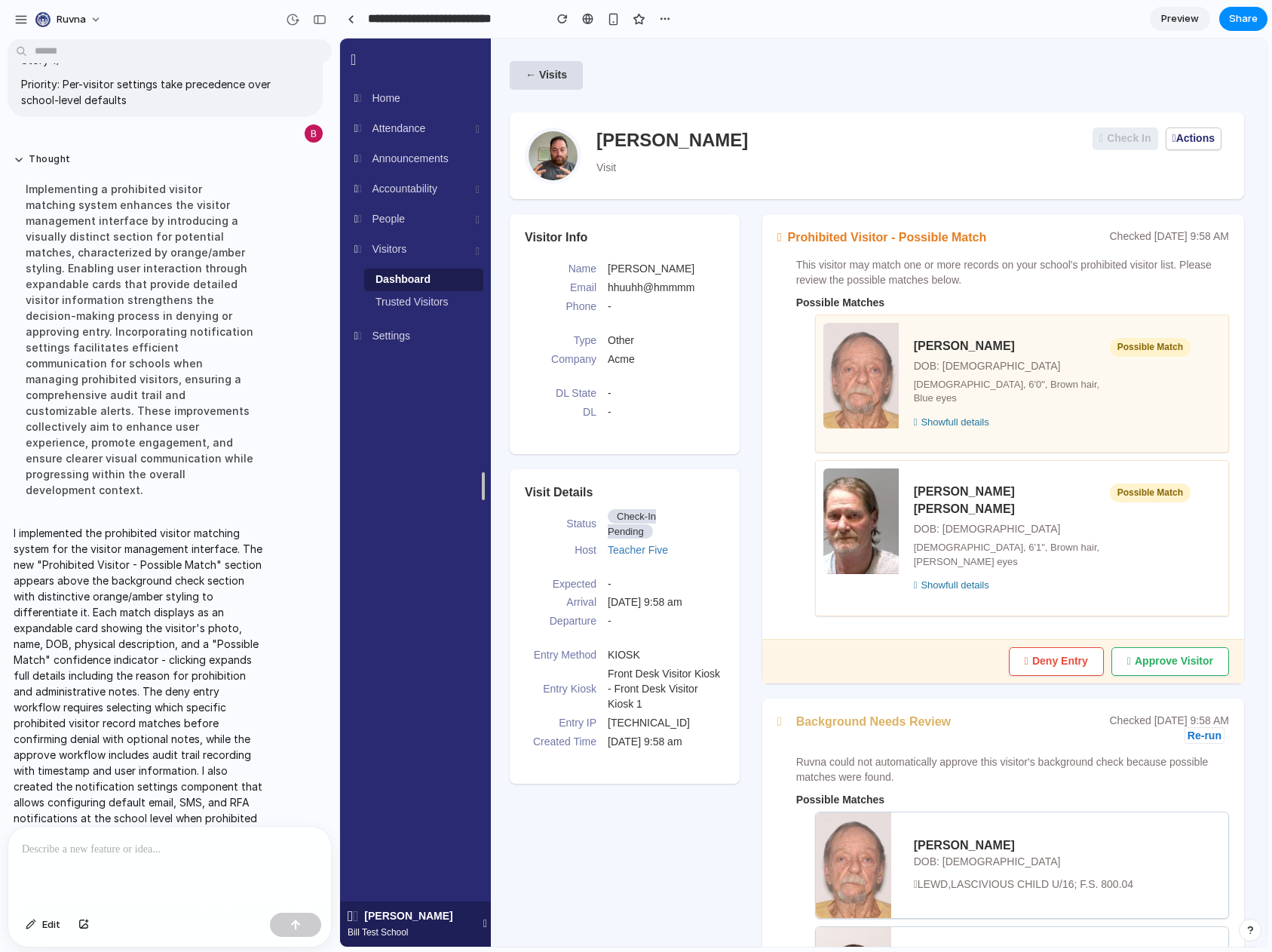
click at [1110, 346] on div "Possible Match" at bounding box center [1150, 347] width 81 height 19
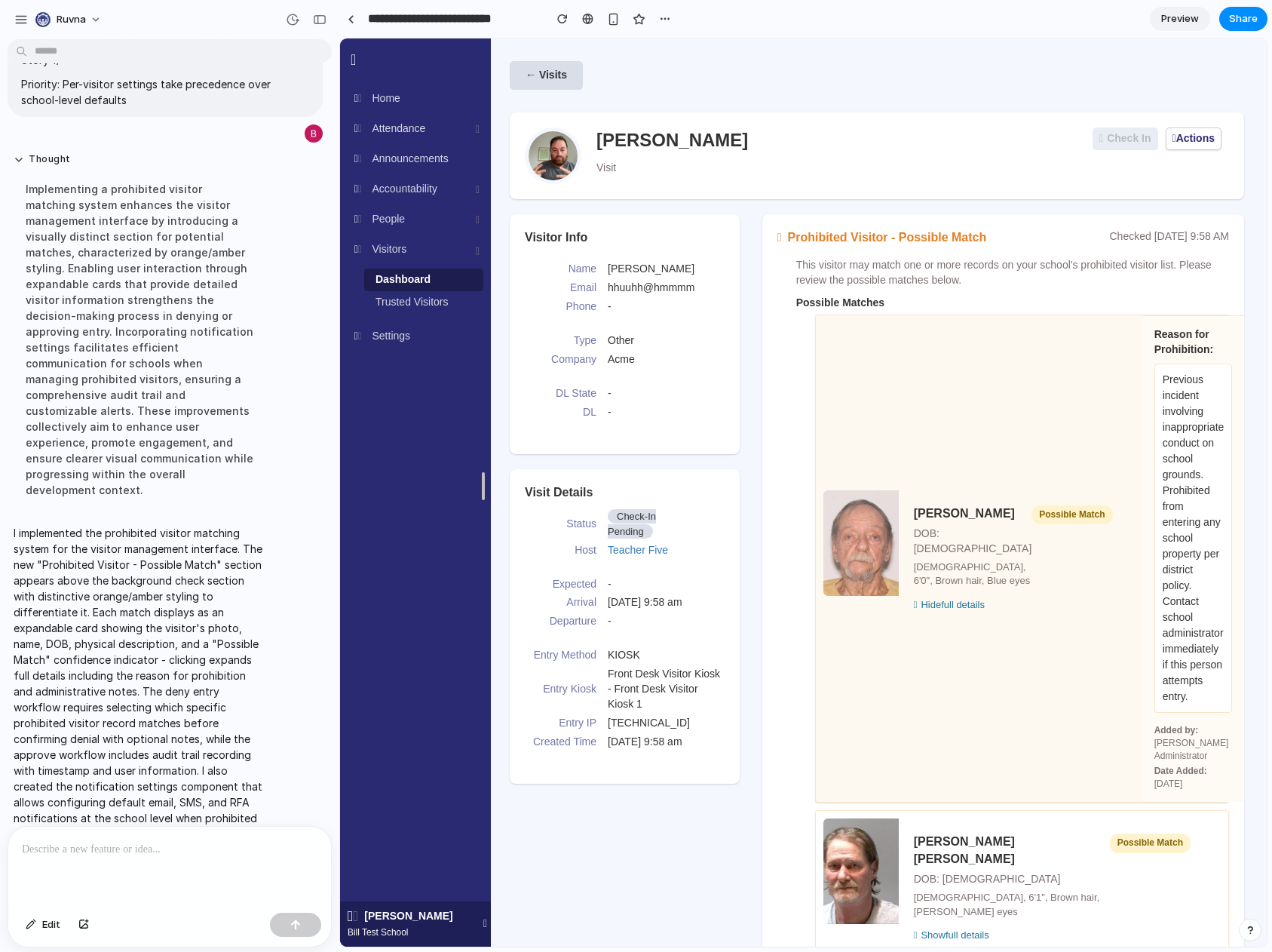
click at [1076, 346] on div "[PERSON_NAME] DOB: [DEMOGRAPHIC_DATA] [DEMOGRAPHIC_DATA], 6'0", Brown hair, Blu…" at bounding box center [1022, 559] width 414 height 489
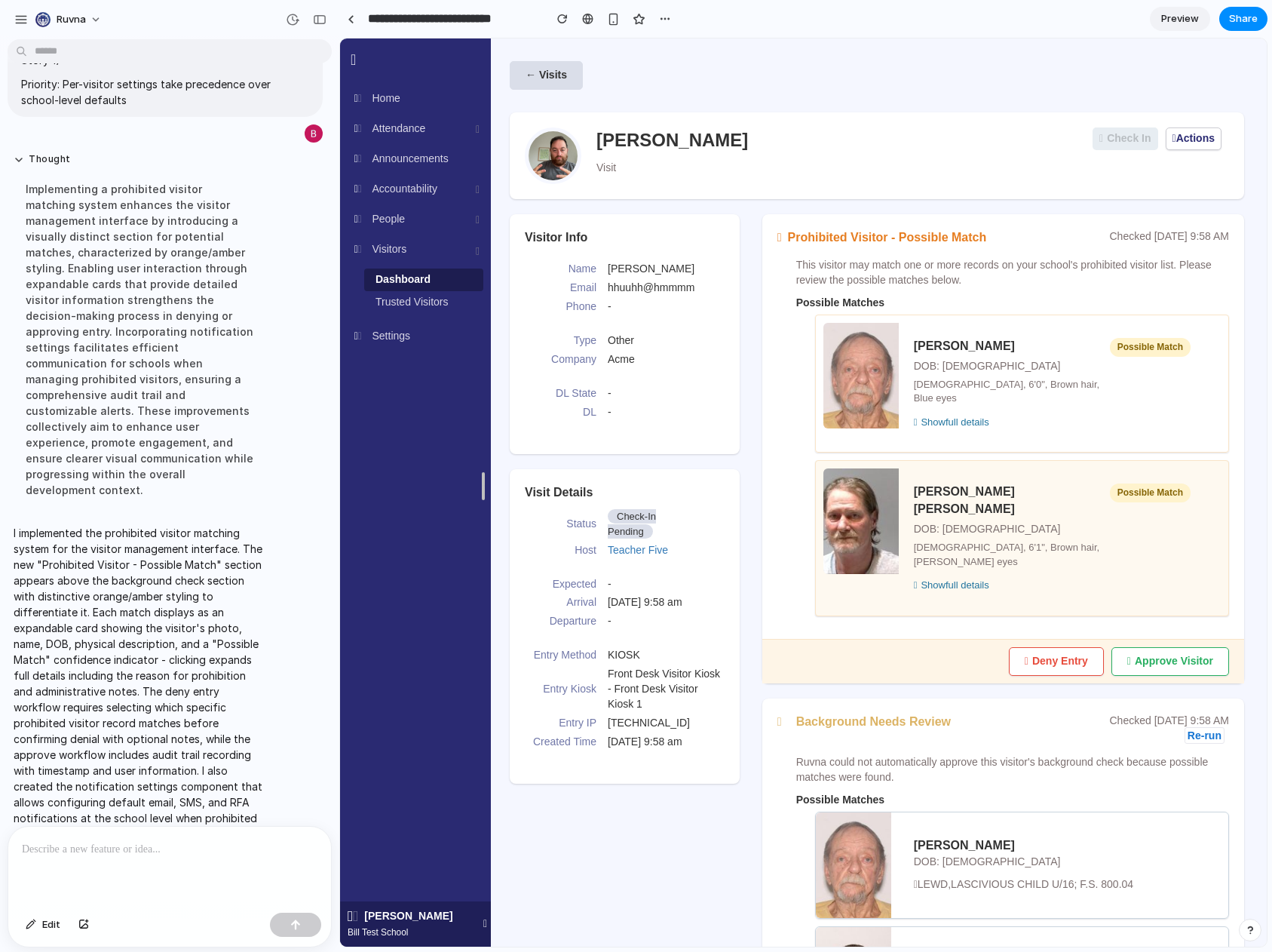
click at [1074, 578] on div "Show full details" at bounding box center [1051, 585] width 277 height 14
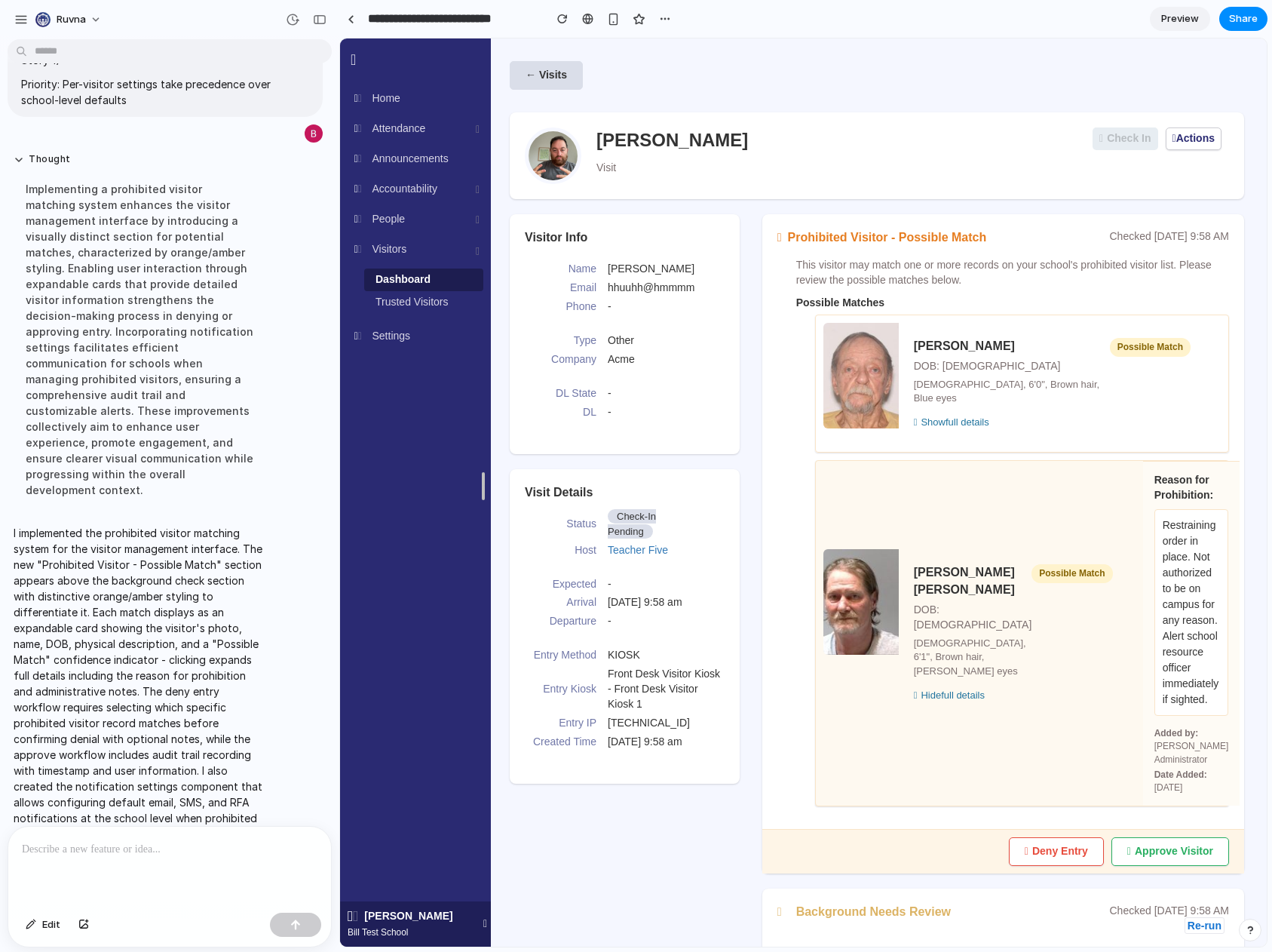
click at [1074, 523] on div "[PERSON_NAME] [PERSON_NAME] DOB: [DEMOGRAPHIC_DATA] [DEMOGRAPHIC_DATA], 6'1", B…" at bounding box center [1022, 633] width 414 height 346
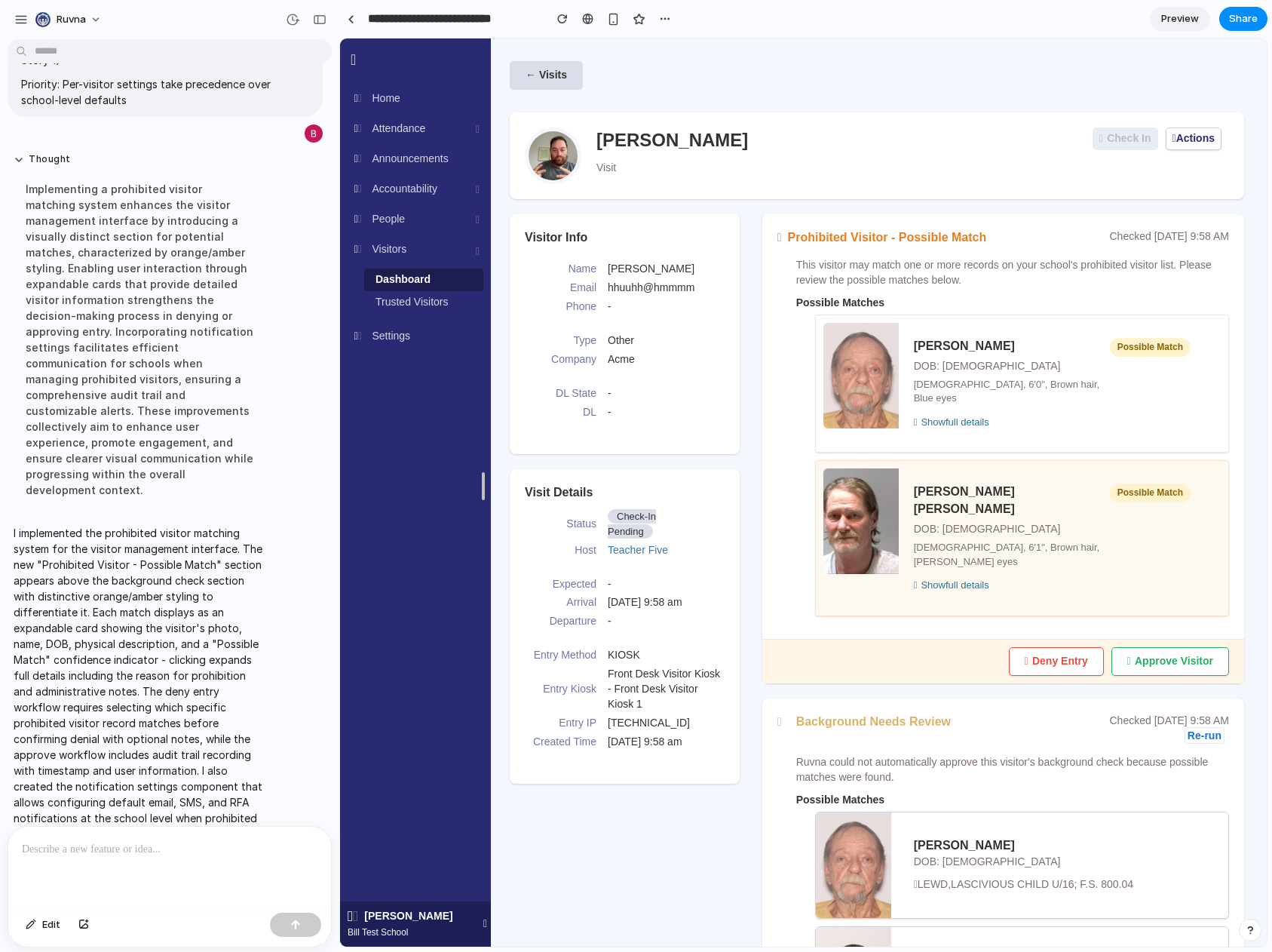
click at [985, 578] on div "Show full details" at bounding box center [1051, 585] width 277 height 14
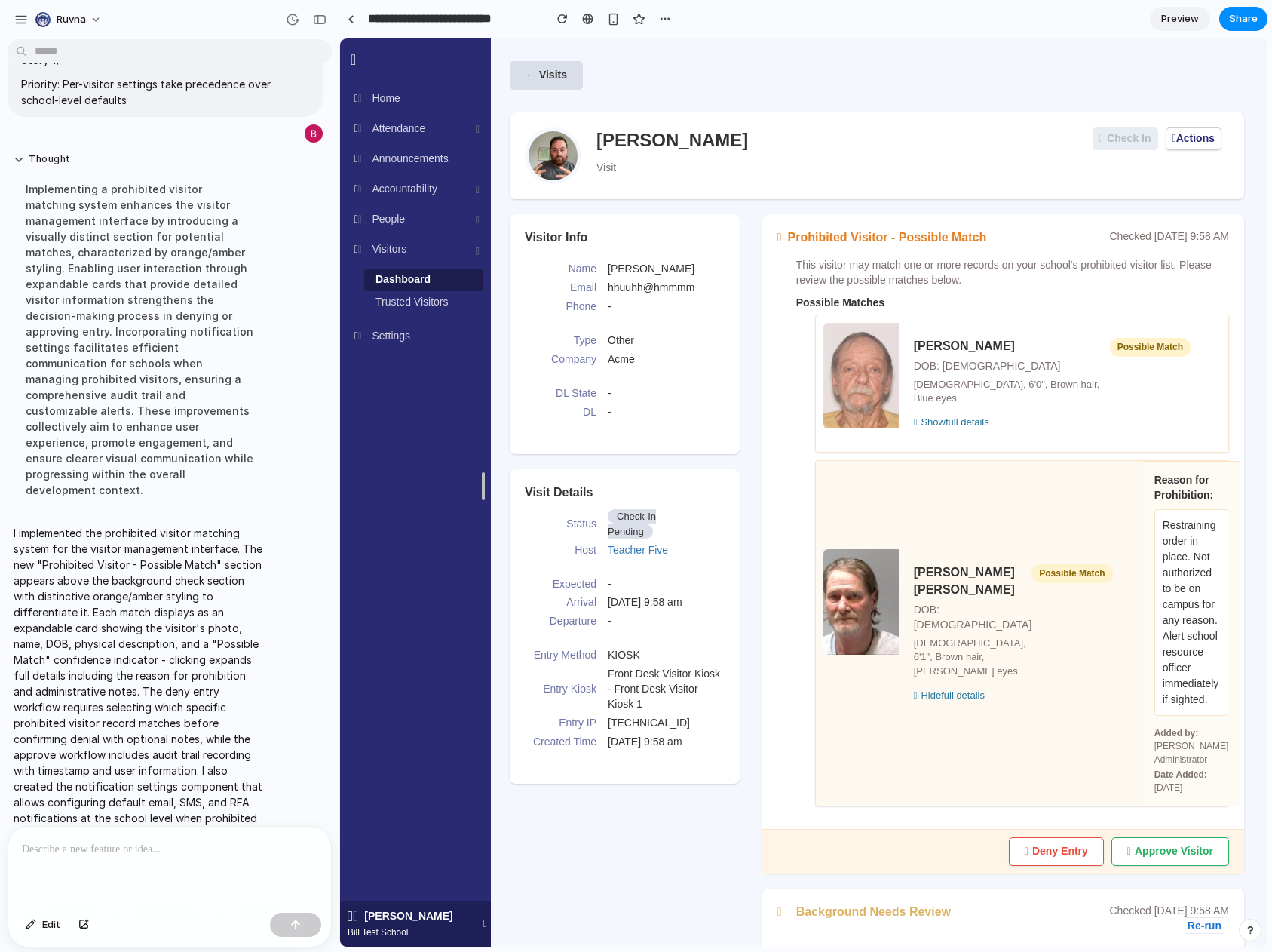
click at [999, 564] on div "[PERSON_NAME] [PERSON_NAME] DOB: [DEMOGRAPHIC_DATA] [DEMOGRAPHIC_DATA], 6'1", B…" at bounding box center [1013, 622] width 199 height 118
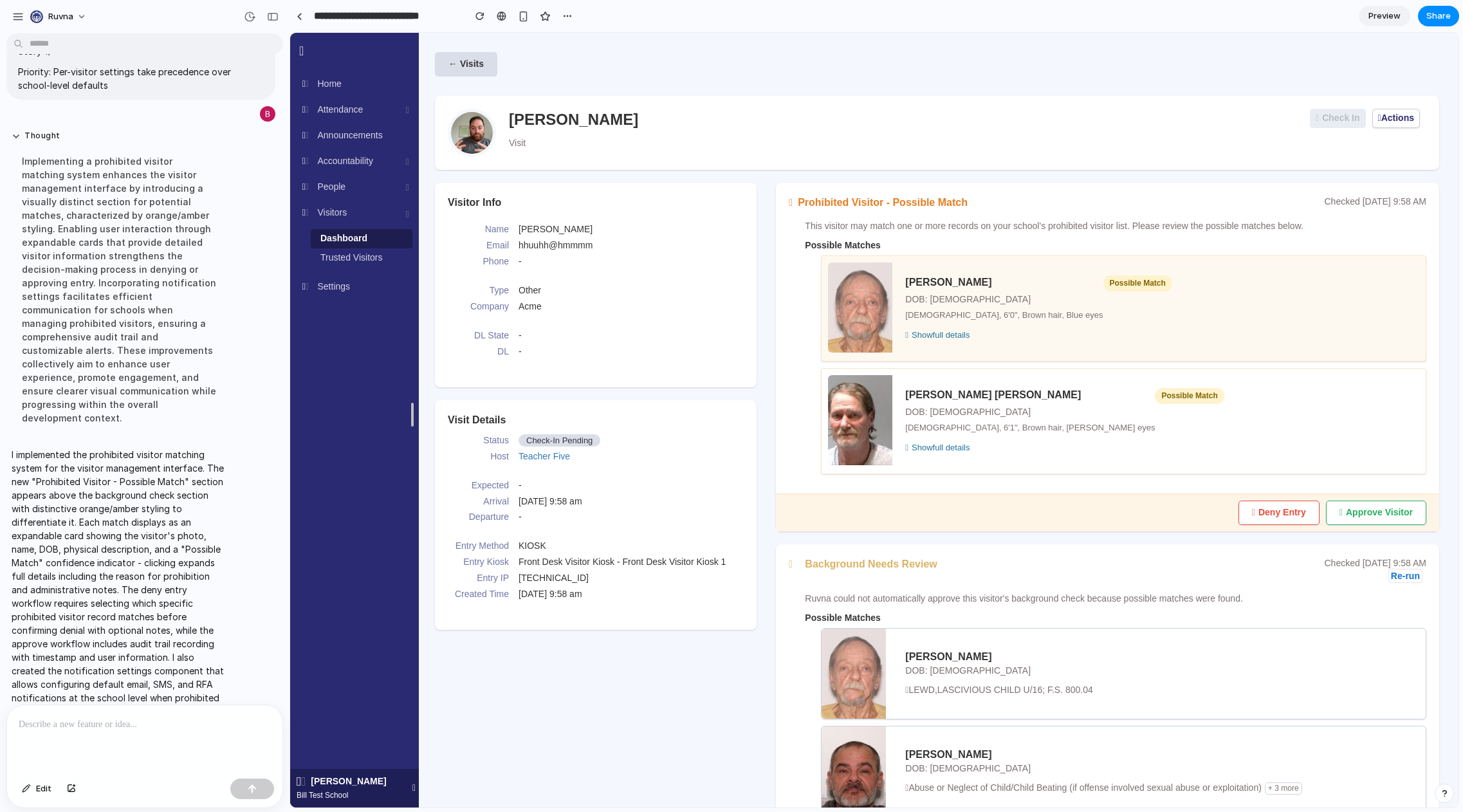
click at [1085, 328] on div "[PERSON_NAME] DOB: [DEMOGRAPHIC_DATA] [DEMOGRAPHIC_DATA], 6'0", Brown hair, Blu…" at bounding box center [1123, 309] width 605 height 106
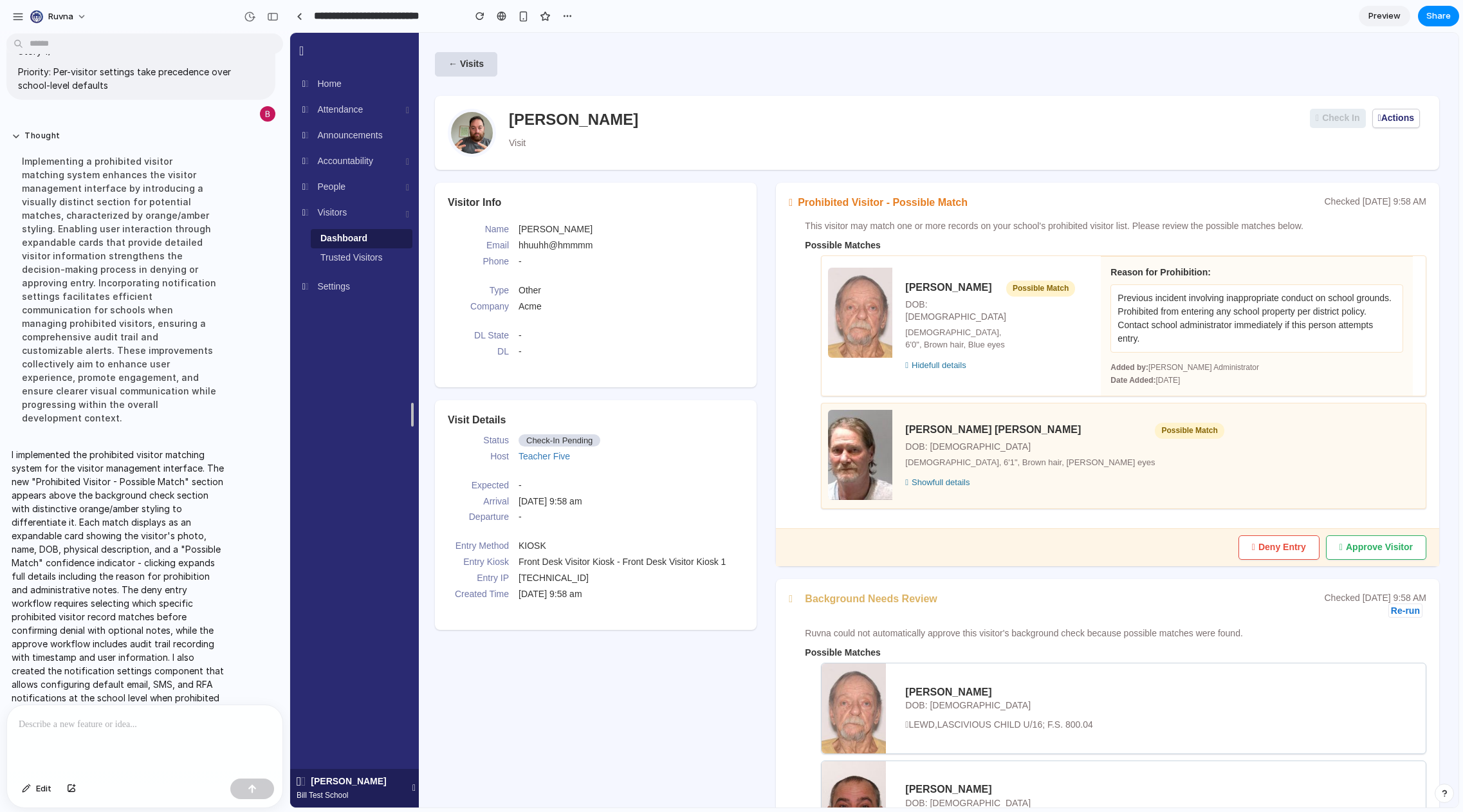
click at [1085, 443] on div "[PERSON_NAME] [PERSON_NAME] DOB: [DEMOGRAPHIC_DATA] [DEMOGRAPHIC_DATA], 6'1", B…" at bounding box center [1123, 455] width 605 height 106
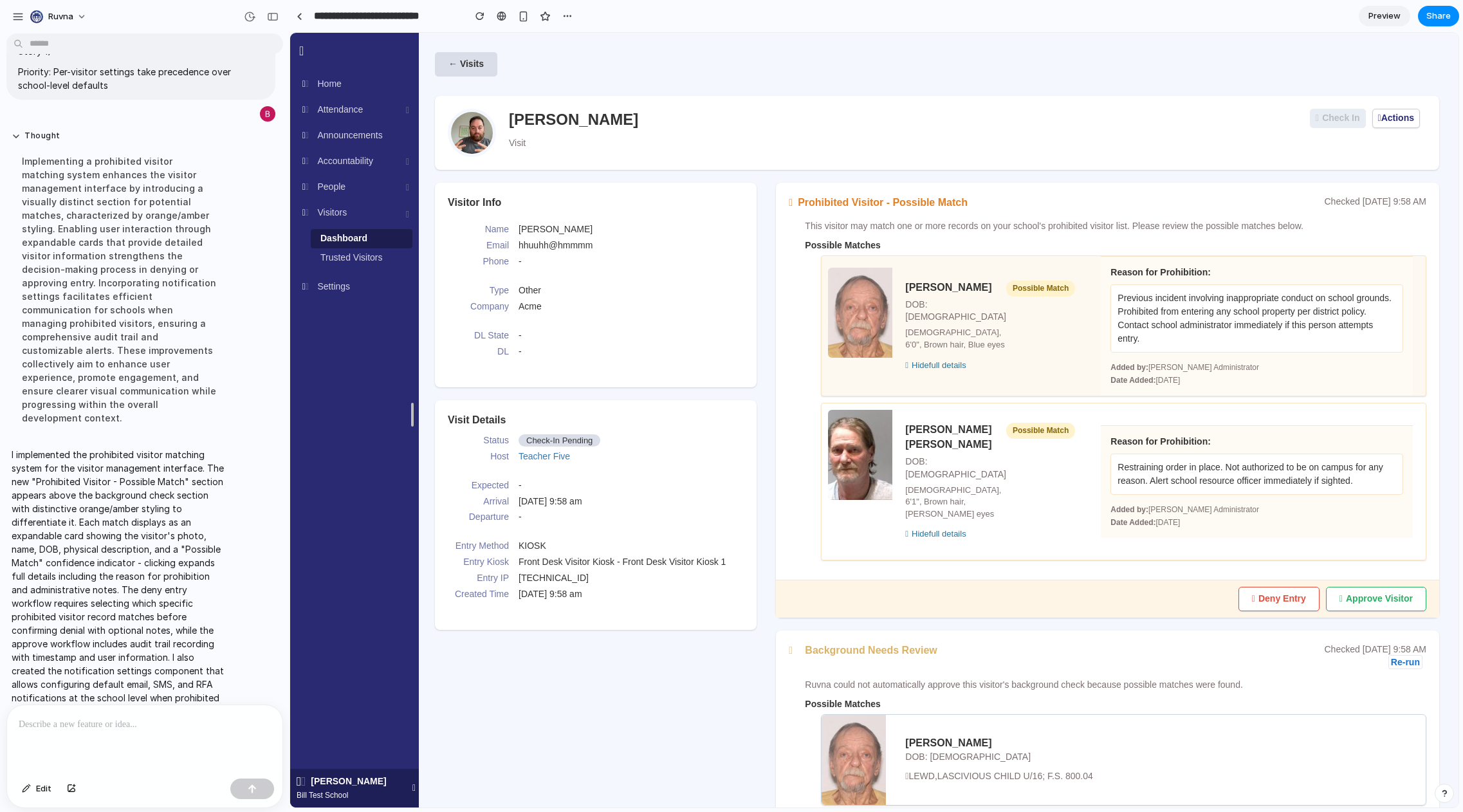
click at [1085, 392] on div "Reason for Prohibition: Previous incident involving inappropriate conduct on sc…" at bounding box center [1257, 325] width 312 height 139
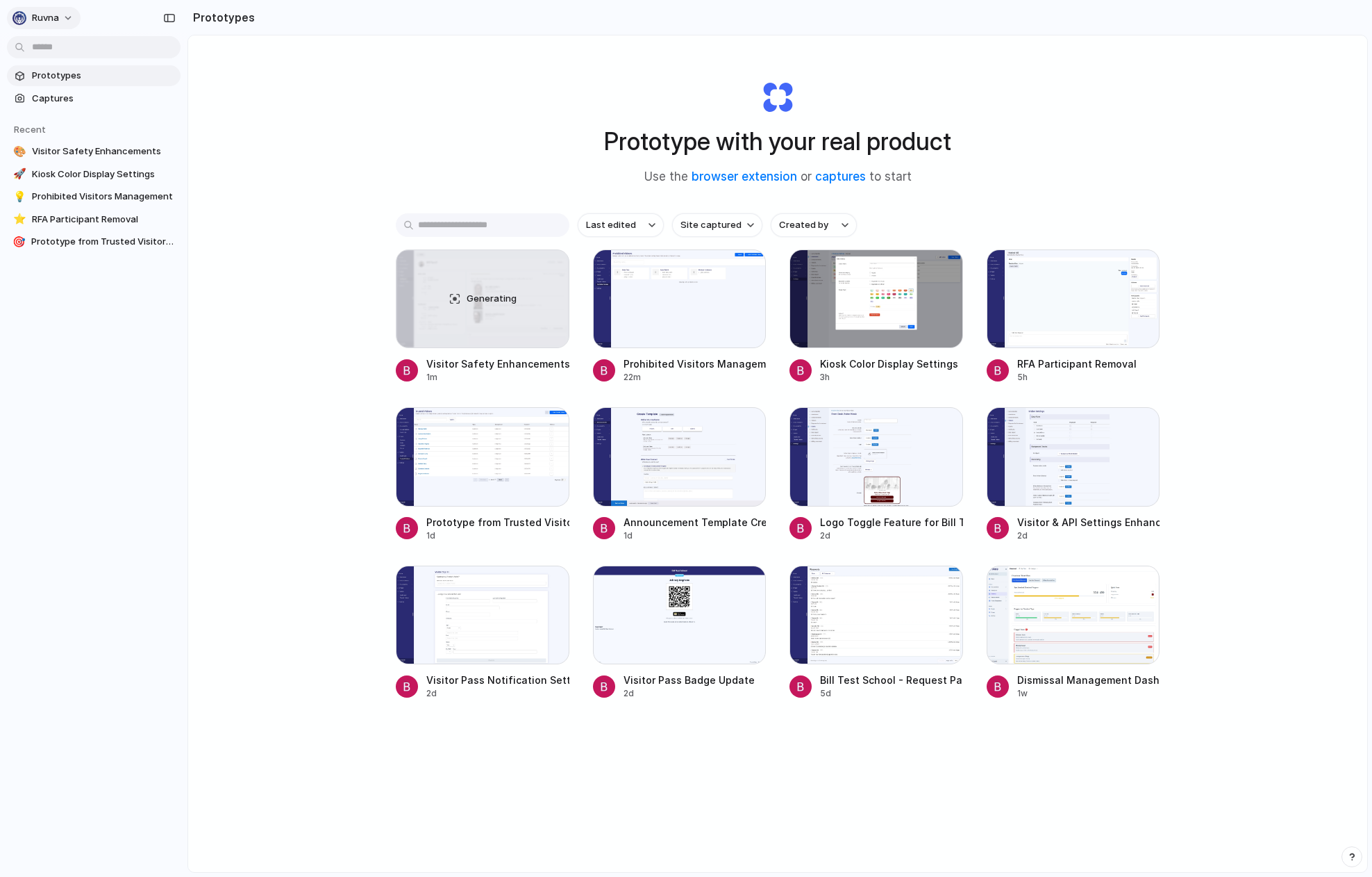
click at [64, 16] on button "Ruvna" at bounding box center [44, 18] width 74 height 22
click at [72, 75] on span "Invite members" at bounding box center [65, 71] width 67 height 14
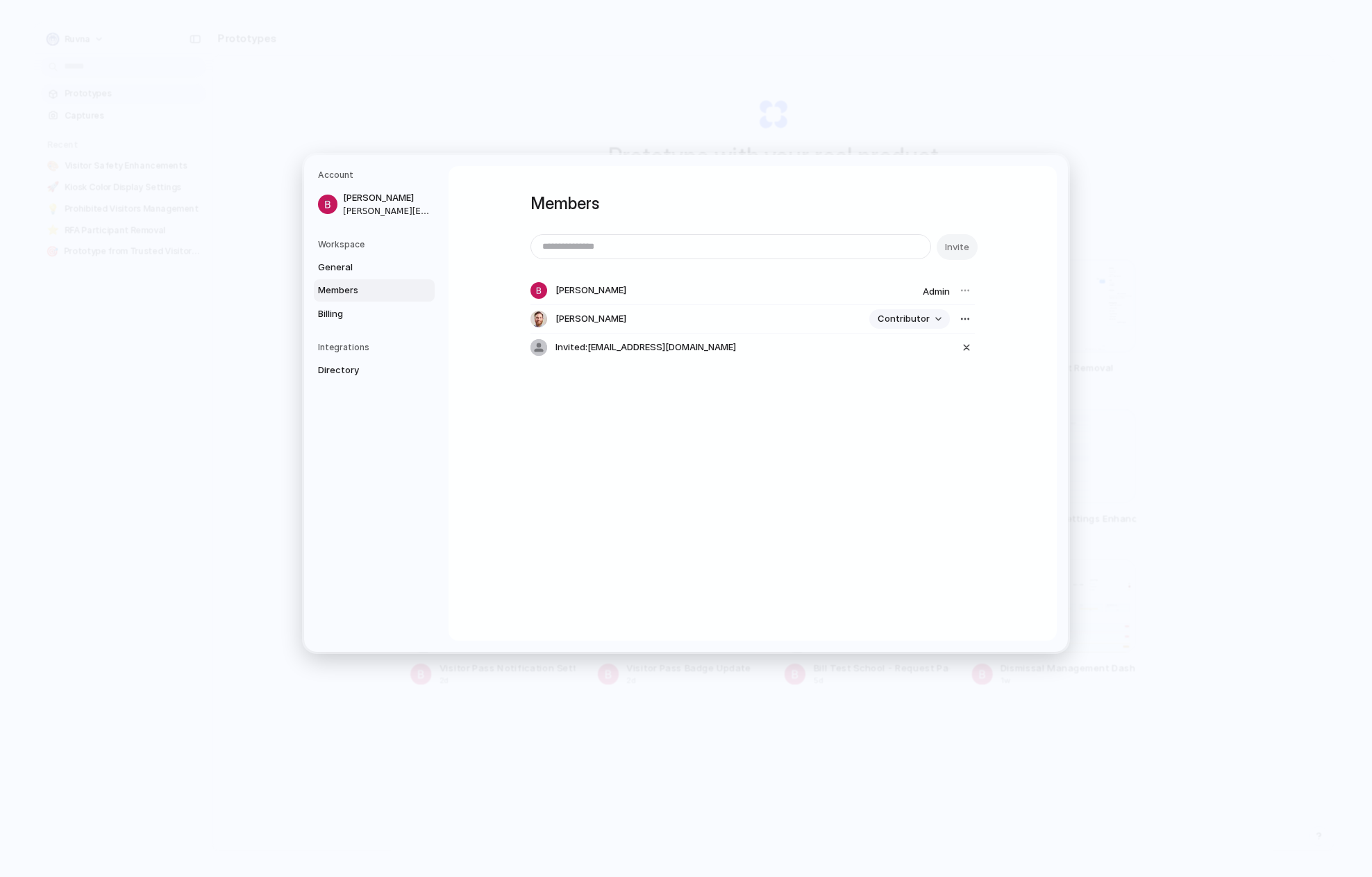
click at [920, 319] on span "Contributor" at bounding box center [903, 319] width 52 height 14
click at [964, 318] on div "button" at bounding box center [965, 318] width 11 height 11
click at [410, 366] on div "Remove from workspace" at bounding box center [686, 438] width 1372 height 877
click at [335, 314] on span "Billing" at bounding box center [362, 314] width 89 height 14
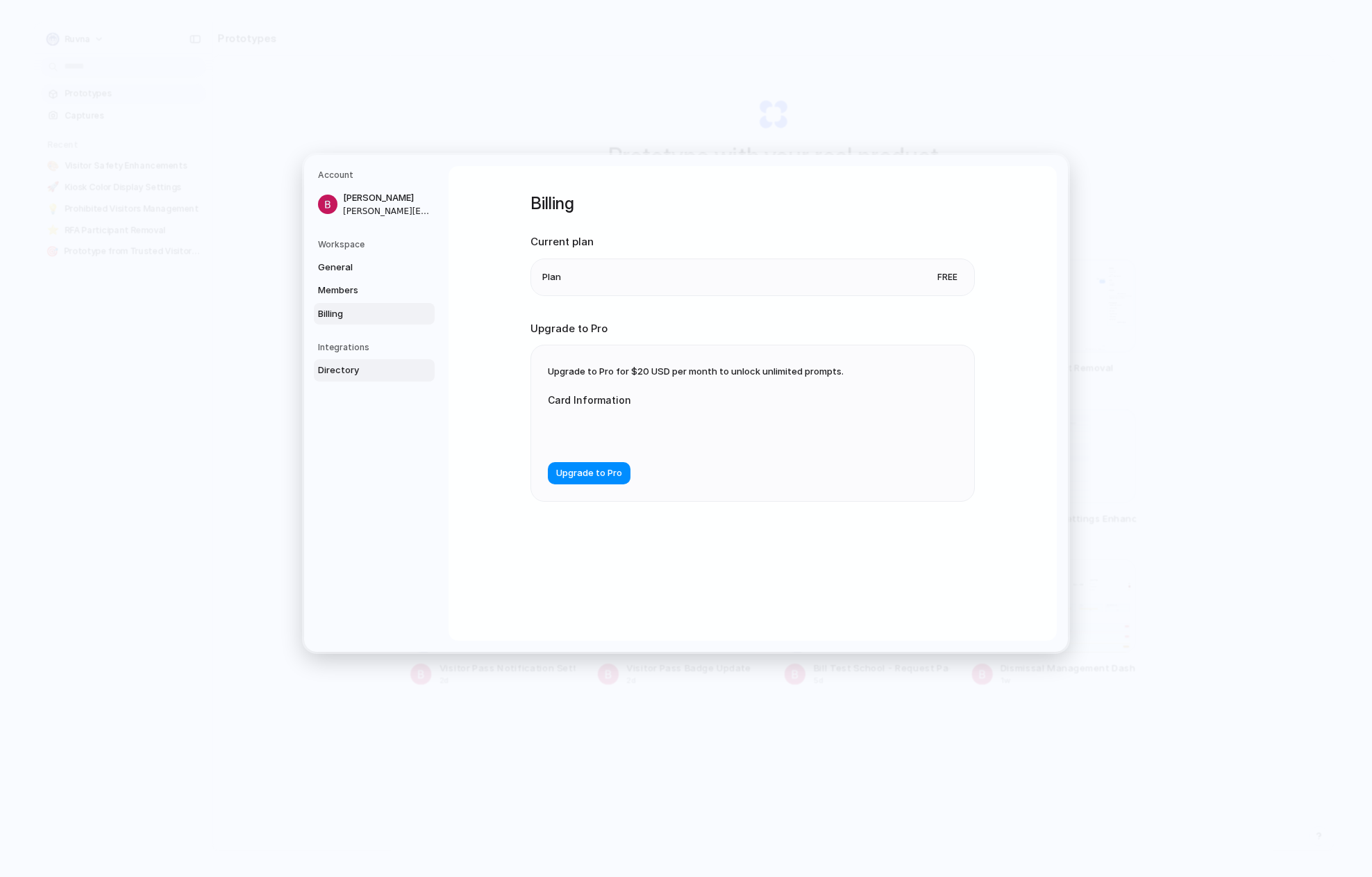
click at [340, 372] on span "Directory" at bounding box center [362, 370] width 89 height 14
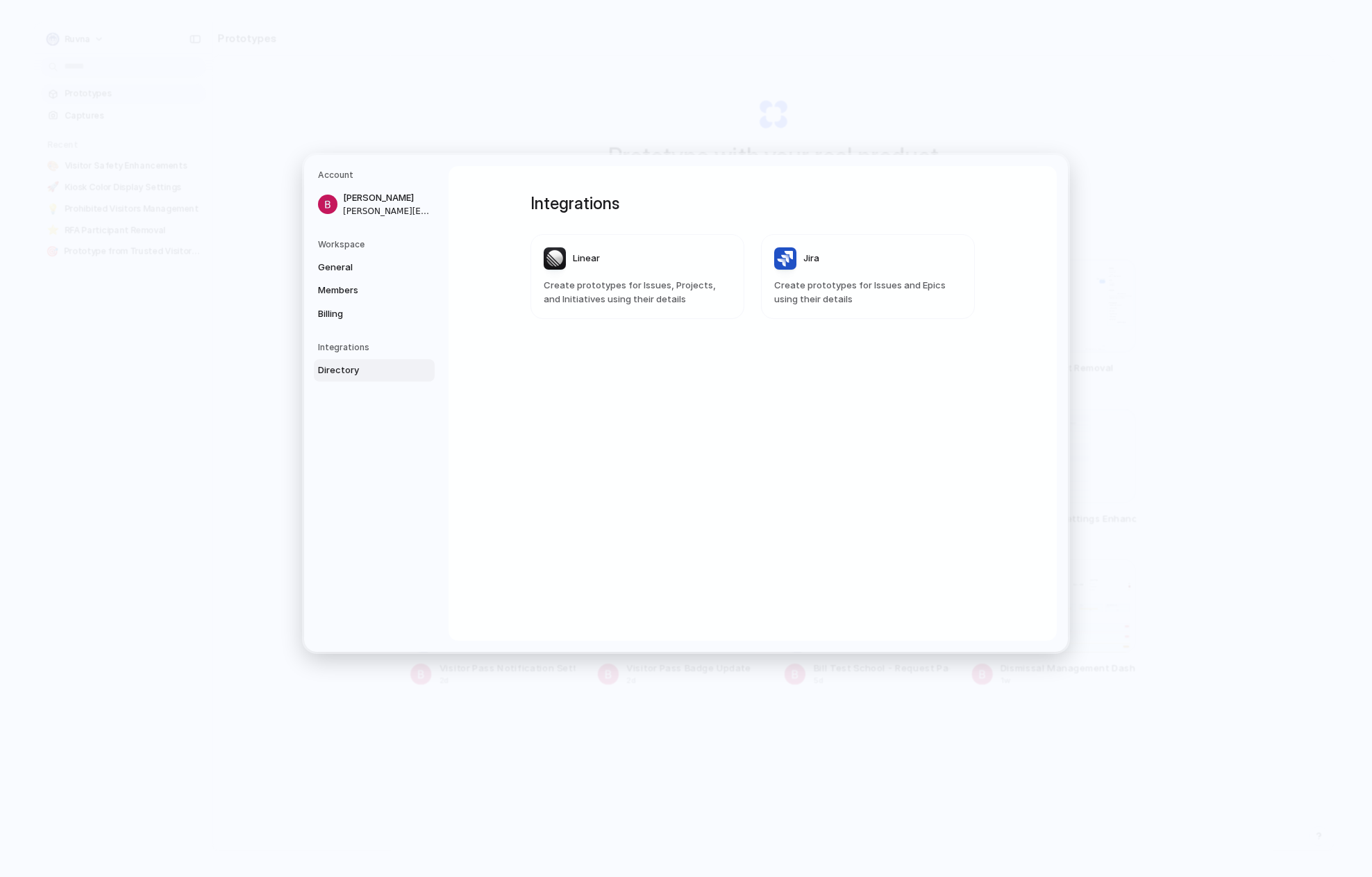
click at [810, 275] on article "Jira Create prototypes for Issues and Epics using their details" at bounding box center [868, 276] width 214 height 85
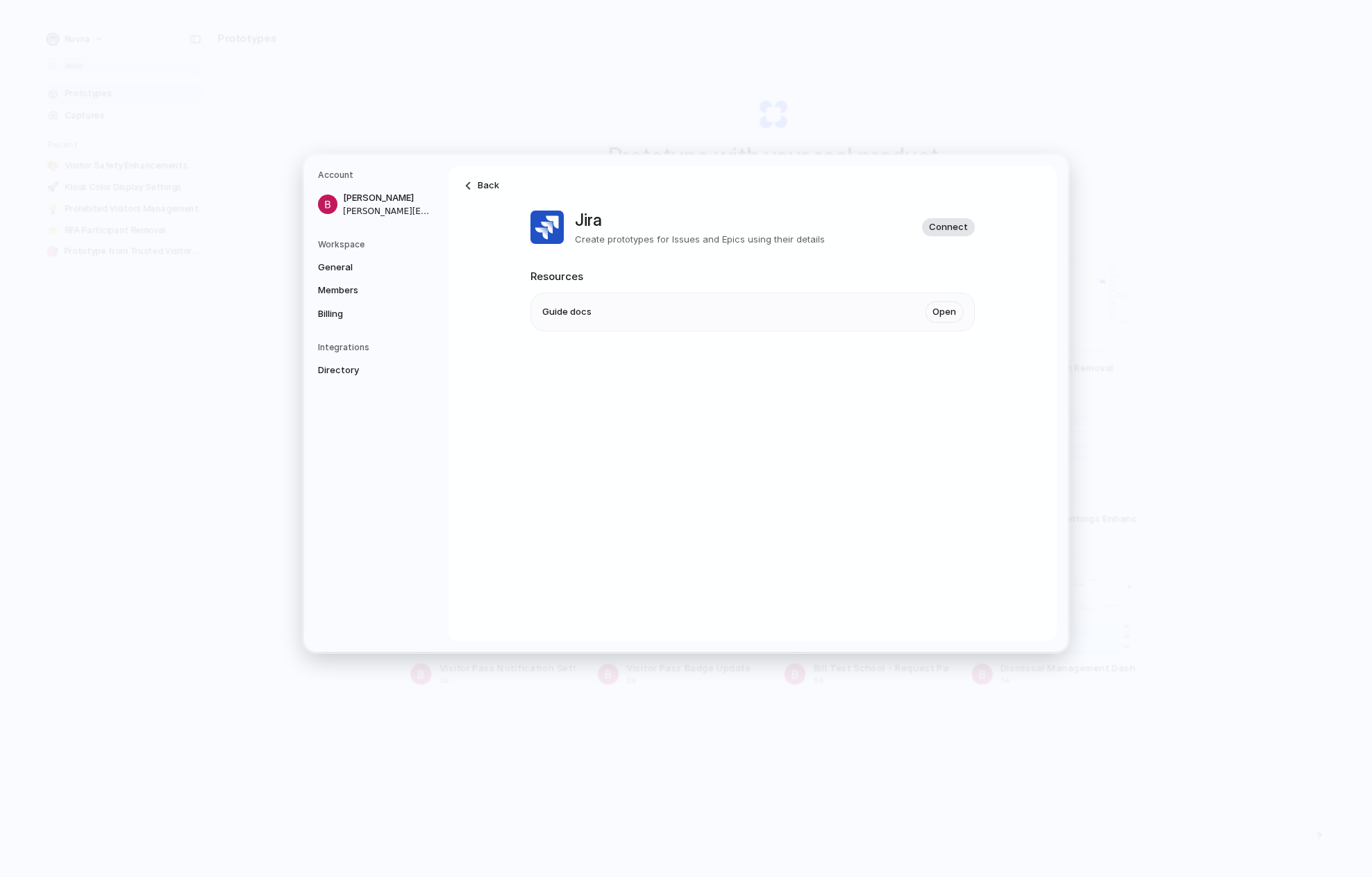
click at [945, 232] on span "Connect" at bounding box center [949, 227] width 39 height 14
click at [466, 184] on div at bounding box center [468, 185] width 9 height 9
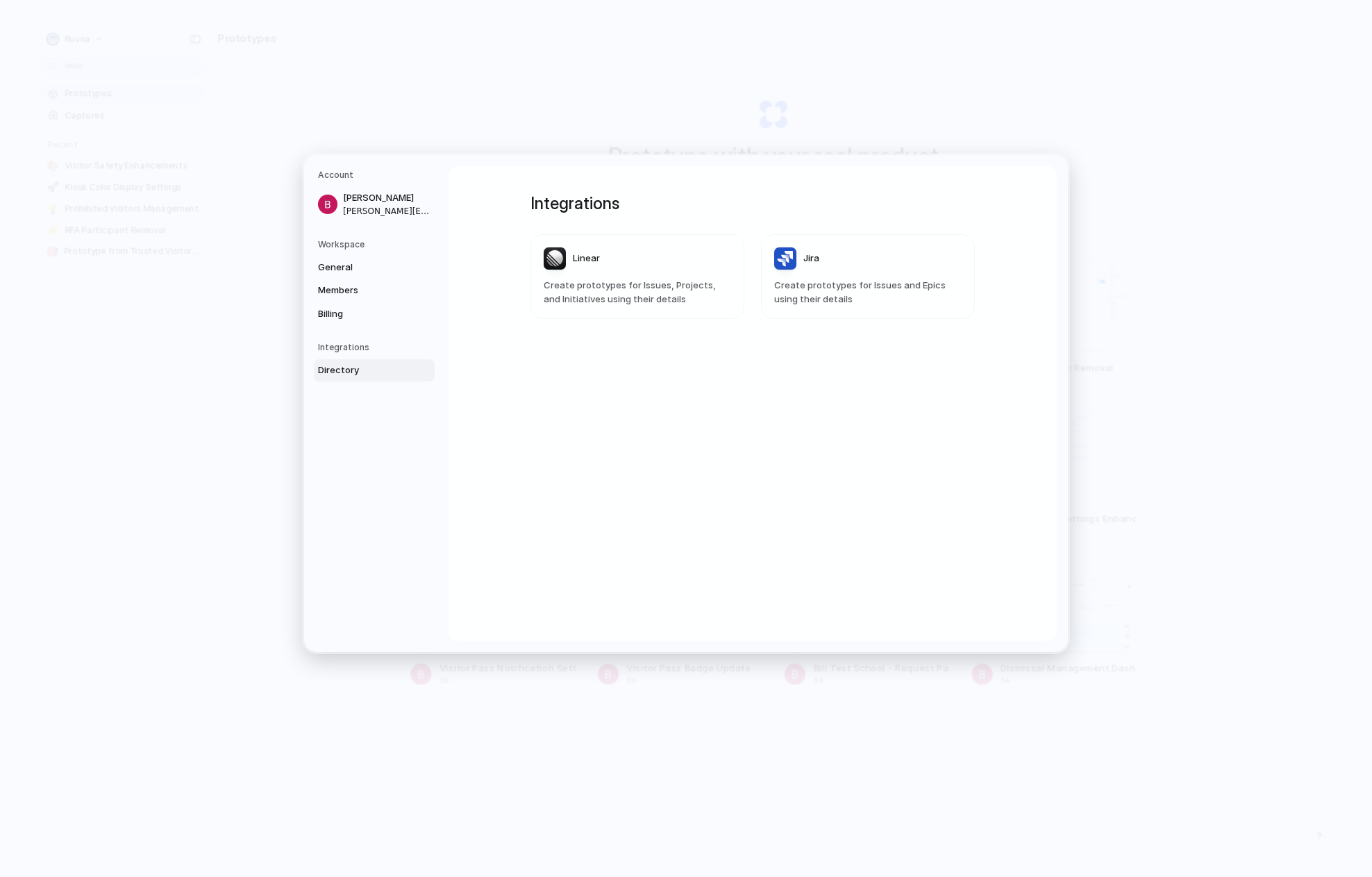
click at [614, 289] on span "Create prototypes for Issues, Projects, and Initiatives using their details" at bounding box center [637, 292] width 187 height 27
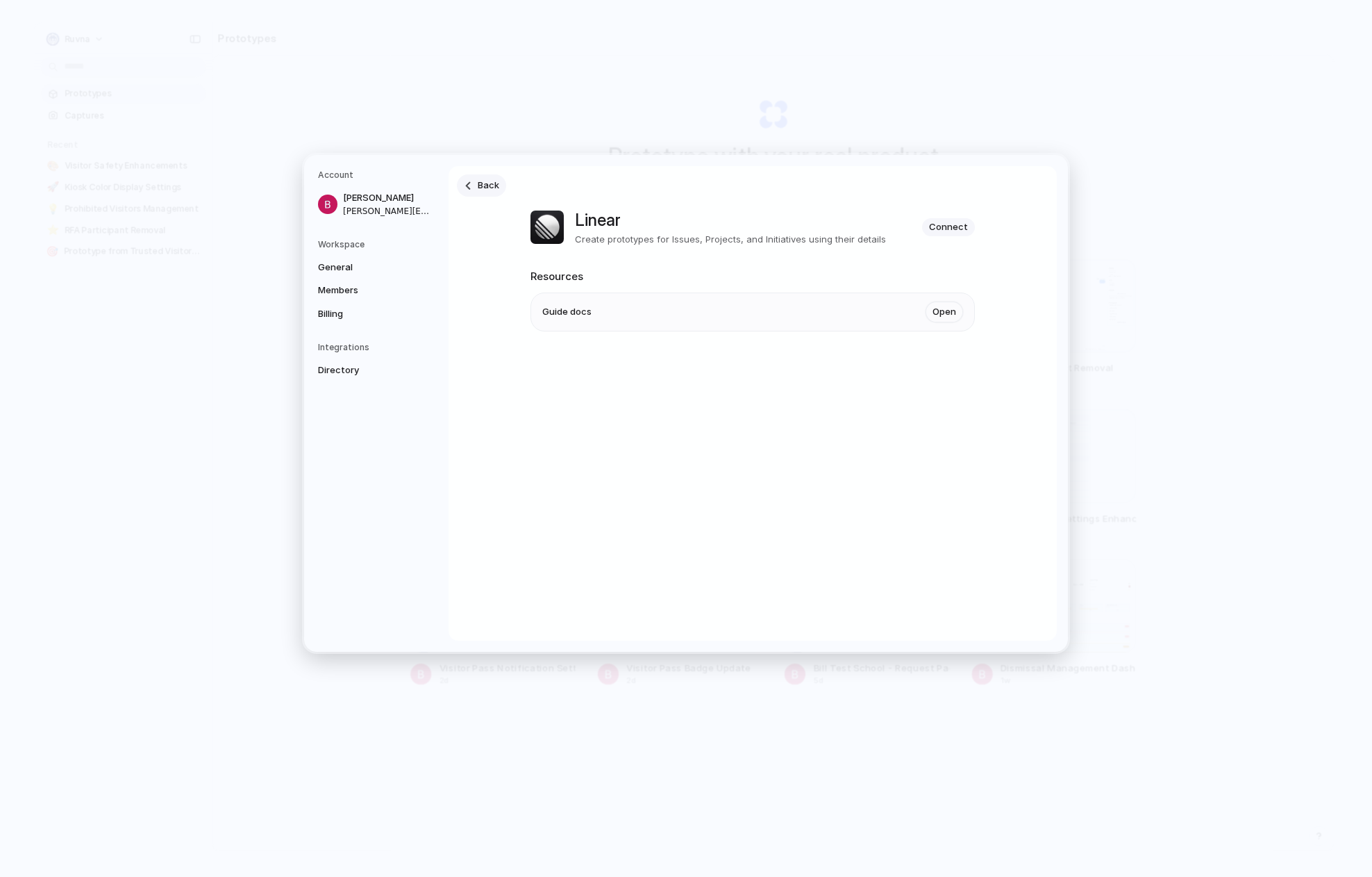
click at [479, 188] on span "Back" at bounding box center [488, 186] width 21 height 14
